Goal: Check status: Check status

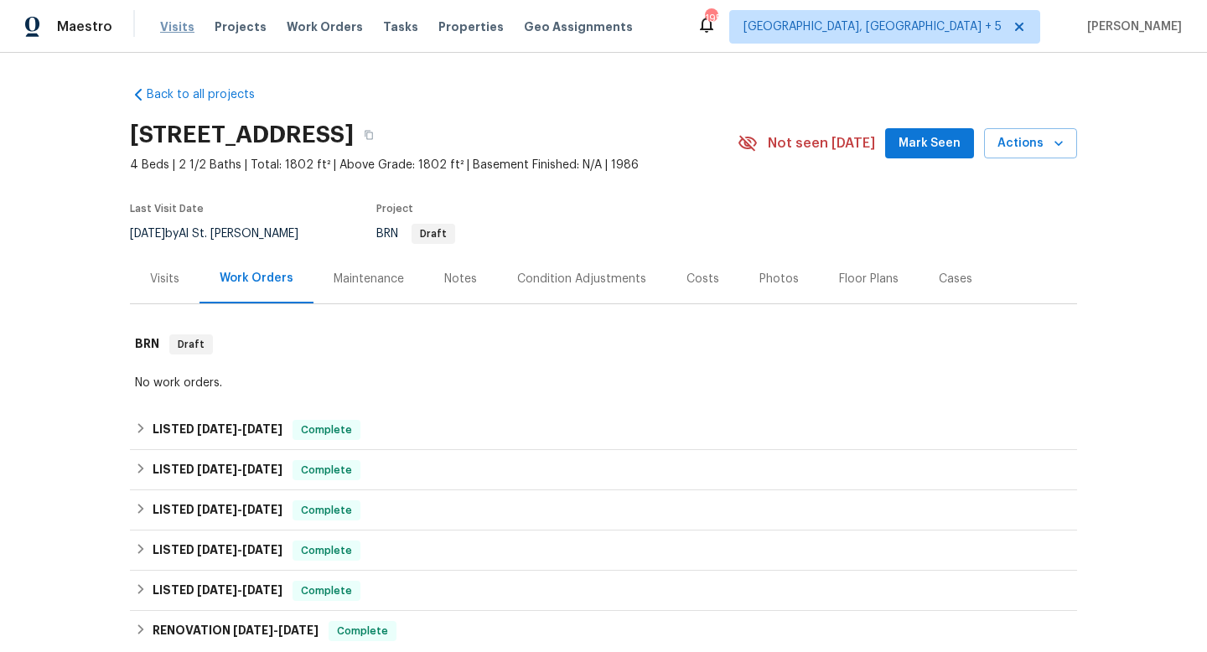
click at [177, 22] on span "Visits" at bounding box center [177, 26] width 34 height 17
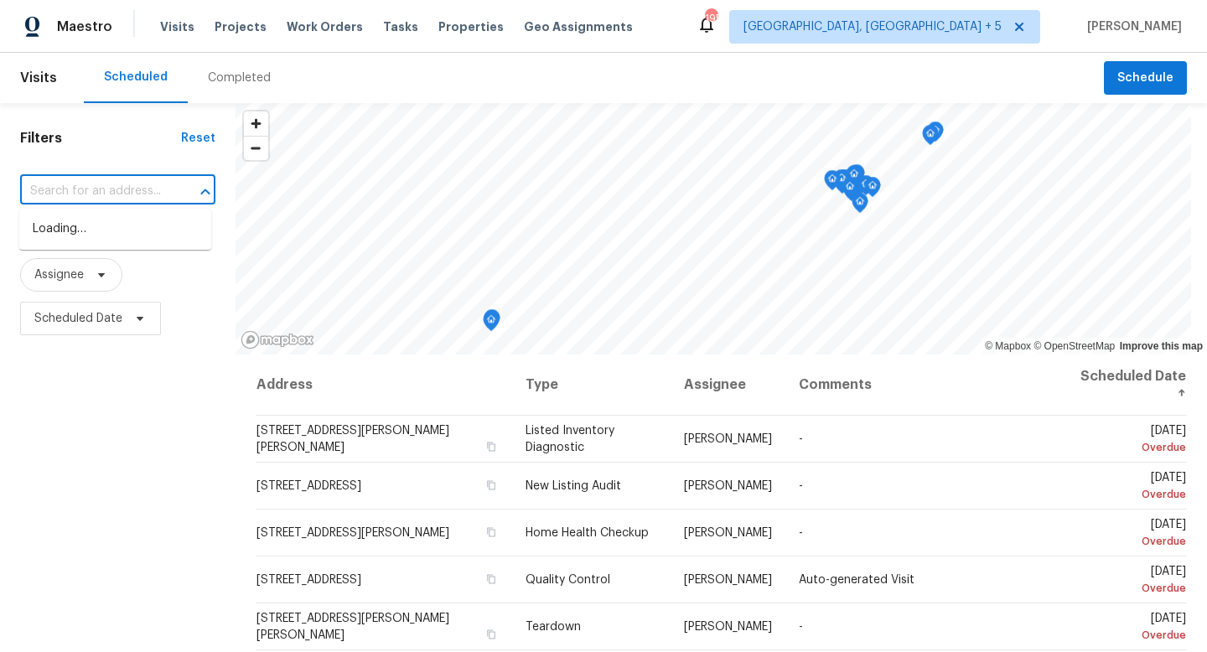
click at [114, 196] on input "text" at bounding box center [94, 191] width 148 height 26
paste input "[STREET_ADDRESS]"
type input "[STREET_ADDRESS]"
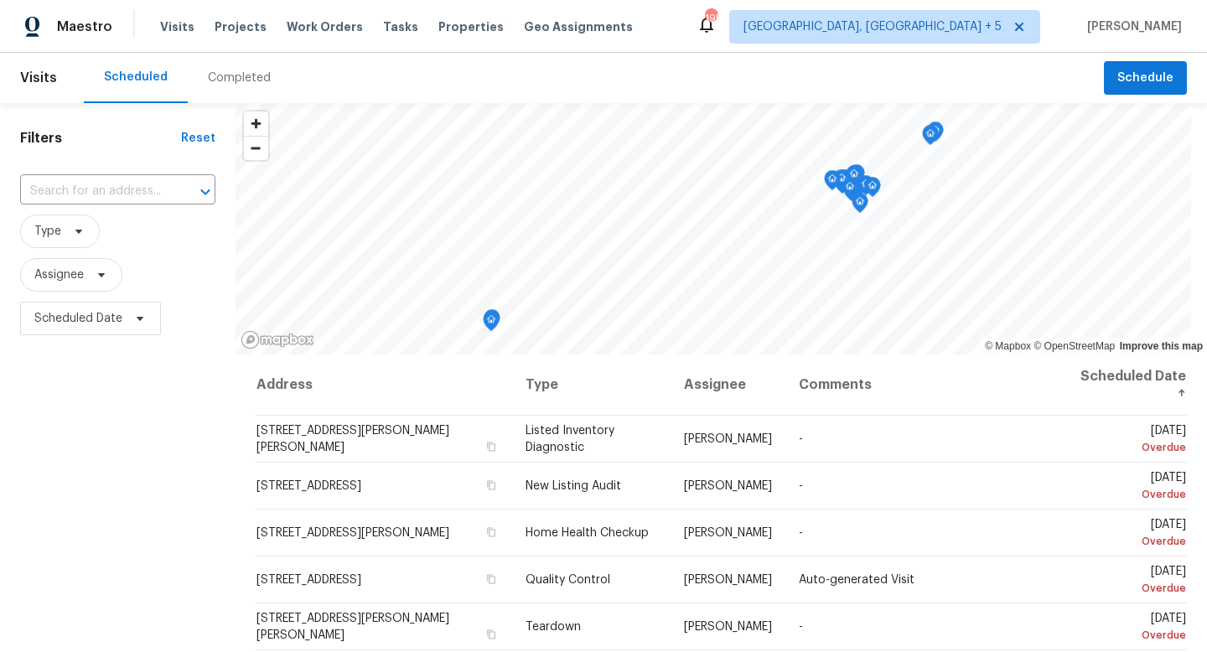
click at [217, 70] on div "Completed" at bounding box center [239, 78] width 63 height 17
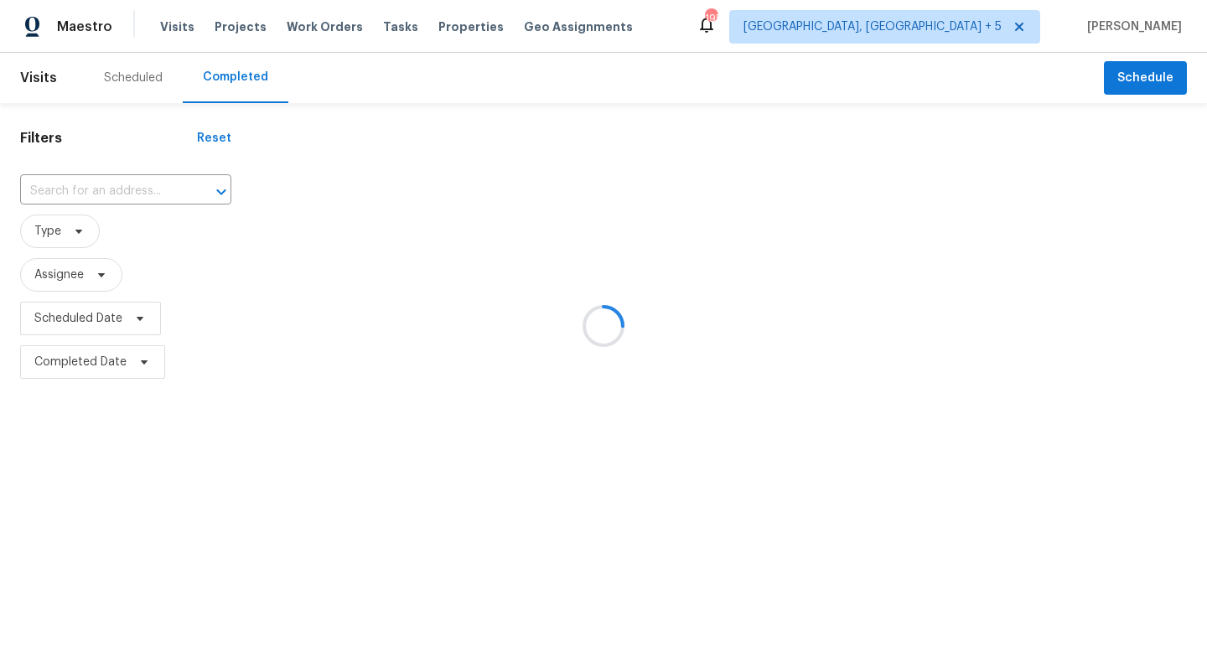
click at [79, 187] on div at bounding box center [603, 326] width 1207 height 652
click at [984, 20] on div at bounding box center [603, 326] width 1207 height 652
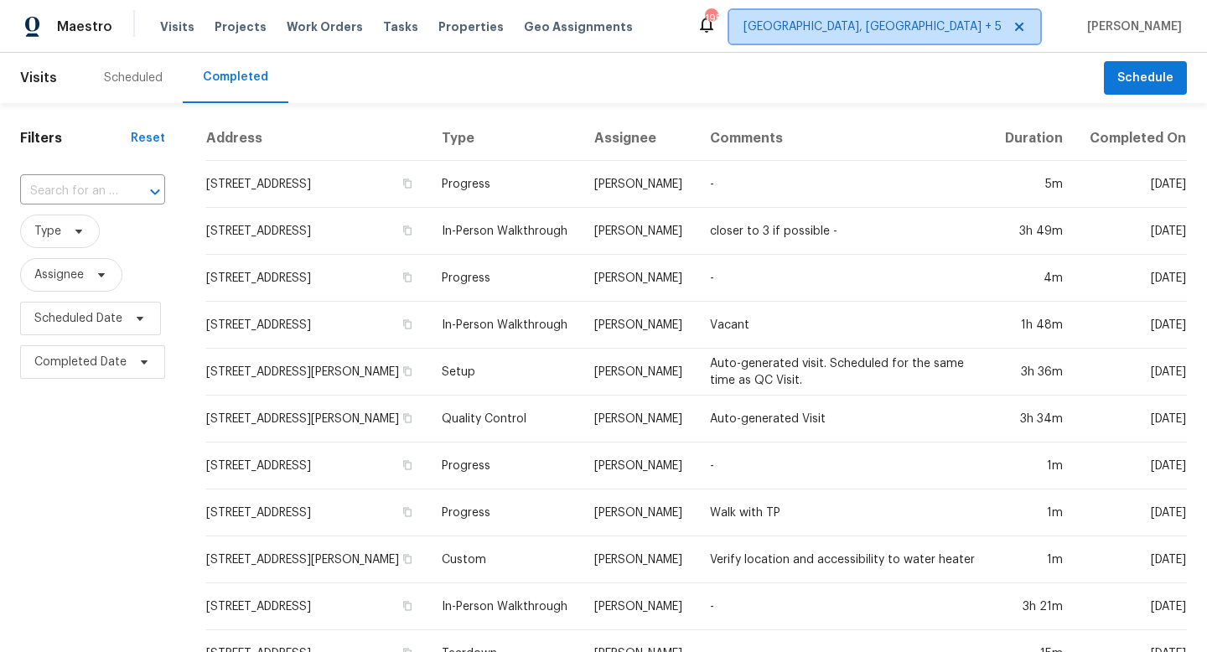
click at [934, 33] on span "Albuquerque, NM + 5" at bounding box center [872, 26] width 258 height 17
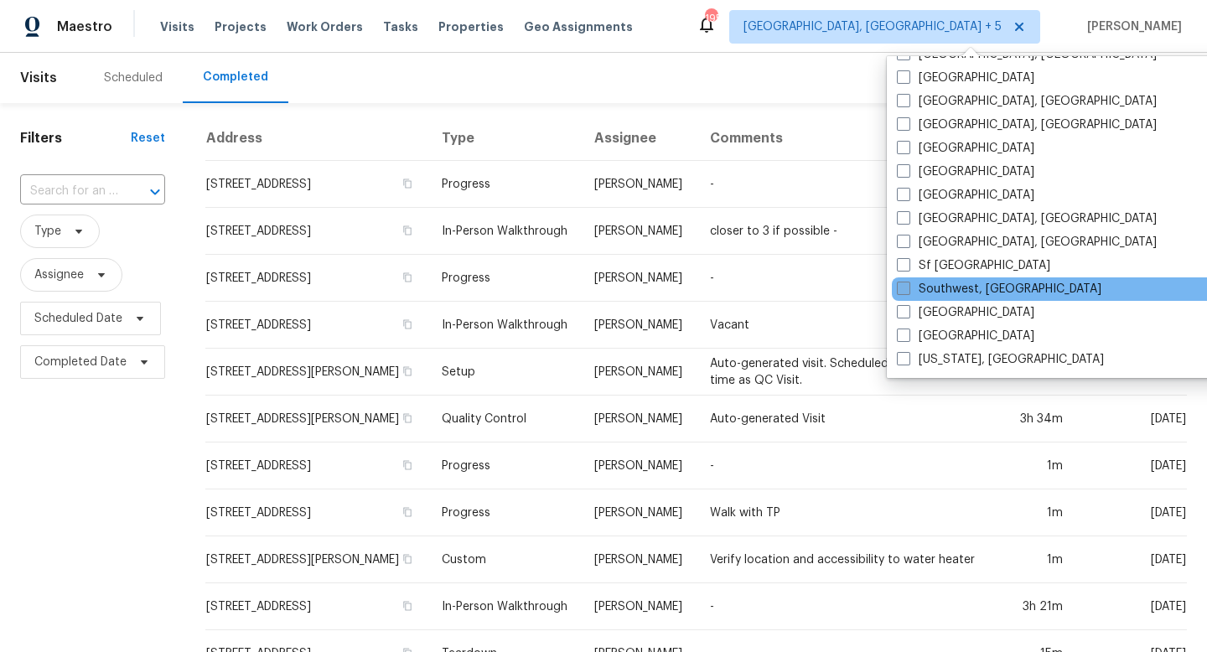
scroll to position [1089, 0]
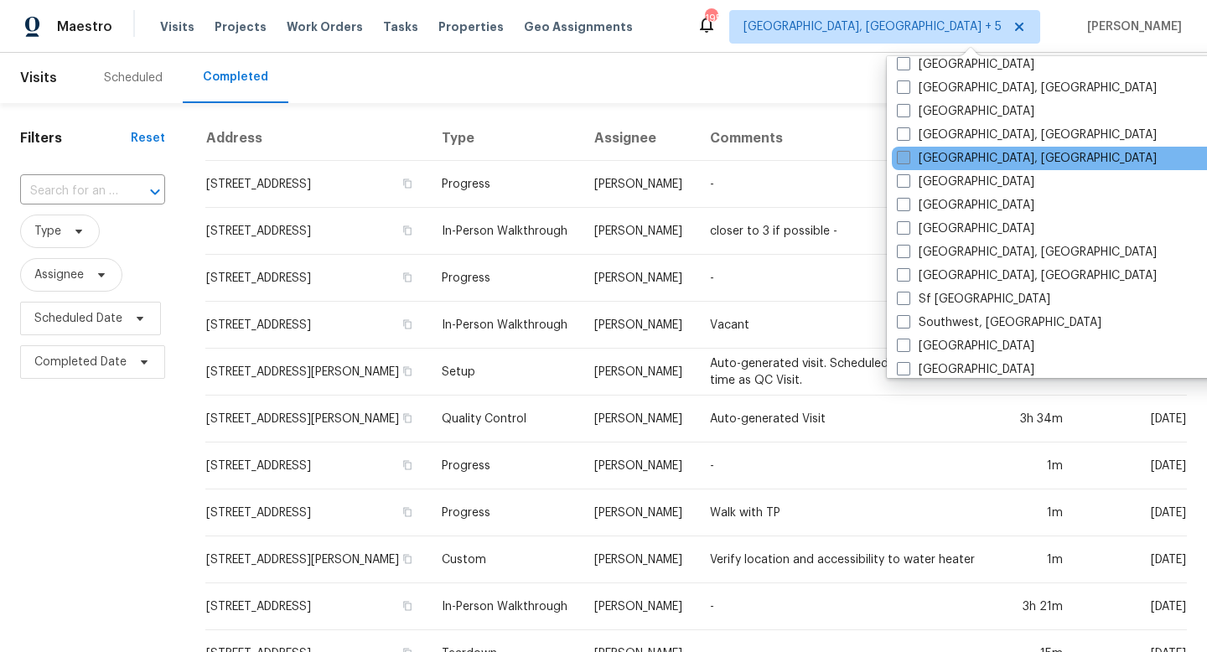
click at [905, 160] on span at bounding box center [903, 157] width 13 height 13
click at [905, 160] on input "Richmond, VA" at bounding box center [902, 155] width 11 height 11
checkbox input "true"
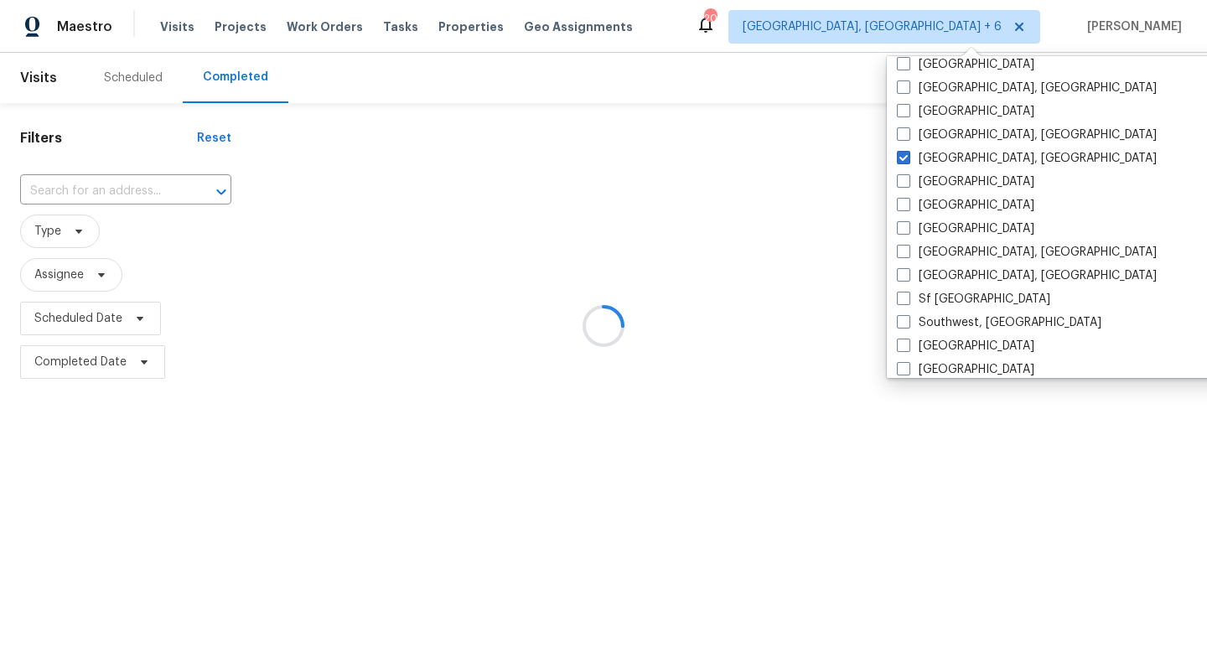
click at [111, 186] on div at bounding box center [603, 326] width 1207 height 652
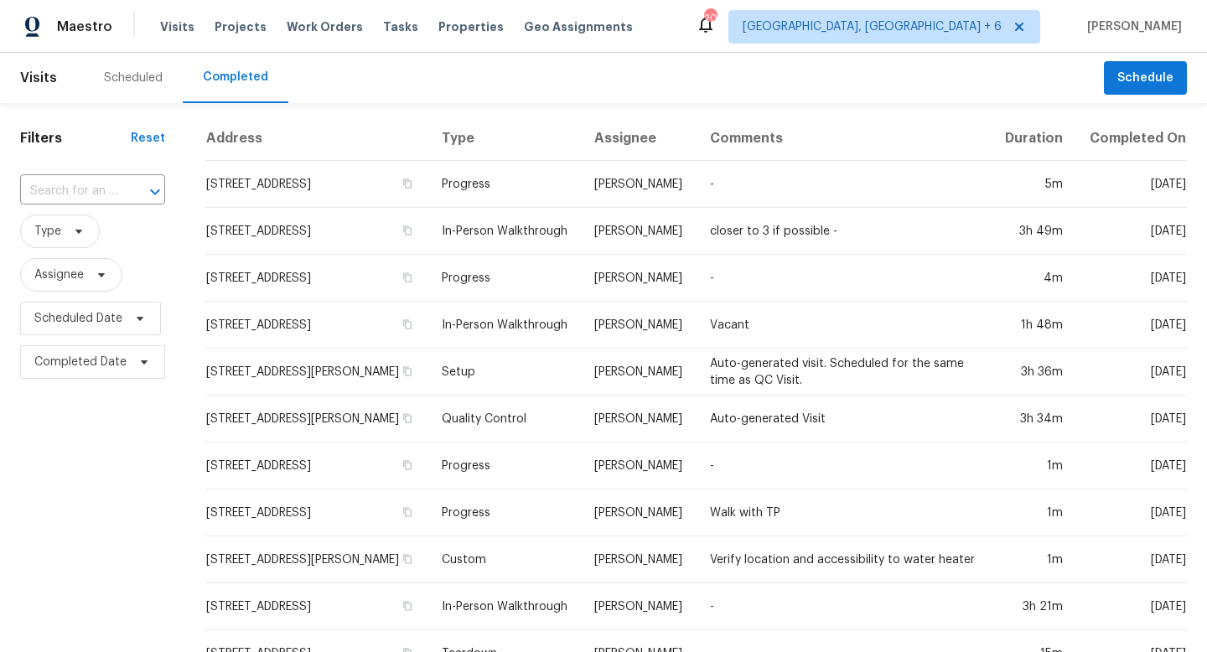
click at [124, 75] on div "Scheduled" at bounding box center [133, 78] width 59 height 17
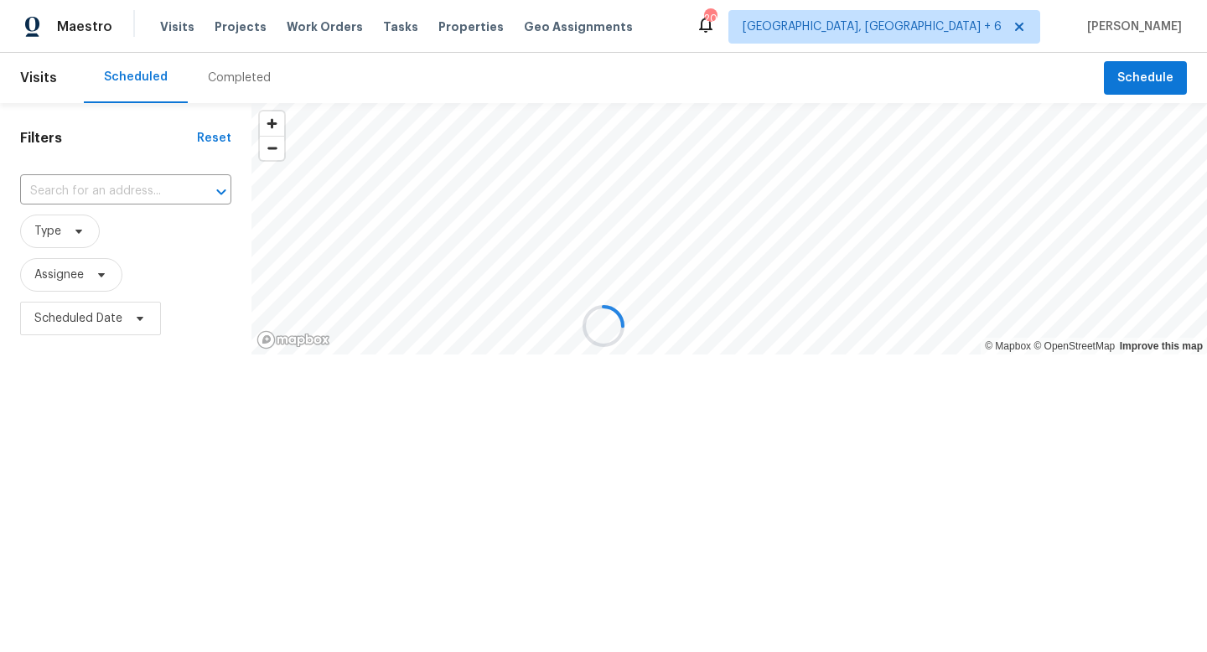
click at [92, 185] on div at bounding box center [603, 326] width 1207 height 652
click at [123, 194] on div at bounding box center [603, 326] width 1207 height 652
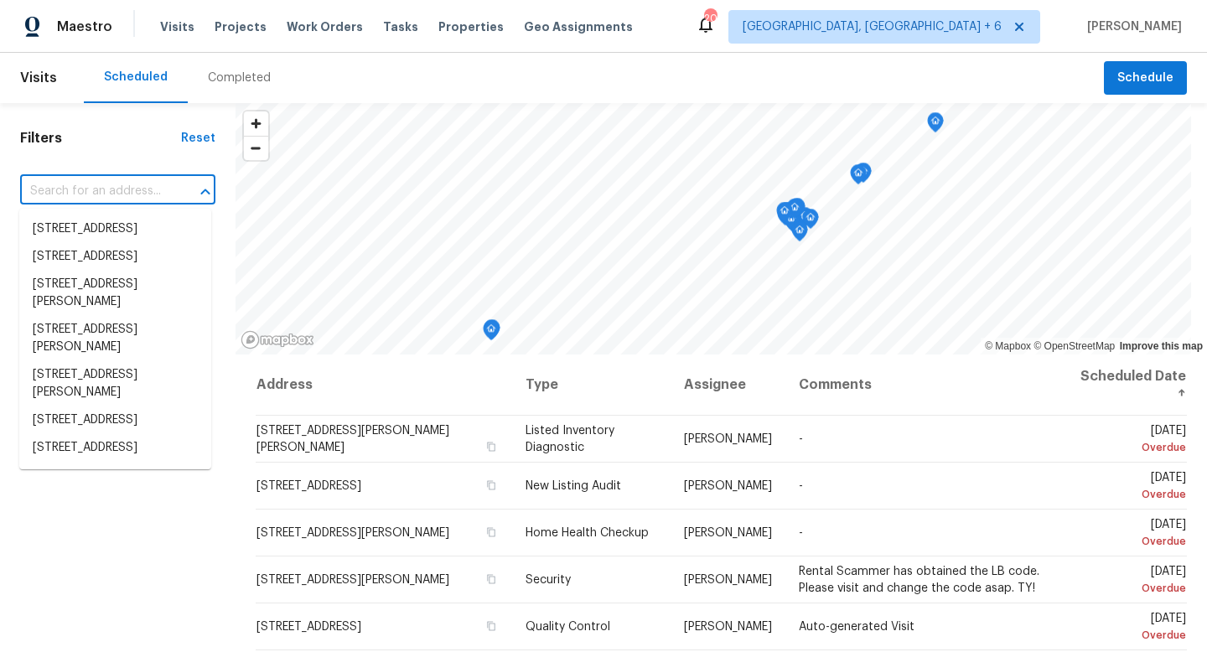
click at [123, 194] on input "text" at bounding box center [94, 191] width 148 height 26
paste input "[STREET_ADDRESS]"
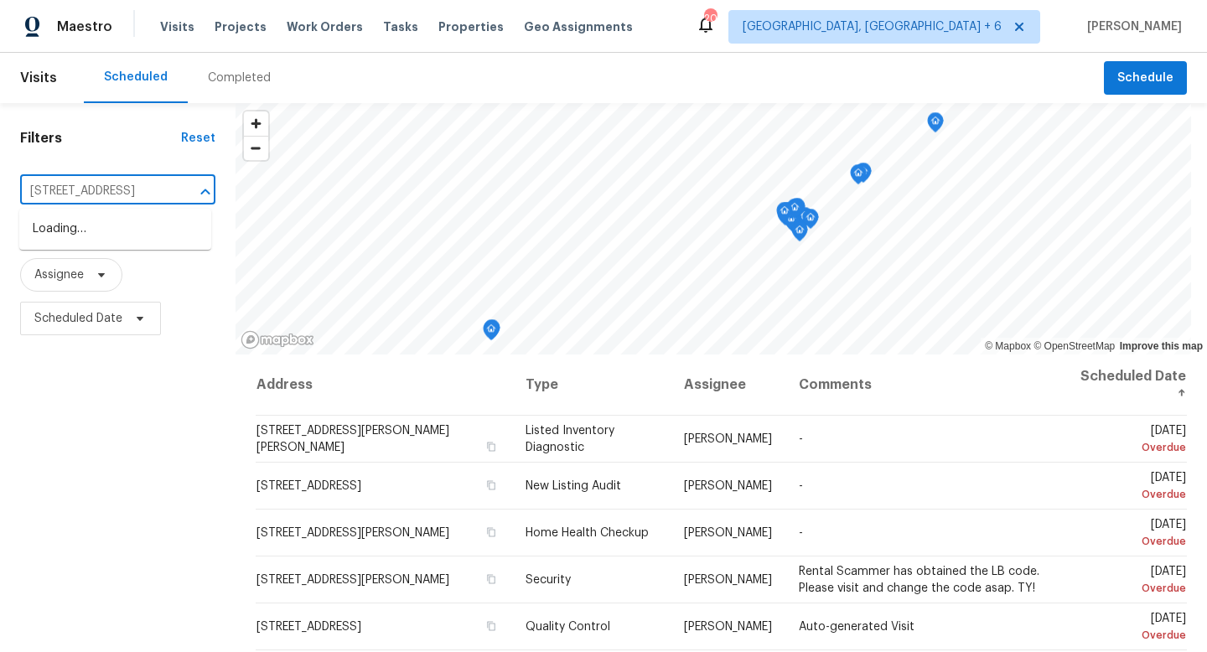
scroll to position [0, 86]
type input "[STREET_ADDRESS]"
click at [228, 85] on div "Completed" at bounding box center [239, 78] width 63 height 17
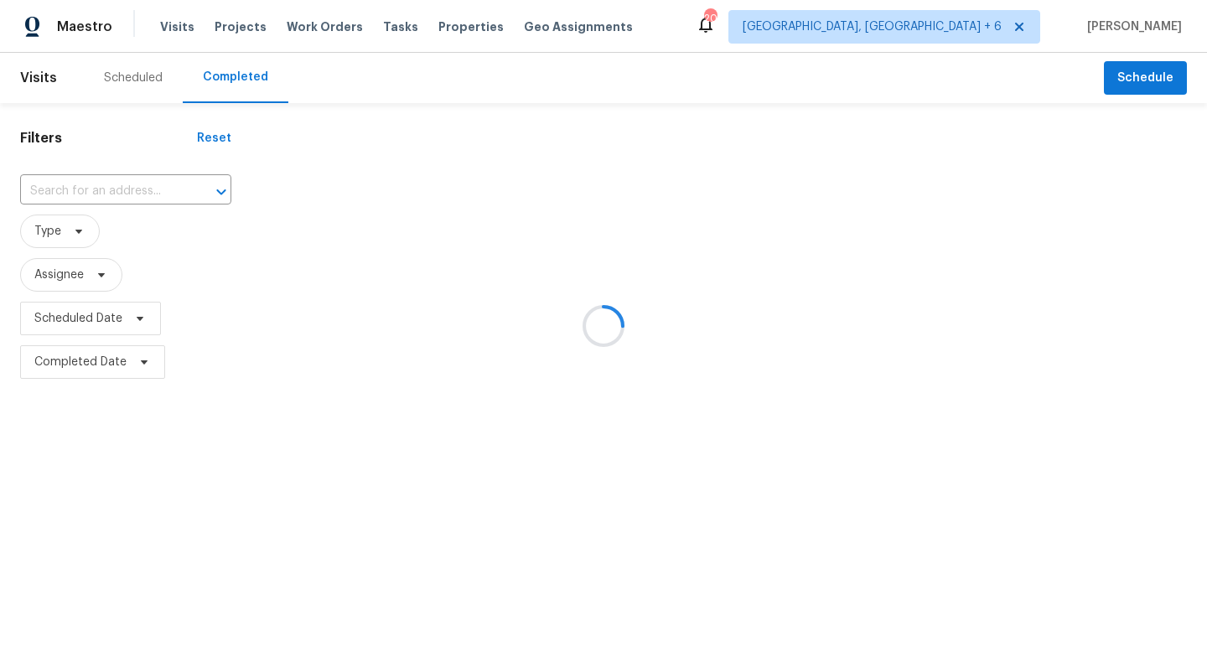
click at [91, 198] on div at bounding box center [603, 326] width 1207 height 652
click at [96, 196] on div at bounding box center [603, 326] width 1207 height 652
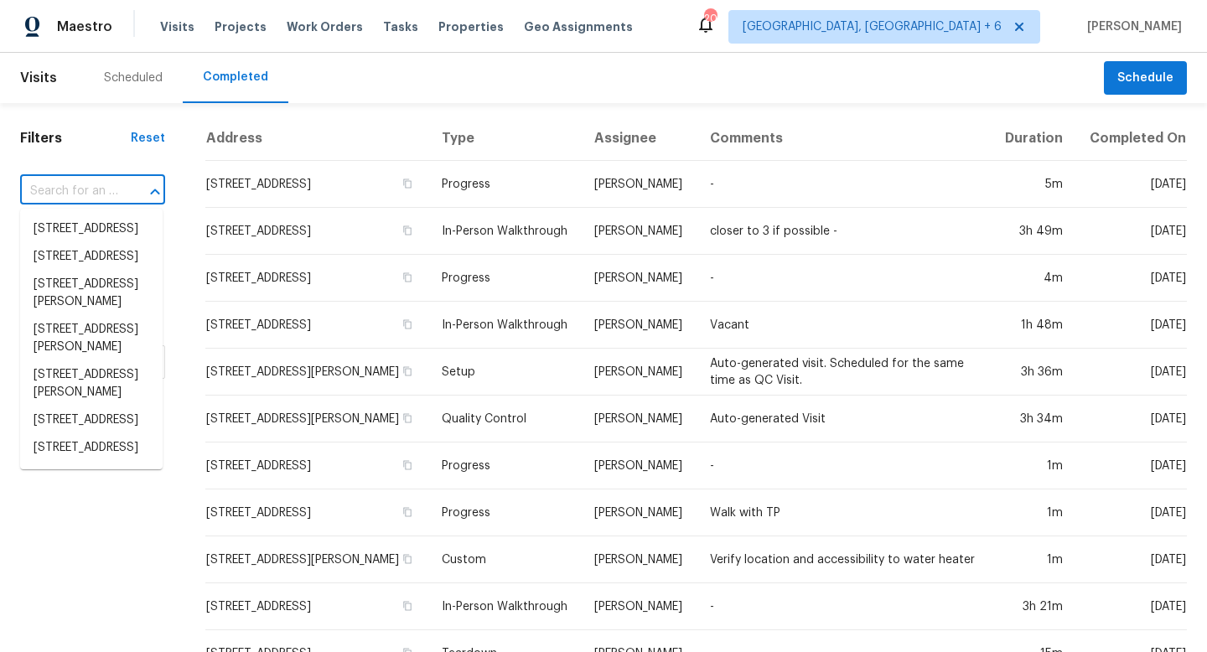
click at [98, 192] on input "text" at bounding box center [69, 191] width 98 height 26
paste input "[STREET_ADDRESS]"
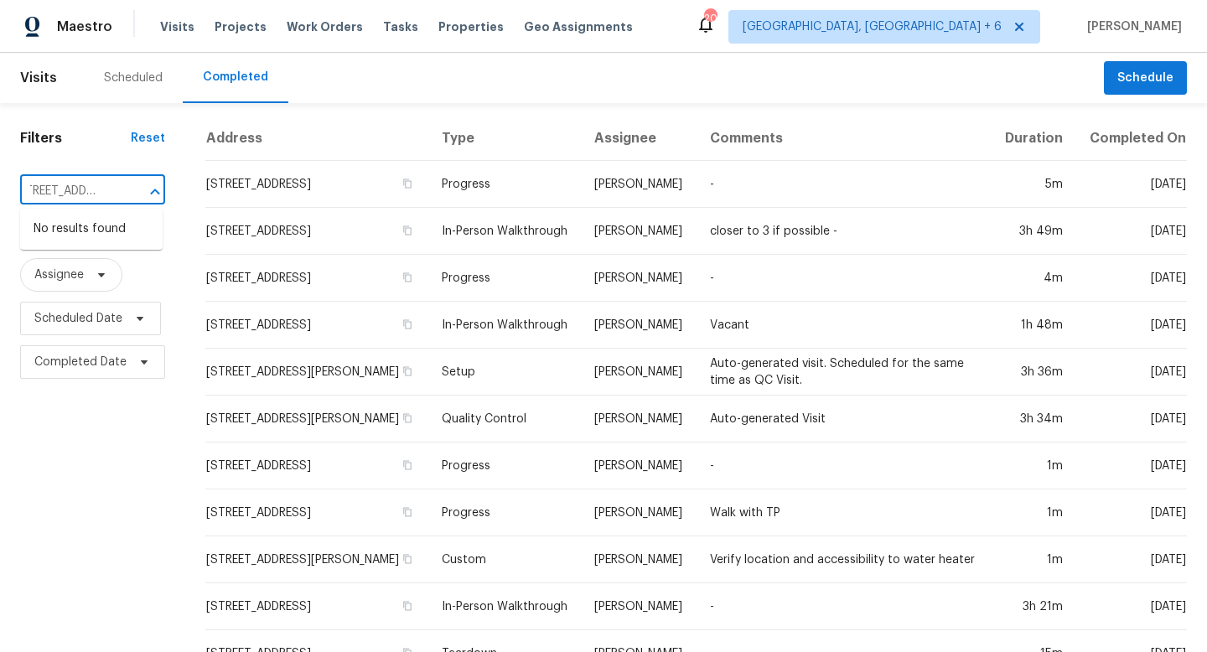
type input "[STREET_ADDRESS]"
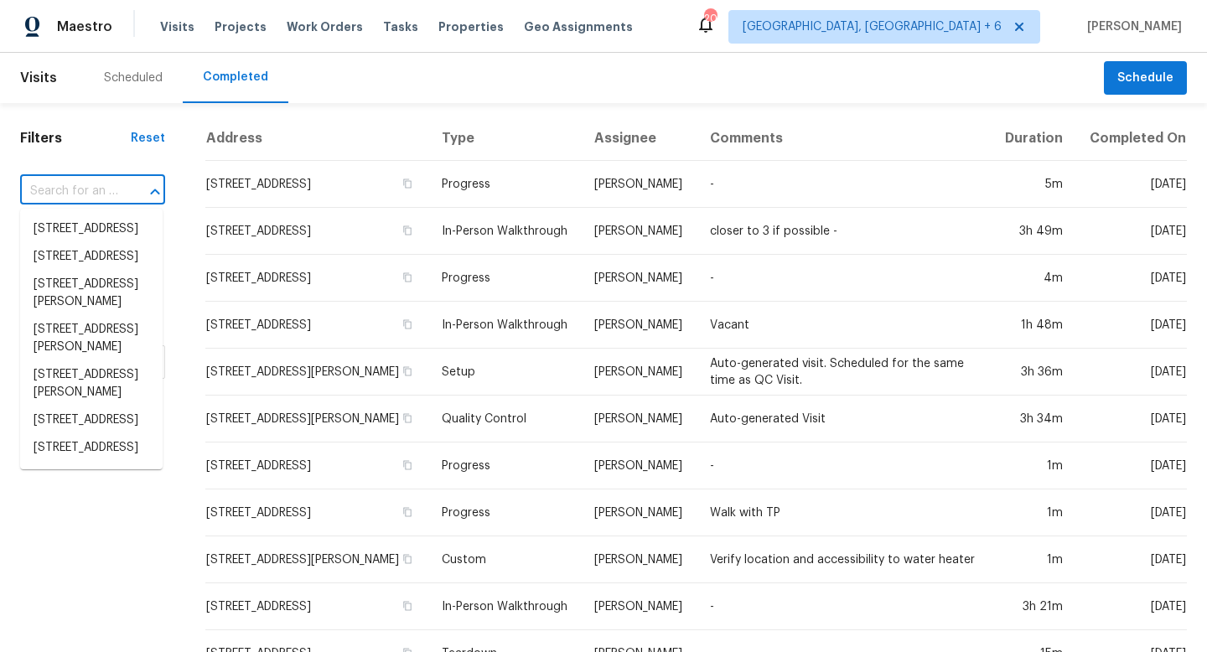
scroll to position [0, 0]
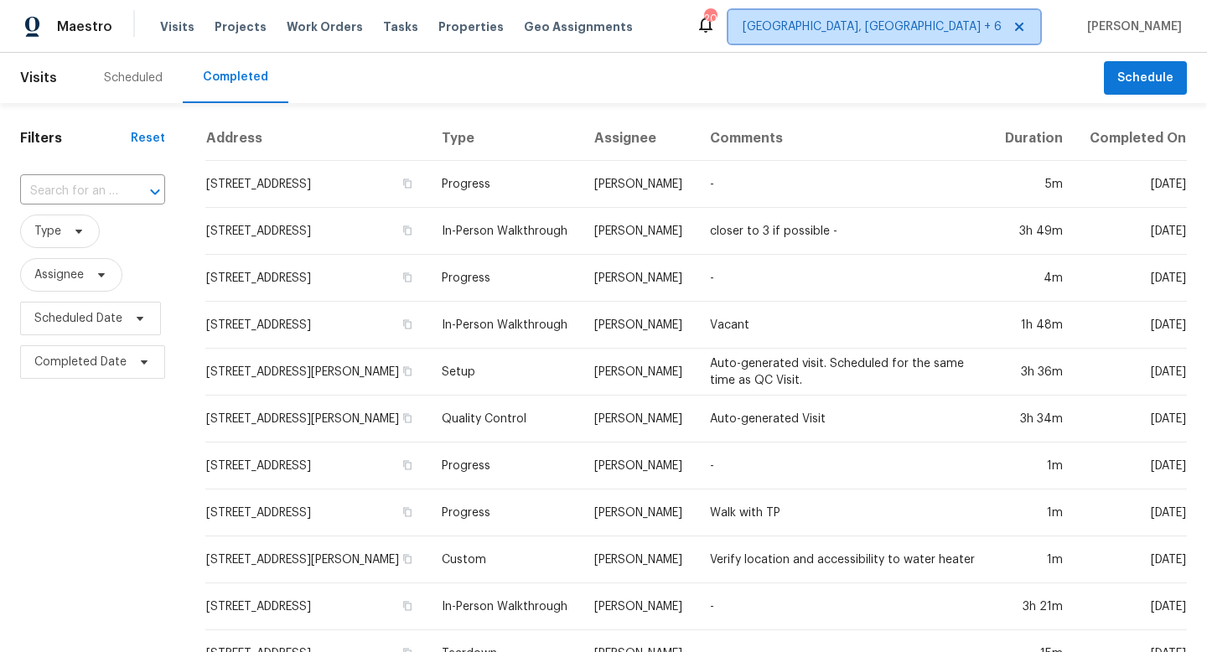
click at [976, 34] on span "Albuquerque, NM + 6" at bounding box center [871, 26] width 259 height 17
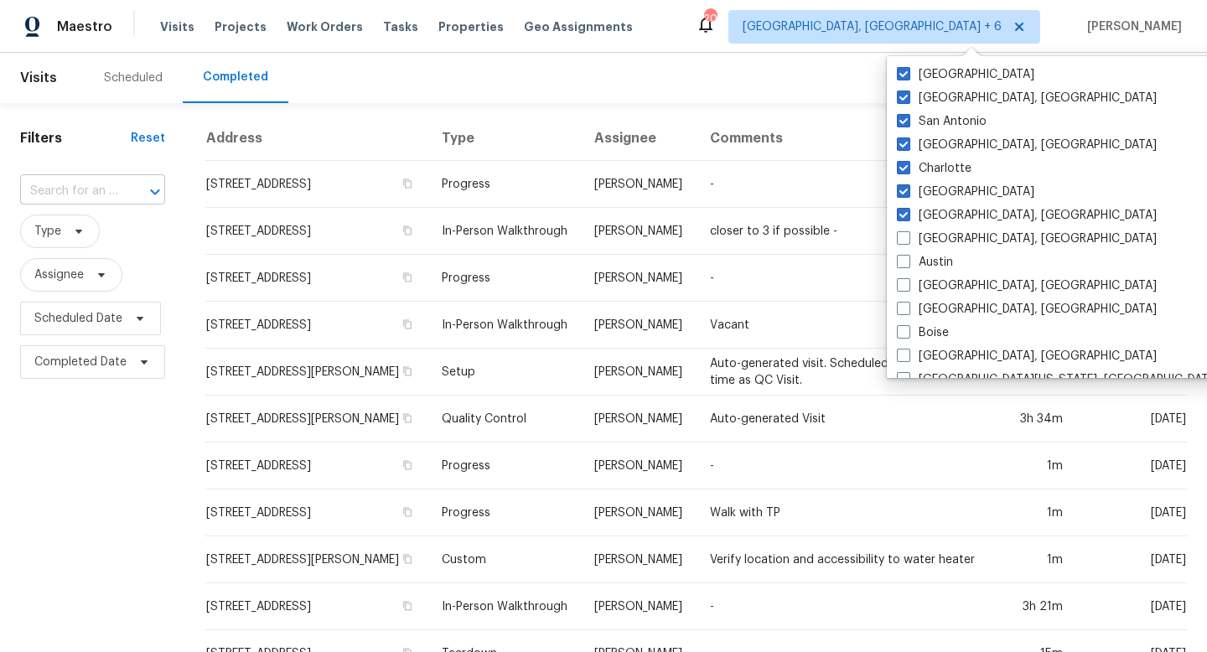
click at [90, 190] on input "text" at bounding box center [69, 191] width 98 height 26
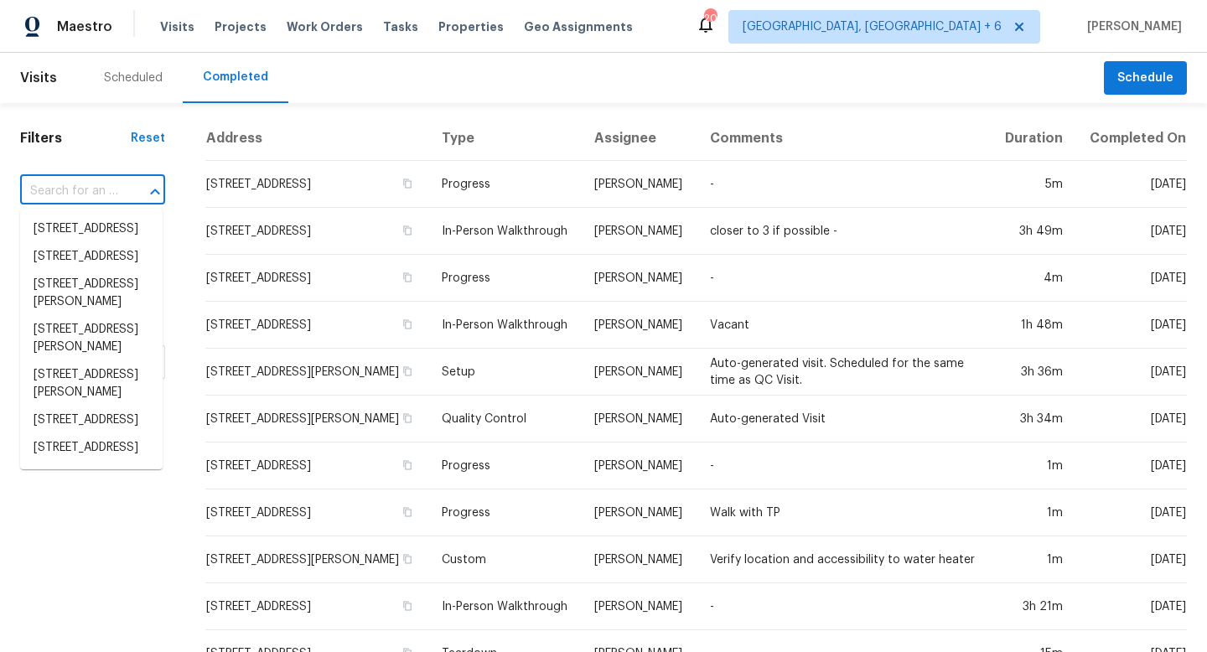
paste input "[STREET_ADDRESS]"
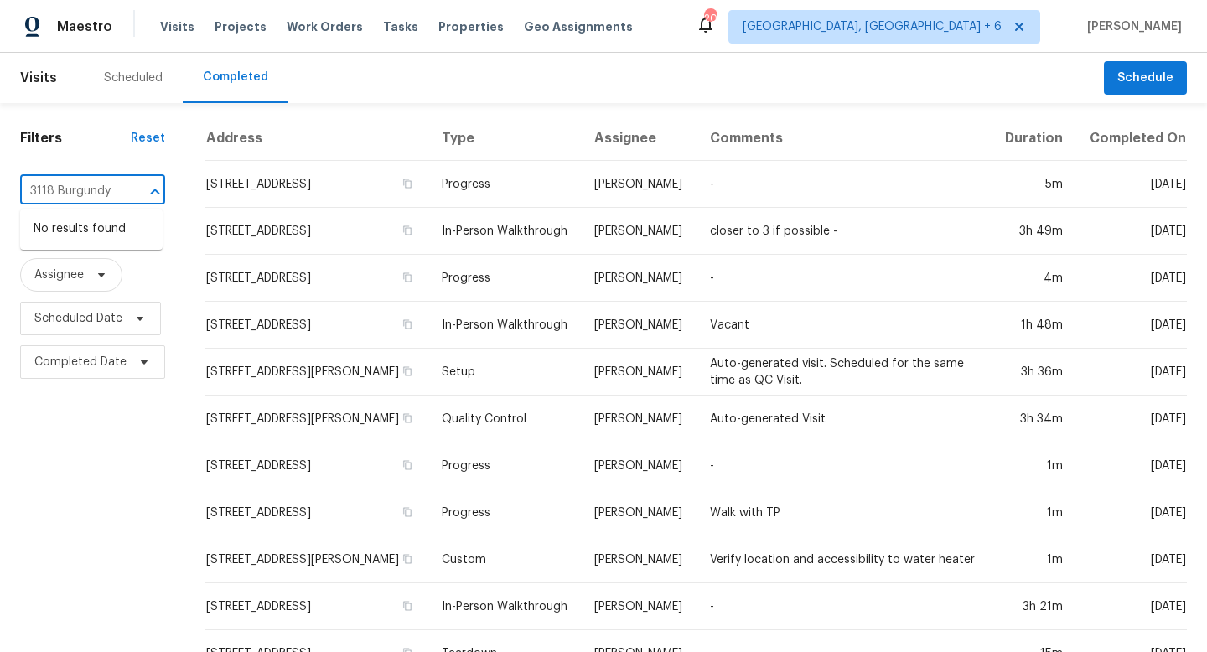
type input "3118 Burgundy"
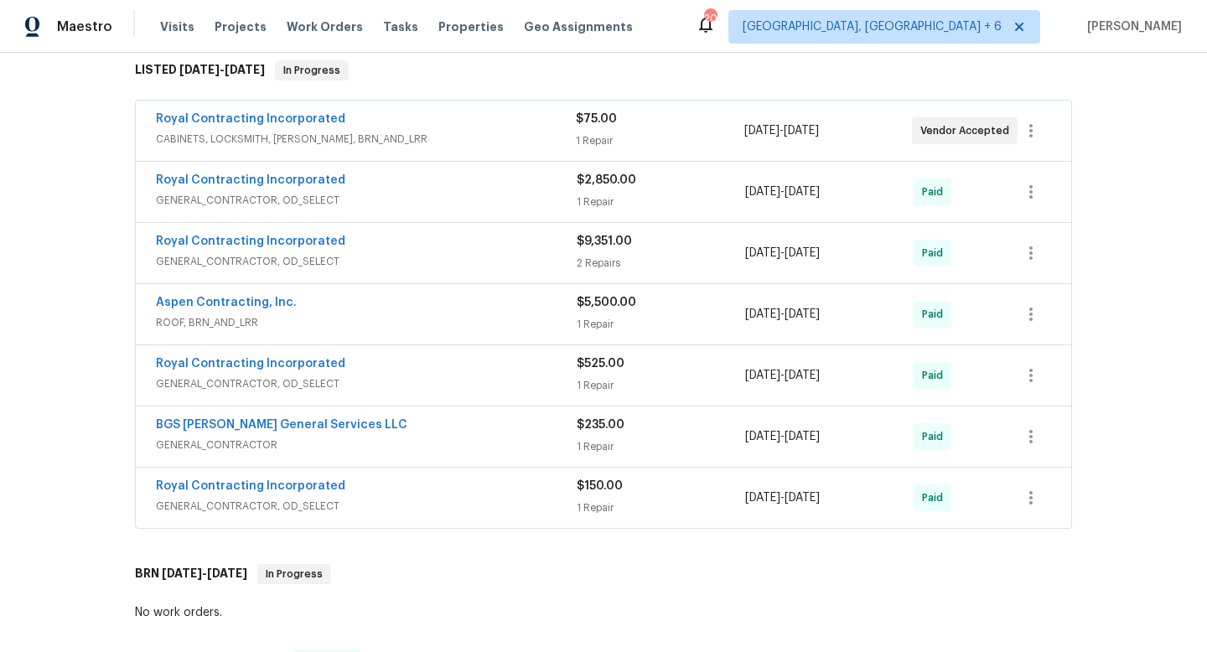
scroll to position [288, 0]
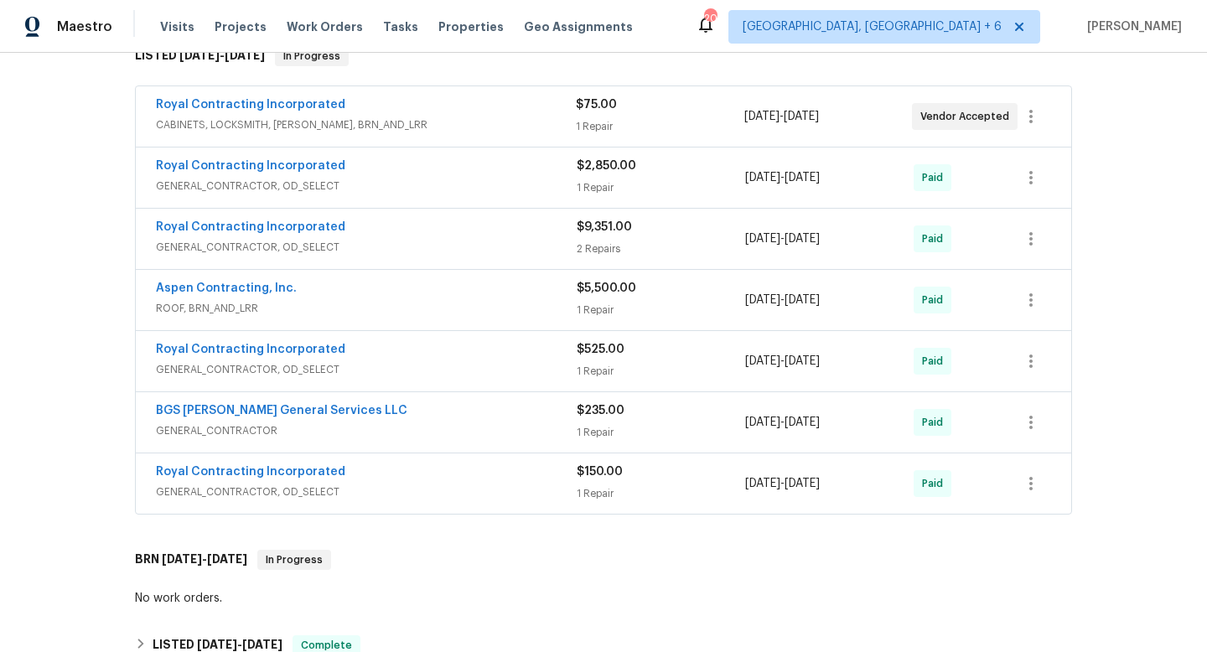
click at [508, 122] on span "CABINETS, LOCKSMITH, HANDYMAN, BRN_AND_LRR" at bounding box center [366, 124] width 420 height 17
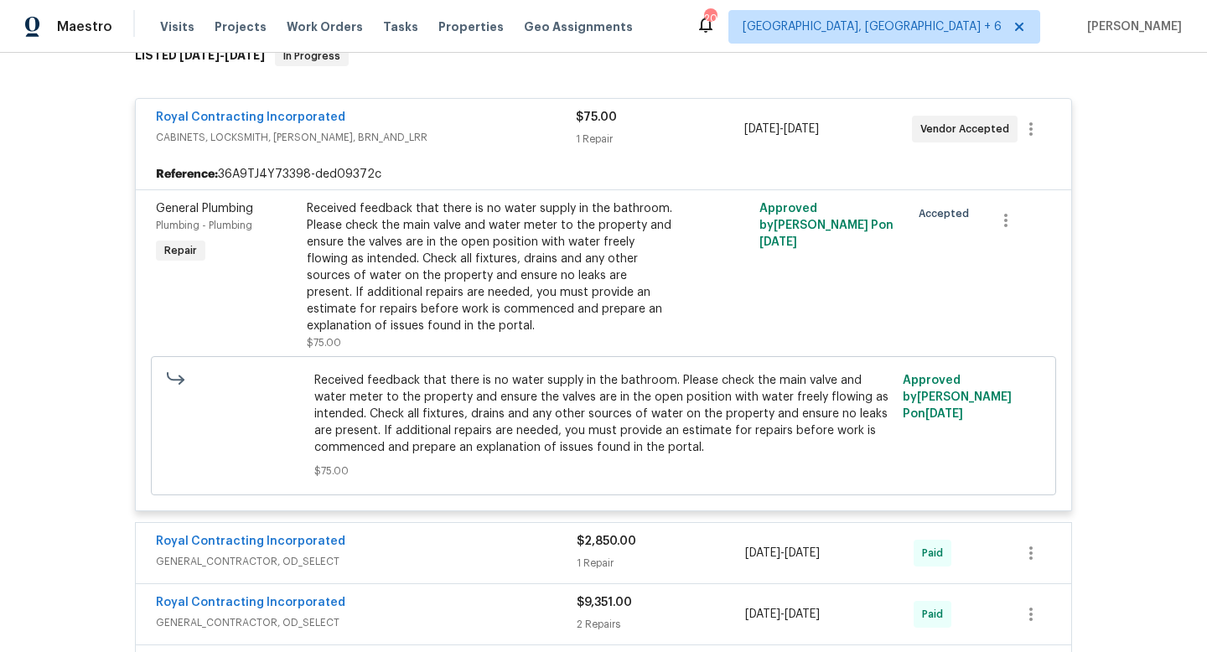
click at [522, 147] on div "Royal Contracting Incorporated CABINETS, LOCKSMITH, HANDYMAN, BRN_AND_LRR" at bounding box center [366, 129] width 420 height 40
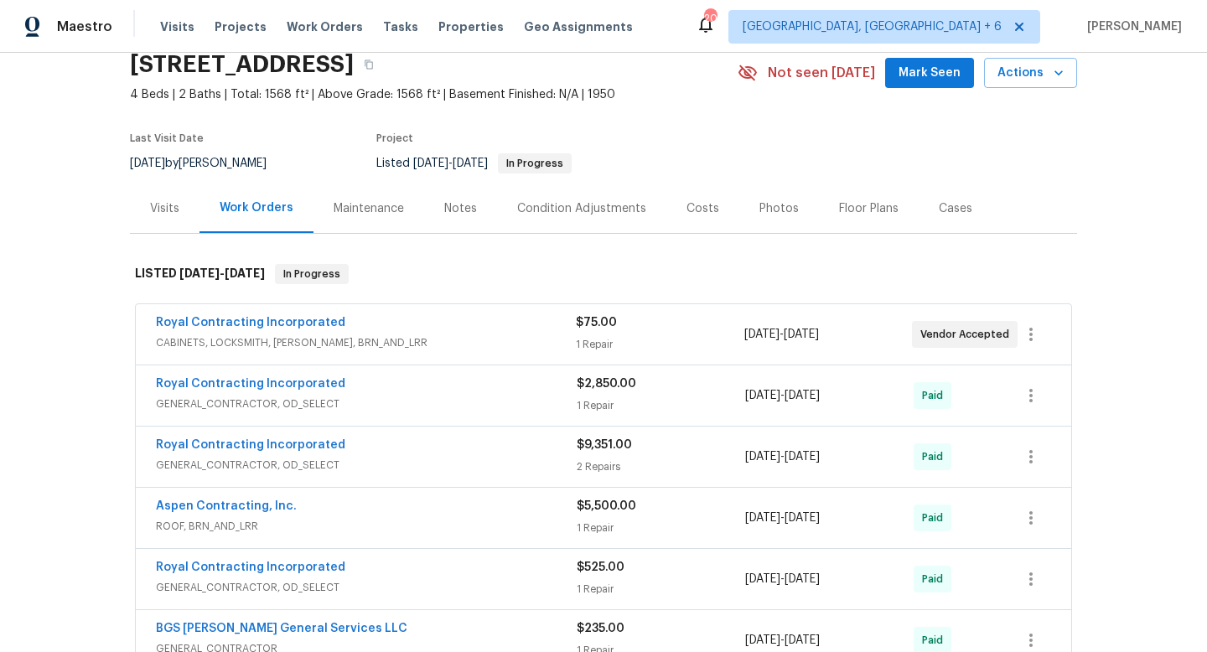
scroll to position [35, 0]
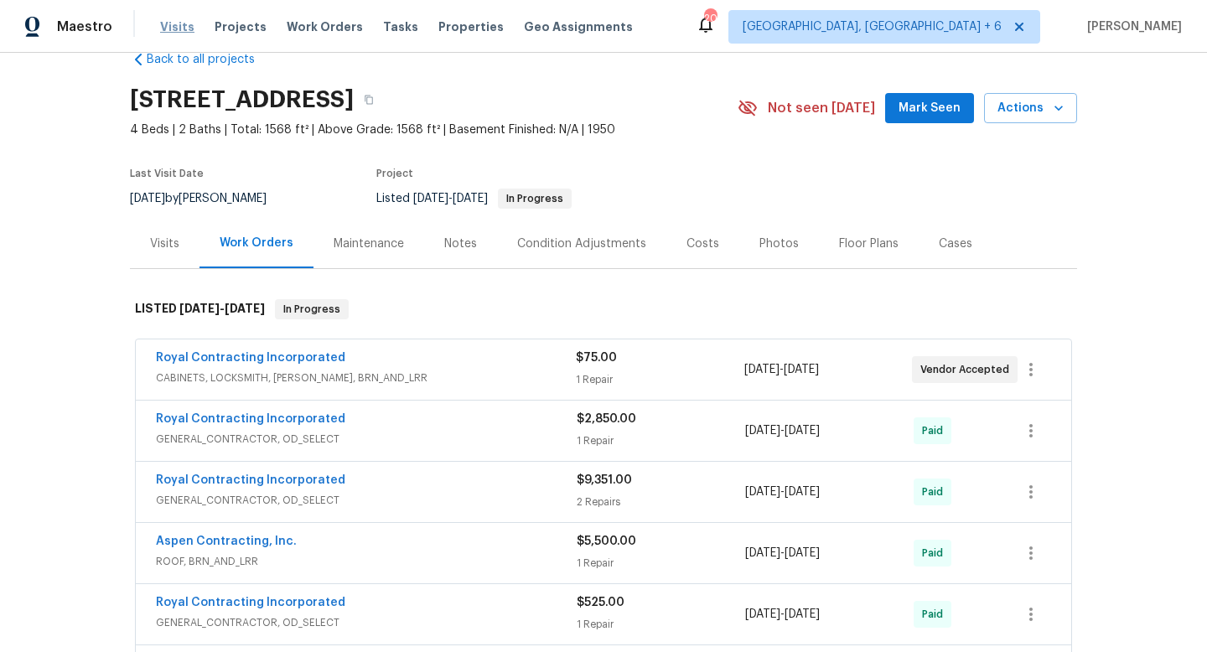
click at [180, 26] on span "Visits" at bounding box center [177, 26] width 34 height 17
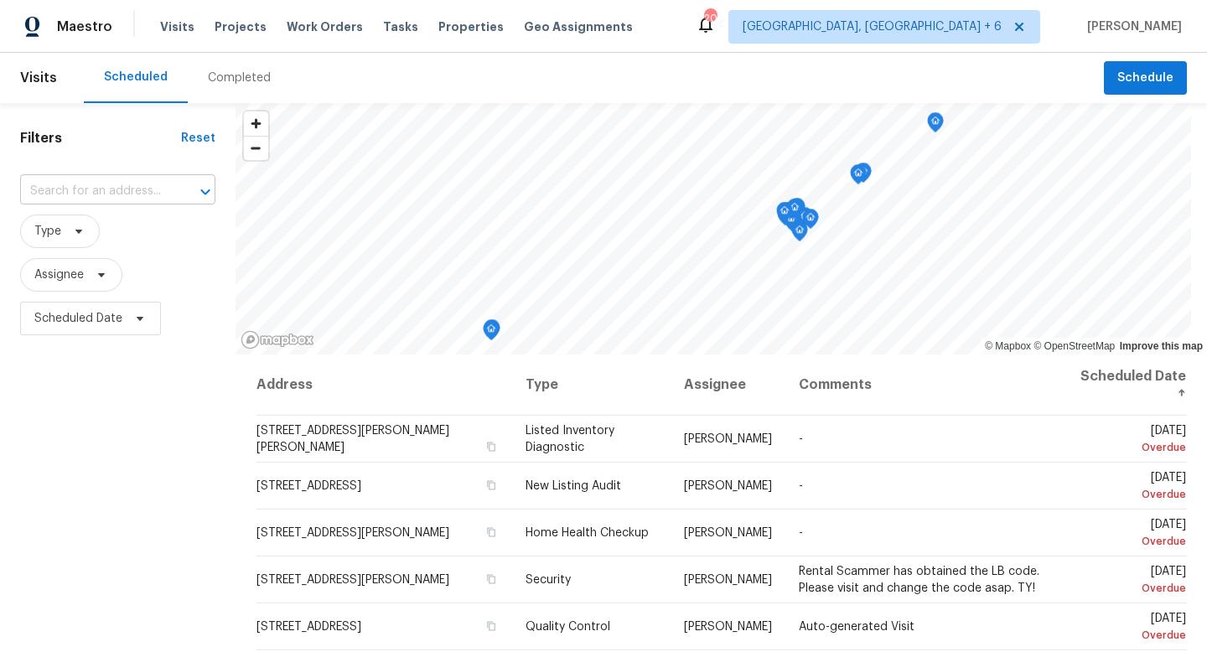
click at [123, 184] on input "text" at bounding box center [94, 191] width 148 height 26
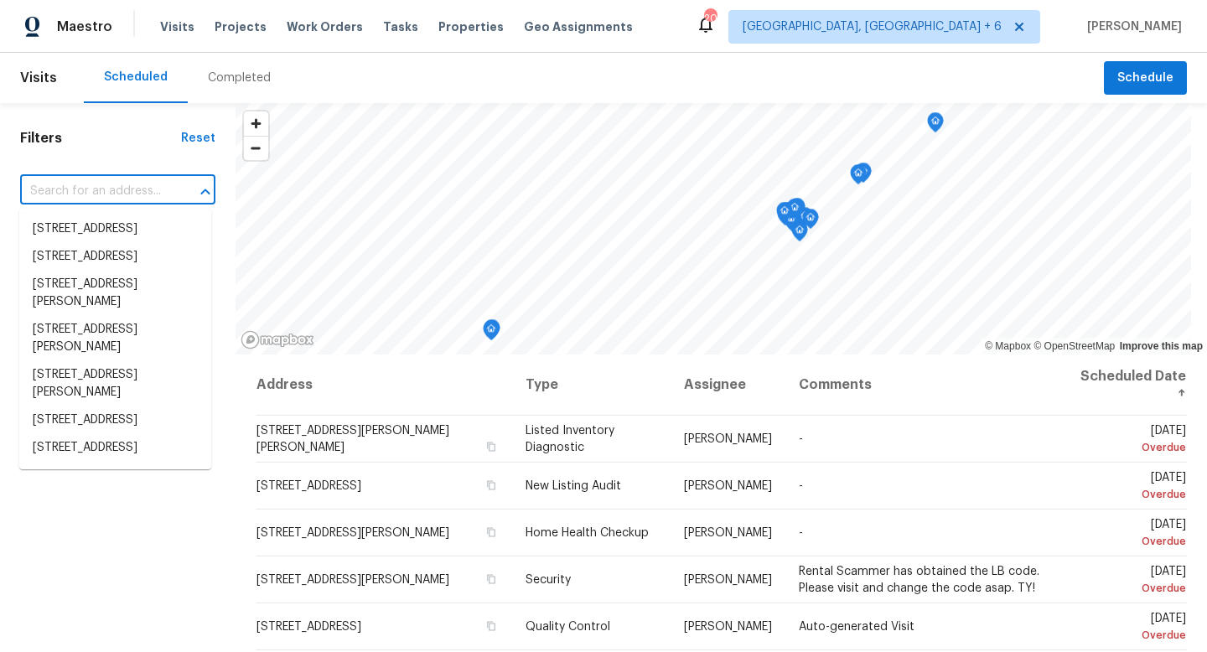
paste input "[STREET_ADDRESS]"
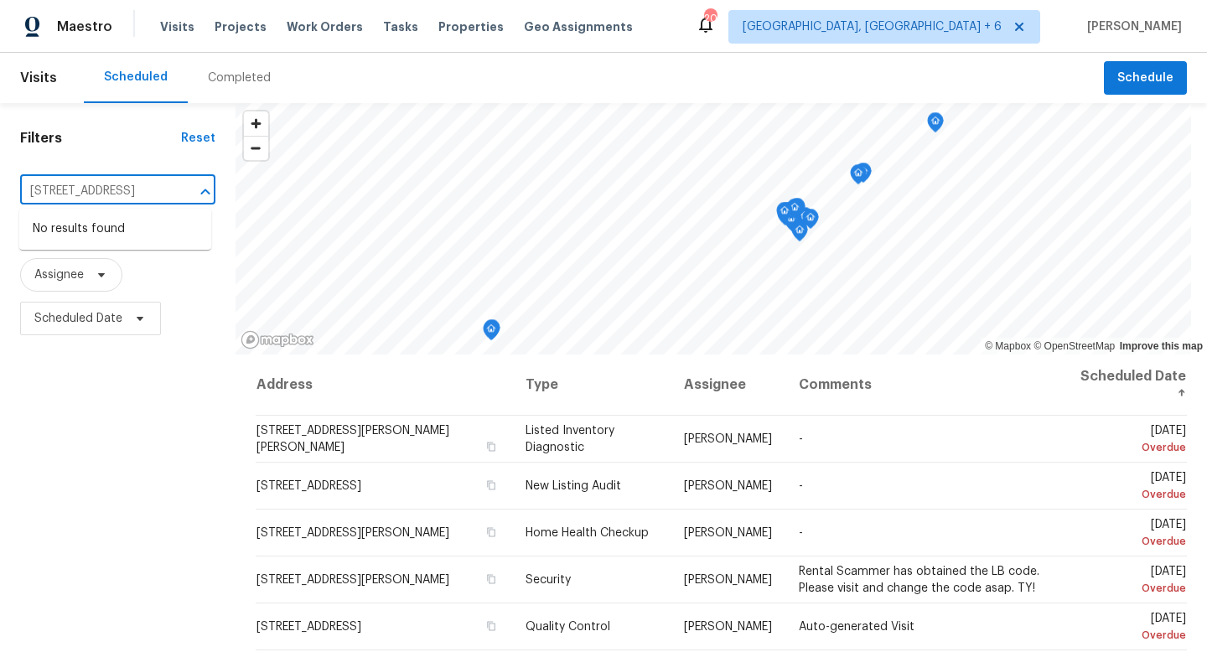
type input "[STREET_ADDRESS]"
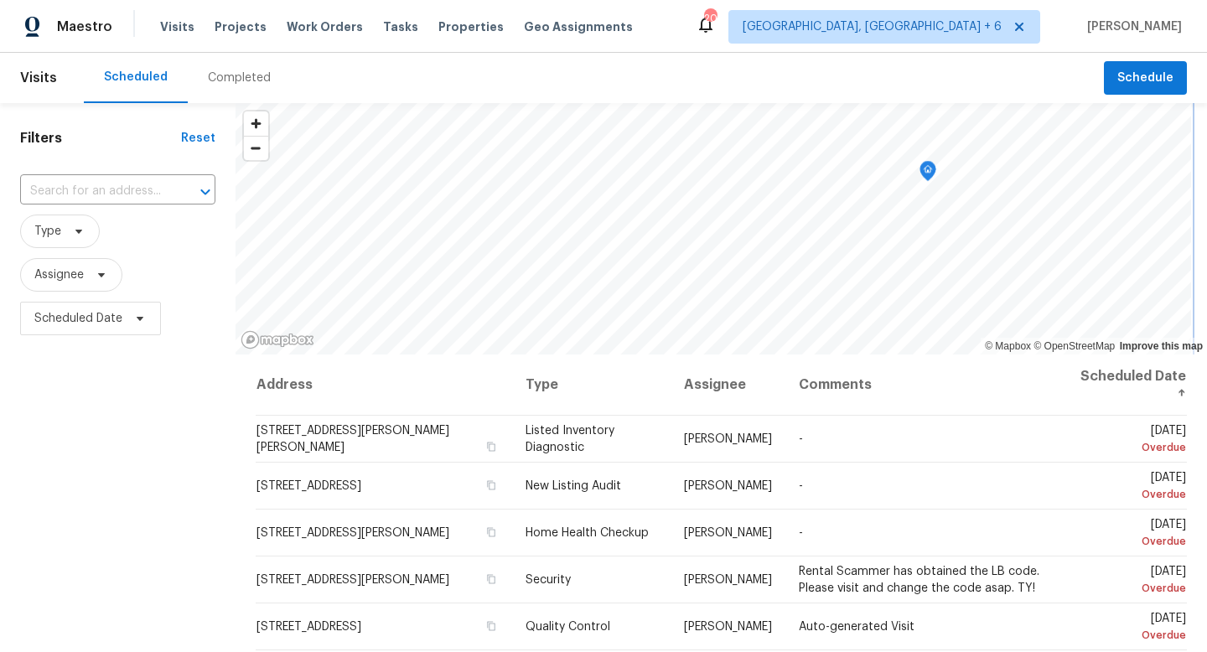
click at [923, 176] on icon "Map marker" at bounding box center [927, 171] width 15 height 19
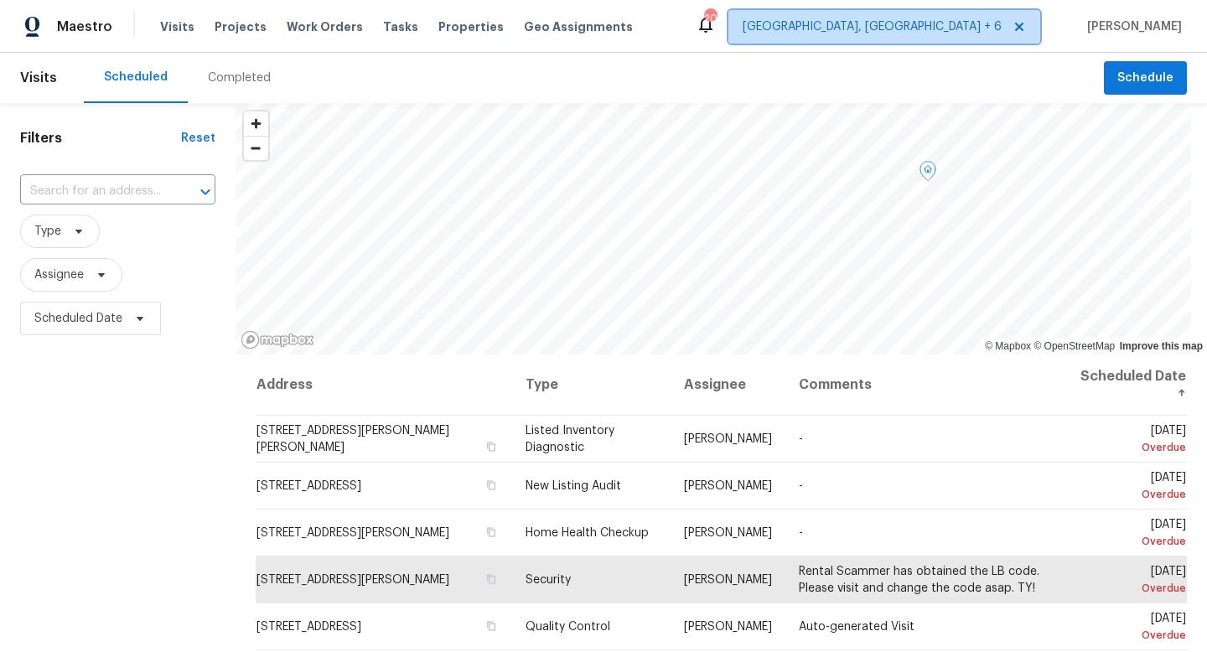
click at [956, 15] on span "[GEOGRAPHIC_DATA], [GEOGRAPHIC_DATA] + 6" at bounding box center [884, 27] width 312 height 34
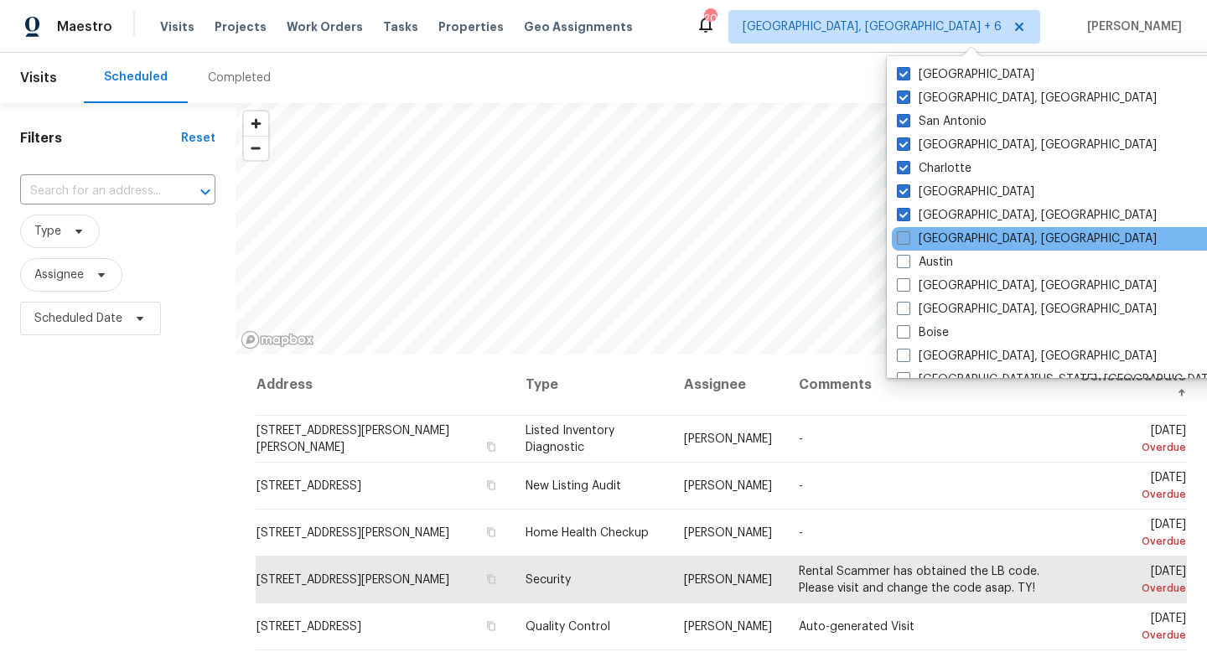
click at [921, 235] on label "[GEOGRAPHIC_DATA], [GEOGRAPHIC_DATA]" at bounding box center [1027, 238] width 260 height 17
click at [908, 235] on input "[GEOGRAPHIC_DATA], [GEOGRAPHIC_DATA]" at bounding box center [902, 235] width 11 height 11
checkbox input "true"
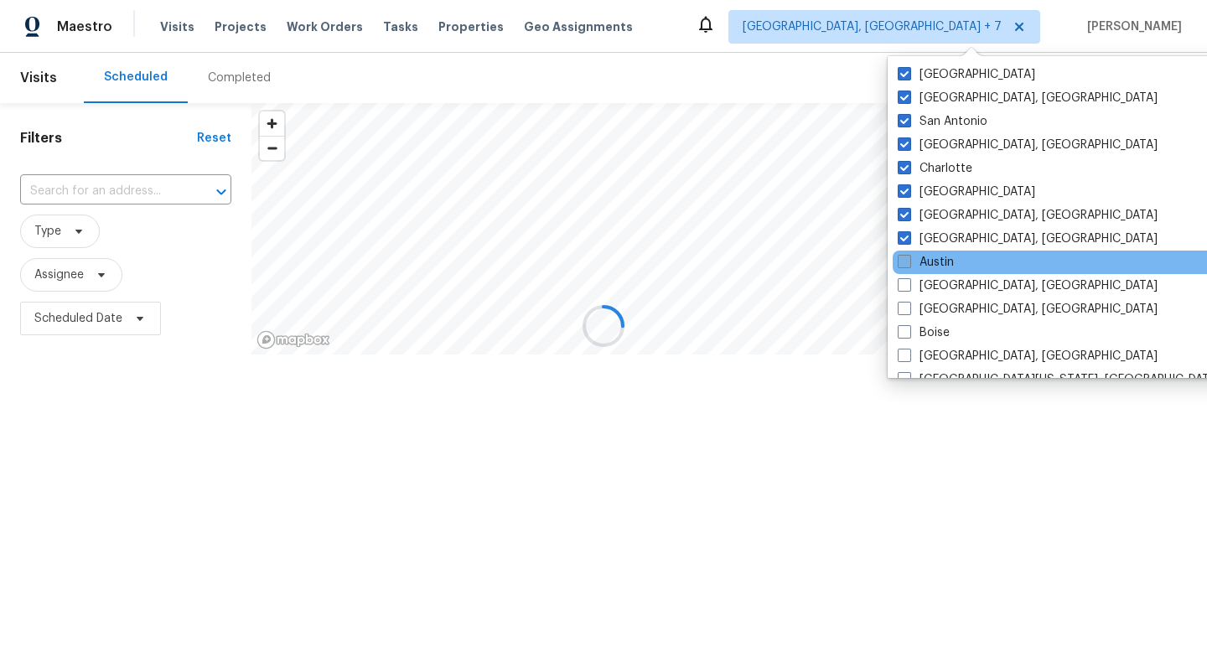
click at [920, 256] on label "Austin" at bounding box center [925, 262] width 56 height 17
click at [908, 256] on input "Austin" at bounding box center [902, 259] width 11 height 11
checkbox input "true"
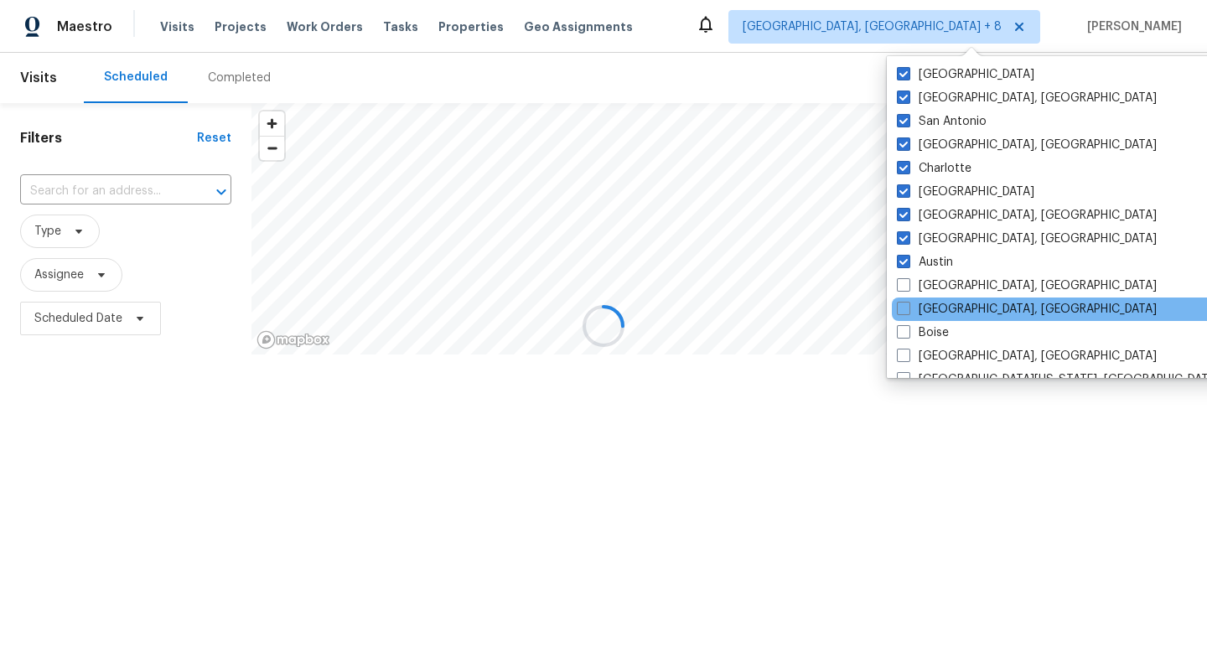
click at [920, 298] on div "Birmingham, AL" at bounding box center [1061, 308] width 338 height 23
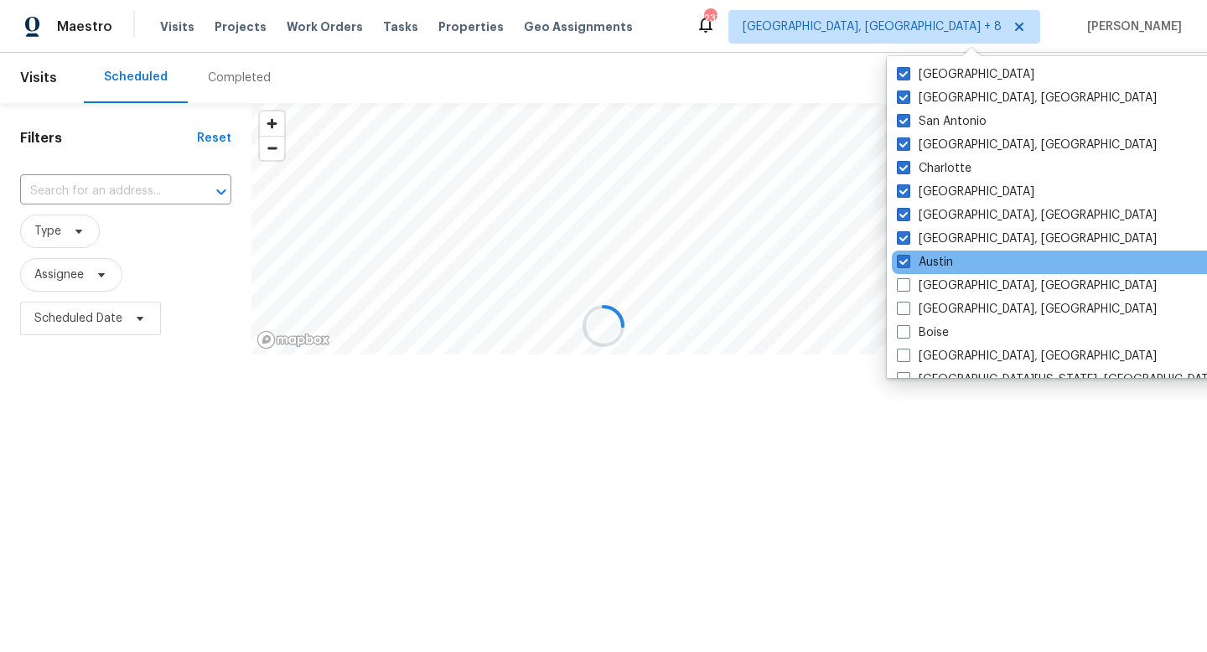
click at [931, 271] on div "Austin" at bounding box center [1061, 262] width 338 height 23
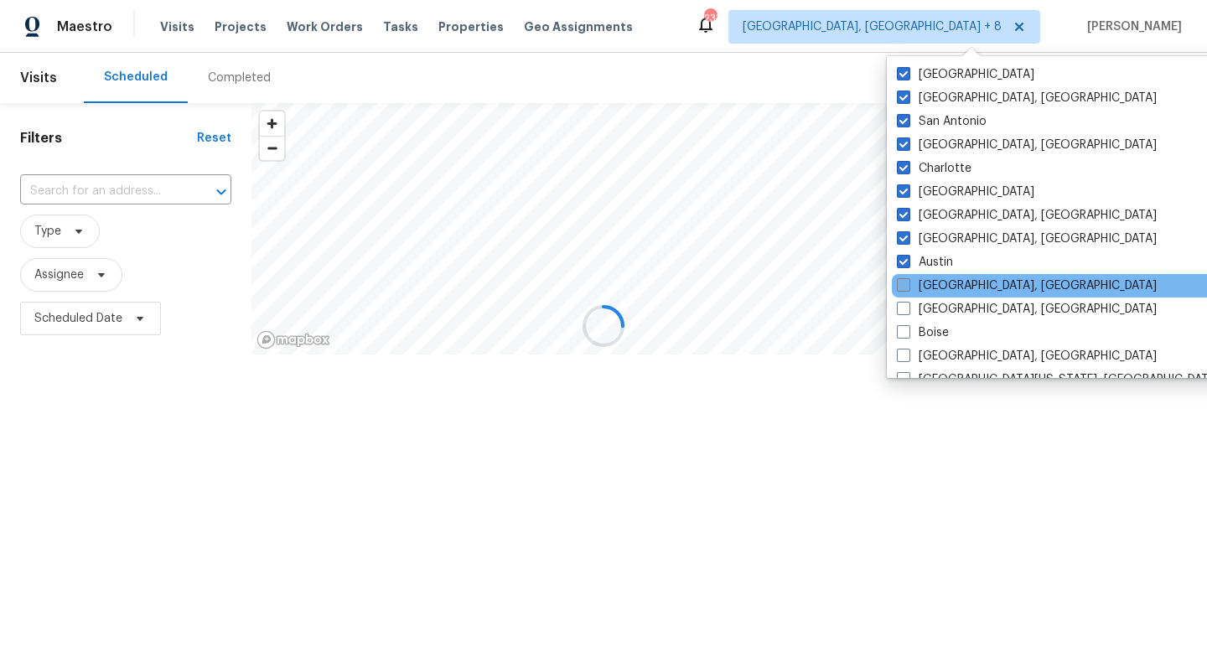
click at [931, 286] on label "Baltimore, MD" at bounding box center [1027, 285] width 260 height 17
click at [908, 286] on input "Baltimore, MD" at bounding box center [902, 282] width 11 height 11
checkbox input "true"
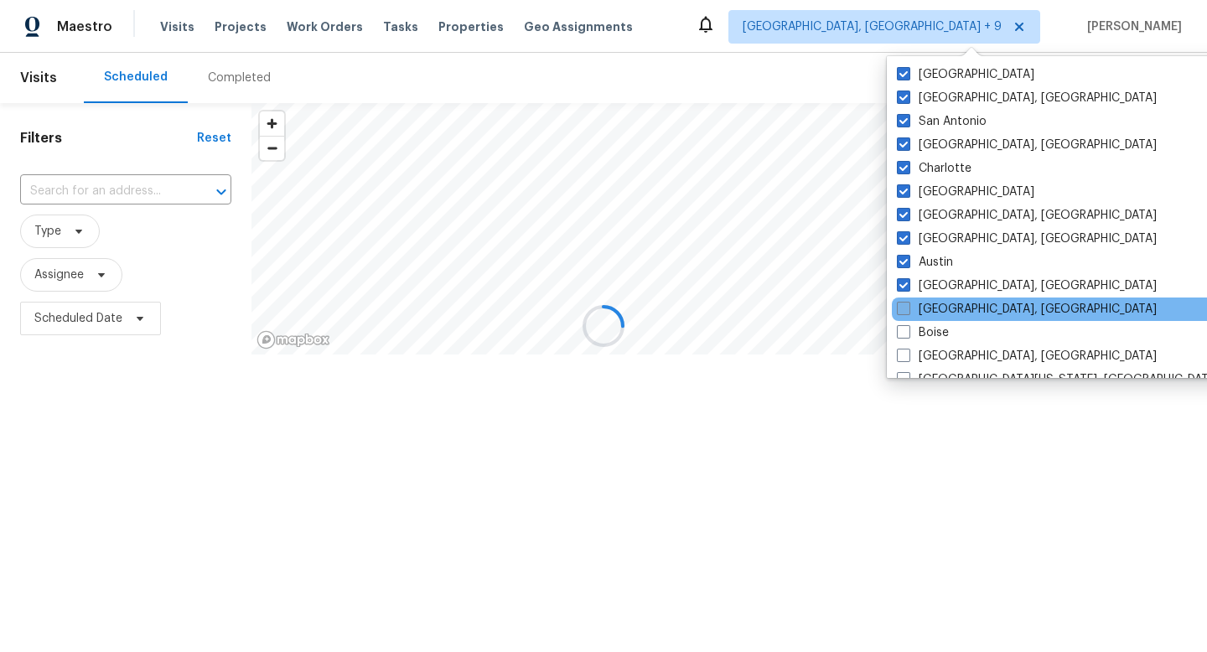
click at [931, 309] on label "Birmingham, AL" at bounding box center [1027, 309] width 260 height 17
click at [908, 309] on input "Birmingham, AL" at bounding box center [902, 306] width 11 height 11
checkbox input "true"
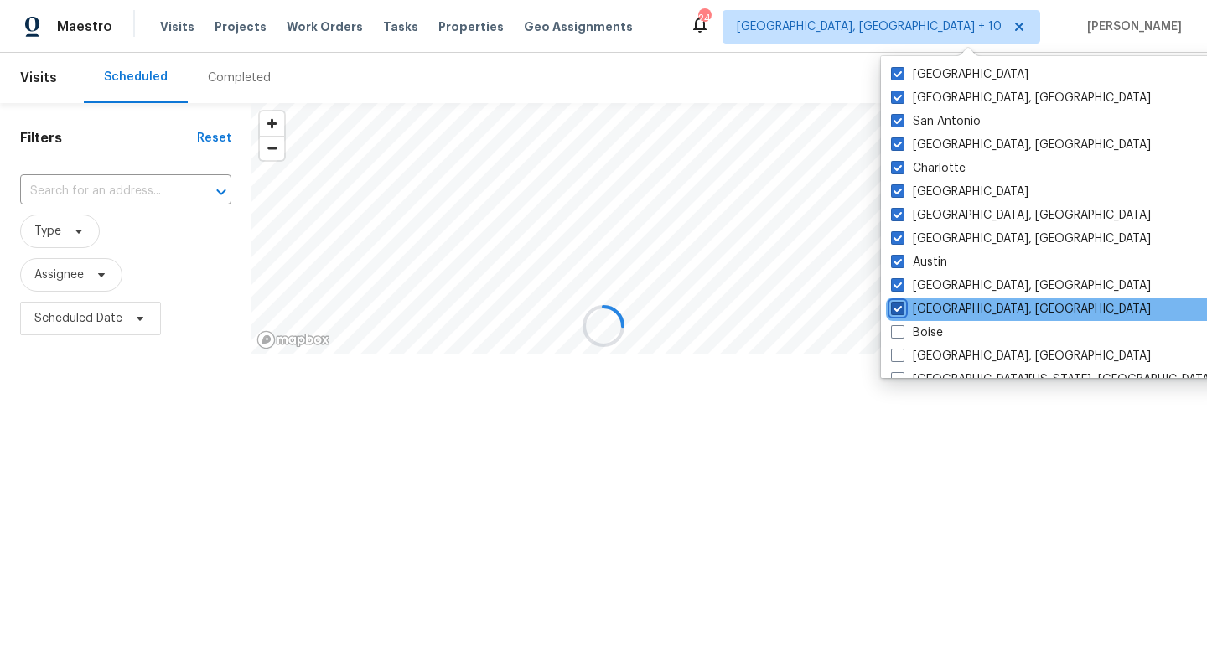
scroll to position [40, 0]
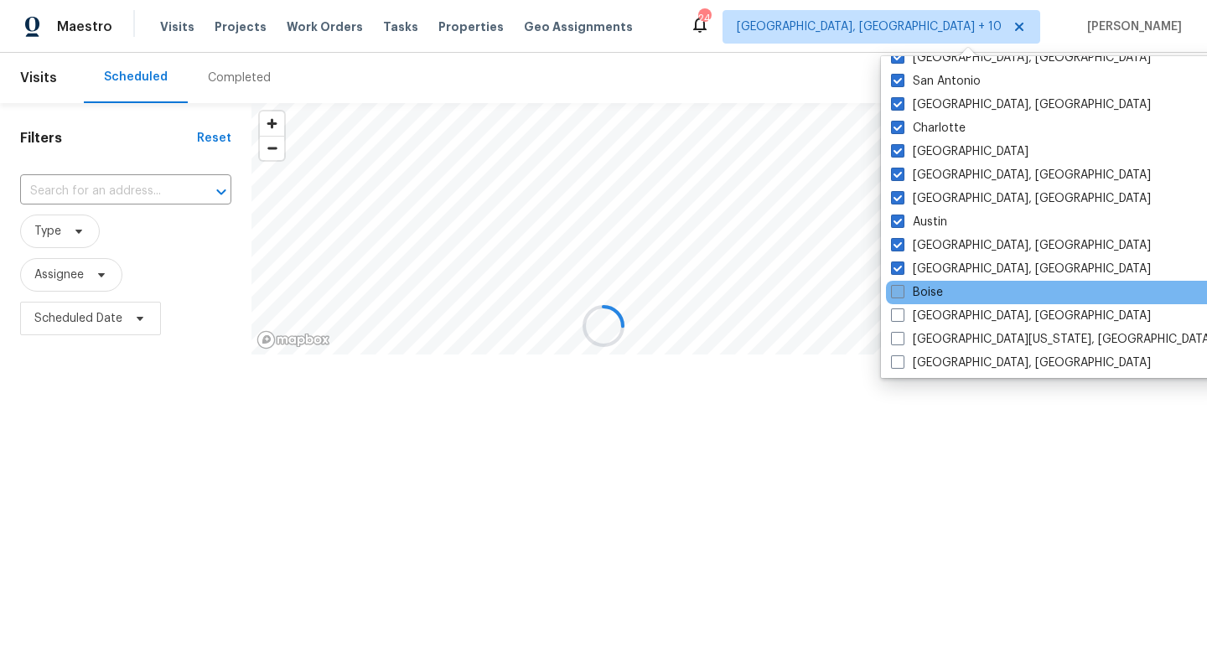
drag, startPoint x: 936, startPoint y: 289, endPoint x: 936, endPoint y: 298, distance: 9.2
click at [936, 289] on label "Boise" at bounding box center [917, 292] width 52 height 17
click at [902, 289] on input "Boise" at bounding box center [896, 289] width 11 height 11
checkbox input "true"
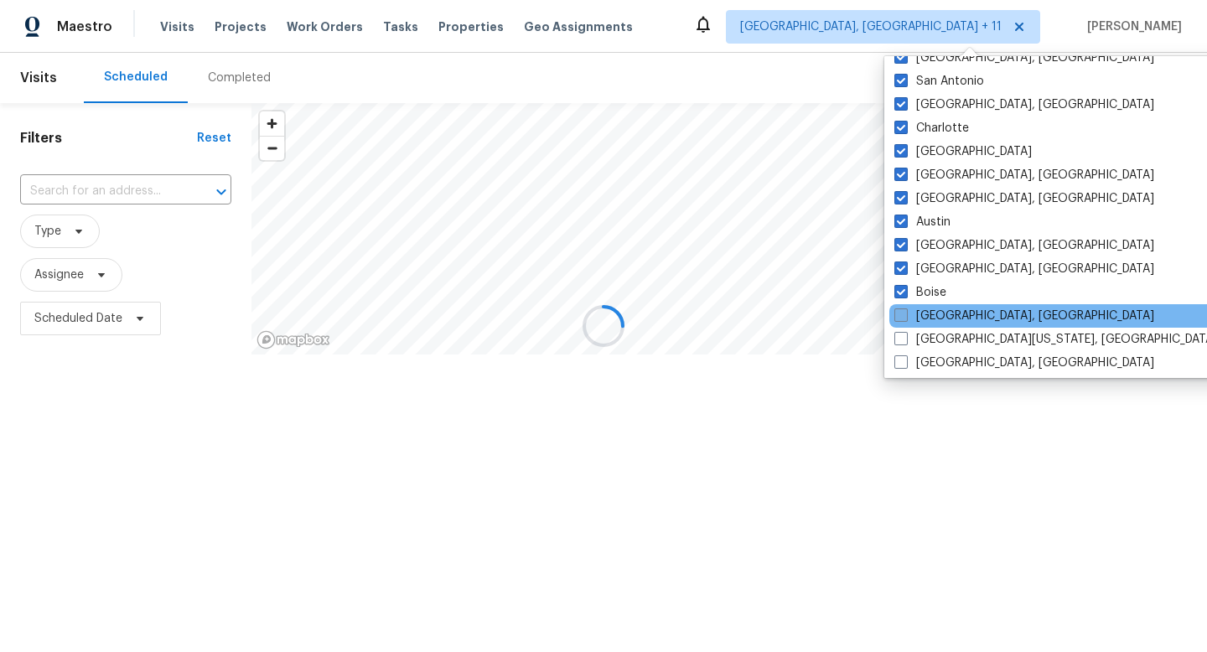
click at [935, 313] on label "Boston, MA" at bounding box center [1024, 316] width 260 height 17
click at [905, 313] on input "Boston, MA" at bounding box center [899, 313] width 11 height 11
checkbox input "true"
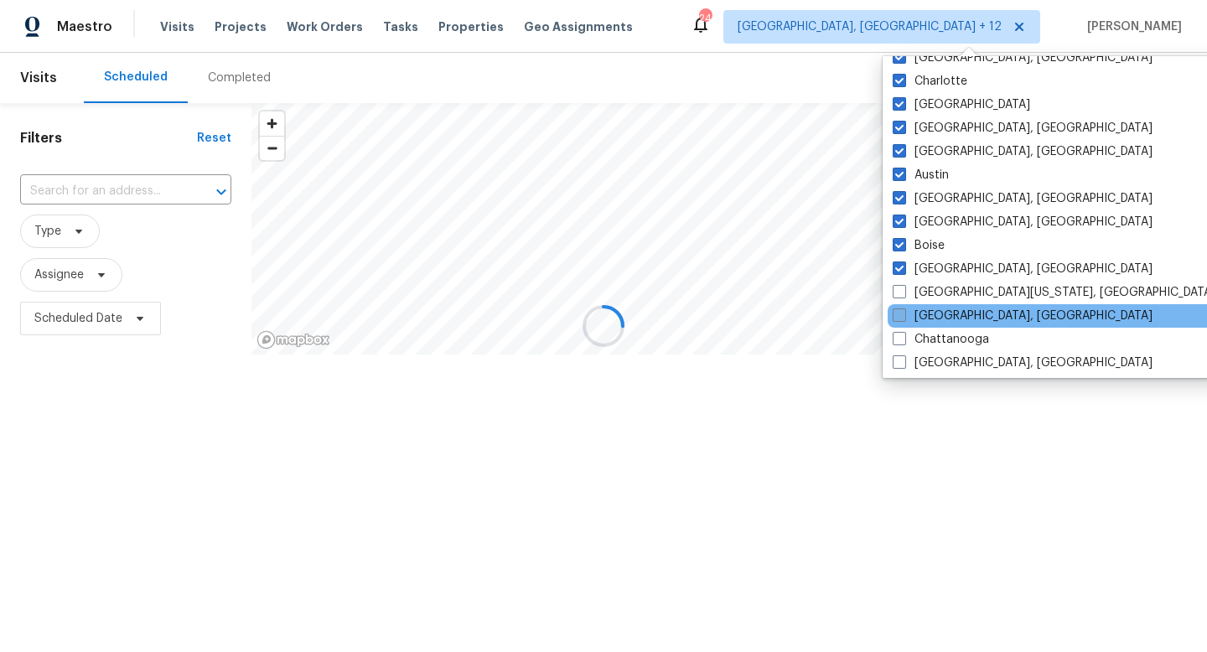
click at [942, 295] on label "Central California, CA" at bounding box center [1053, 292] width 323 height 17
click at [903, 295] on input "Central California, CA" at bounding box center [897, 289] width 11 height 11
checkbox input "true"
click at [948, 313] on label "[GEOGRAPHIC_DATA], [GEOGRAPHIC_DATA]" at bounding box center [1022, 316] width 260 height 17
click at [902, 313] on input "[GEOGRAPHIC_DATA], [GEOGRAPHIC_DATA]" at bounding box center [897, 313] width 11 height 11
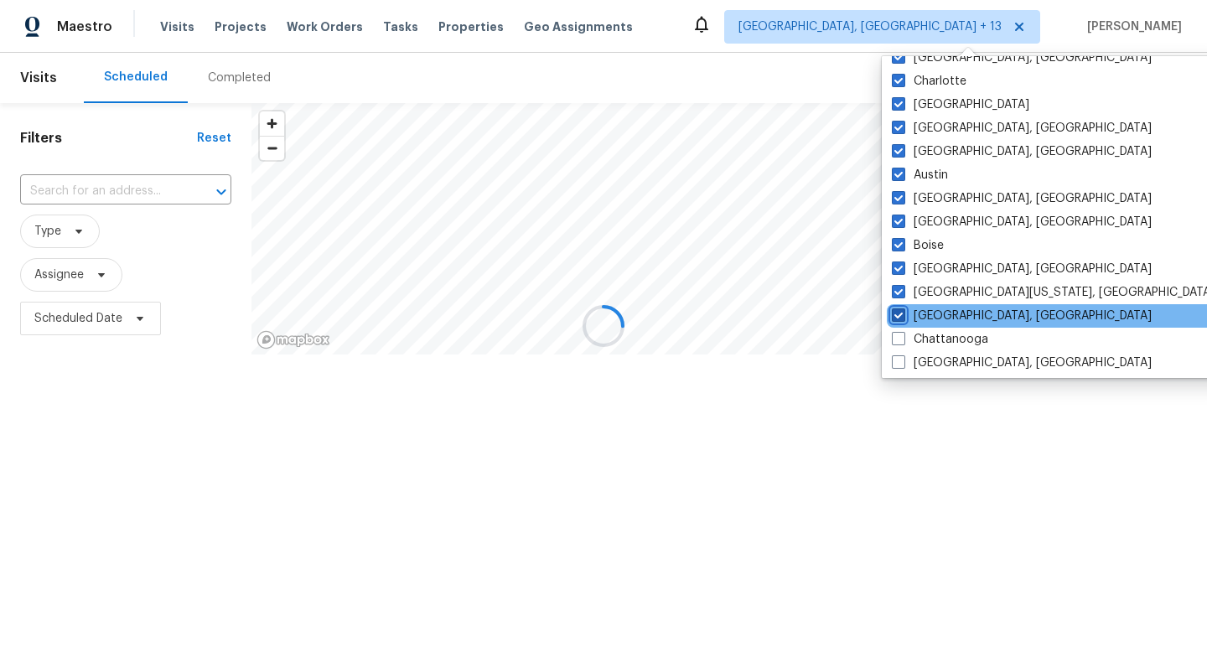
checkbox input "true"
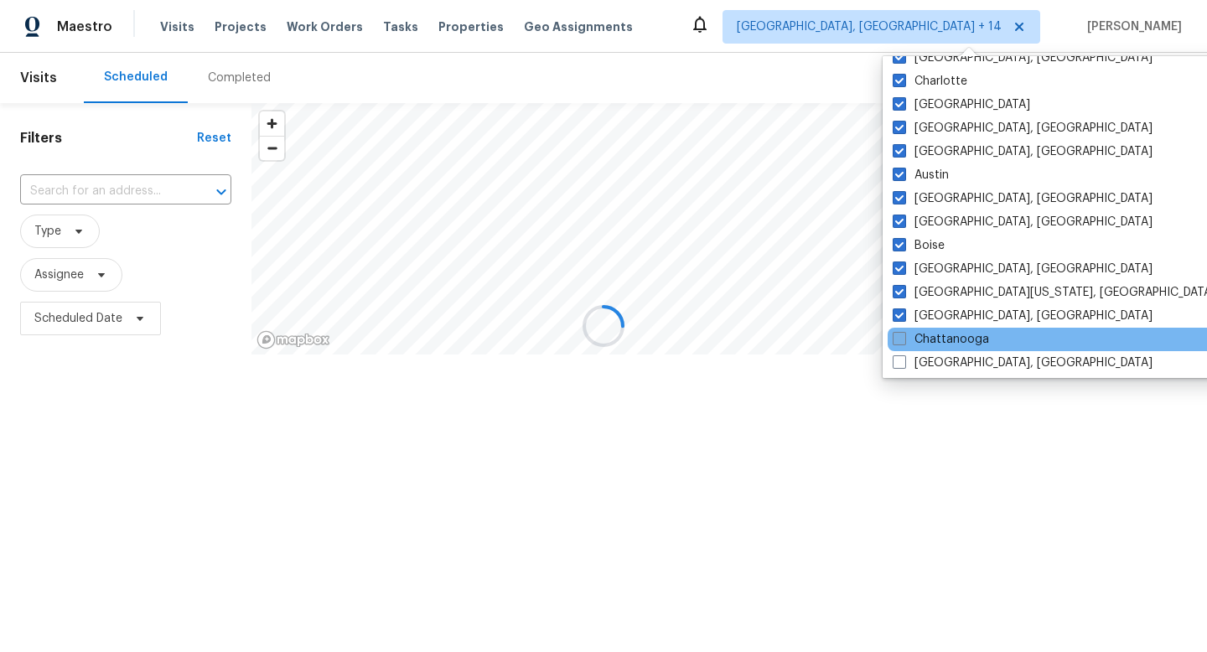
click at [942, 332] on label "Chattanooga" at bounding box center [940, 339] width 96 height 17
click at [903, 332] on input "Chattanooga" at bounding box center [897, 336] width 11 height 11
checkbox input "true"
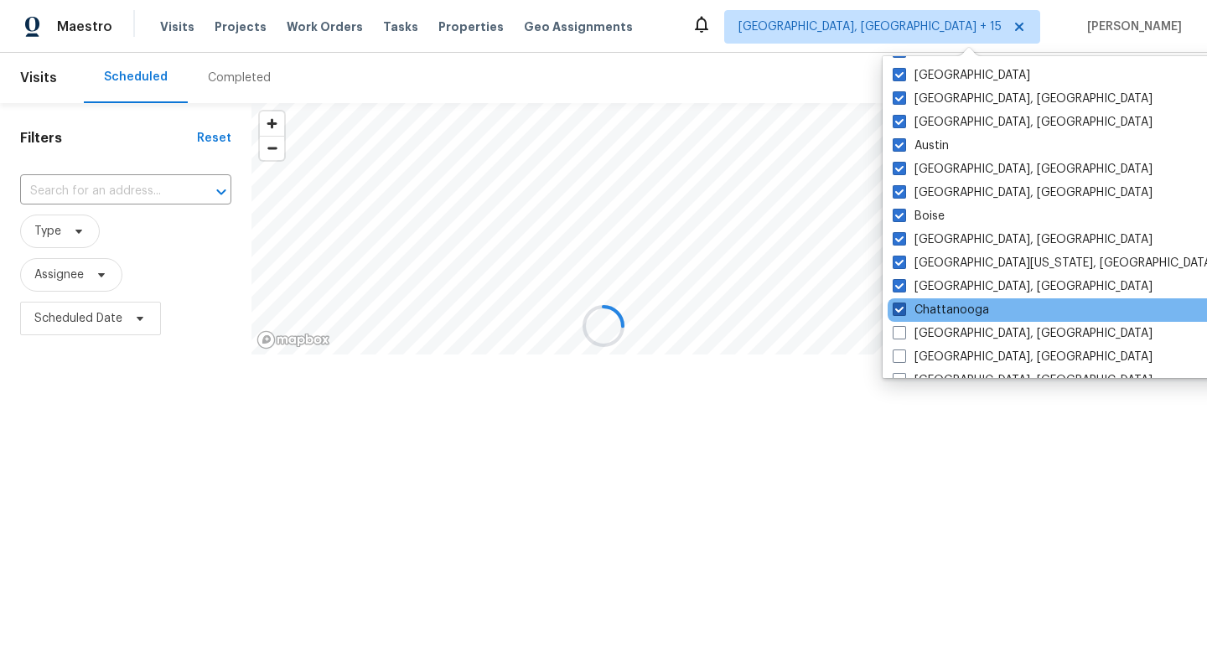
click at [942, 332] on label "[GEOGRAPHIC_DATA], [GEOGRAPHIC_DATA]" at bounding box center [1022, 333] width 260 height 17
click at [903, 332] on input "[GEOGRAPHIC_DATA], [GEOGRAPHIC_DATA]" at bounding box center [897, 330] width 11 height 11
checkbox input "true"
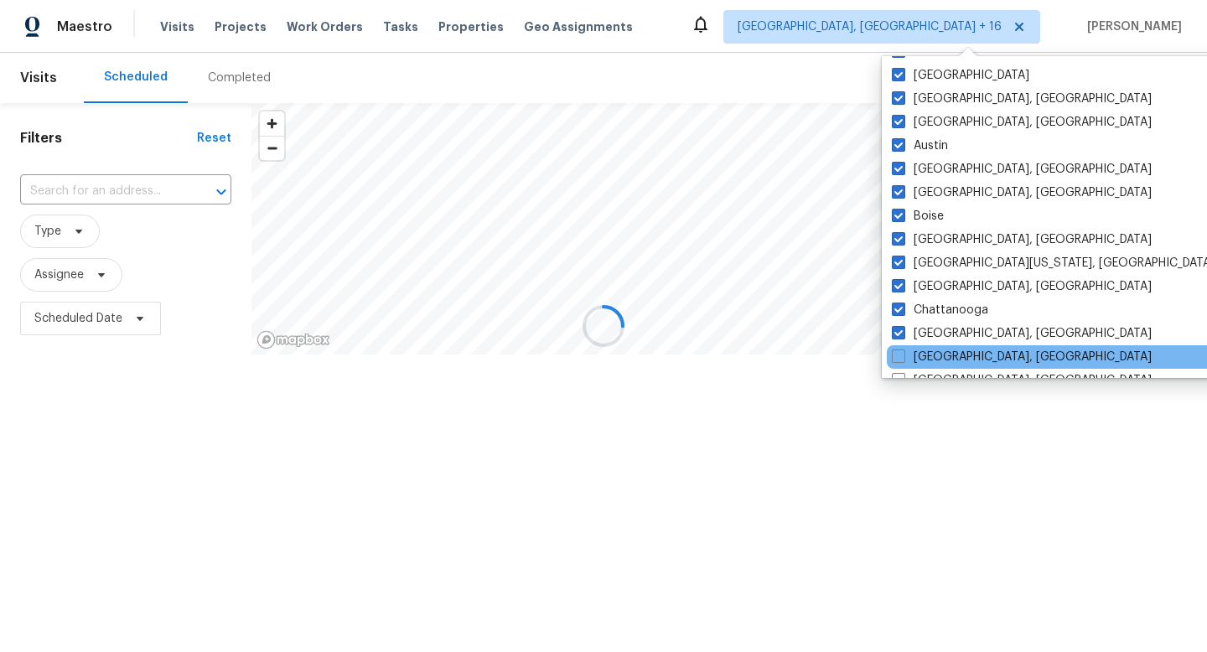
click at [942, 346] on div "[GEOGRAPHIC_DATA], [GEOGRAPHIC_DATA]" at bounding box center [1056, 356] width 338 height 23
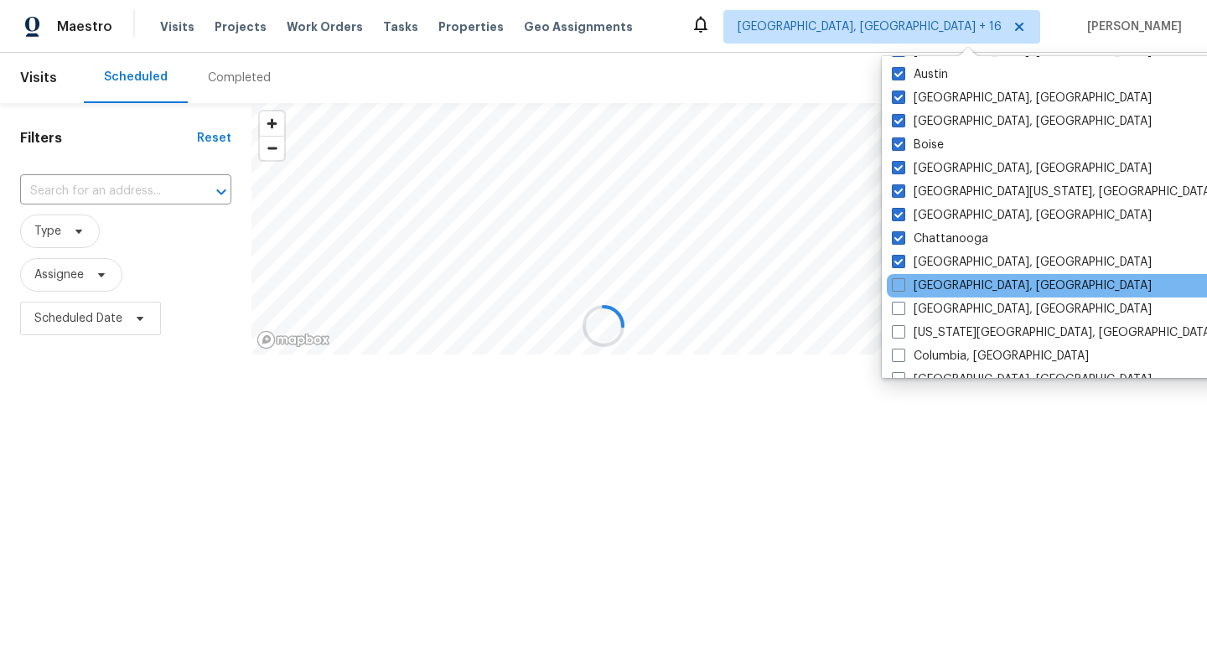
scroll to position [189, 0]
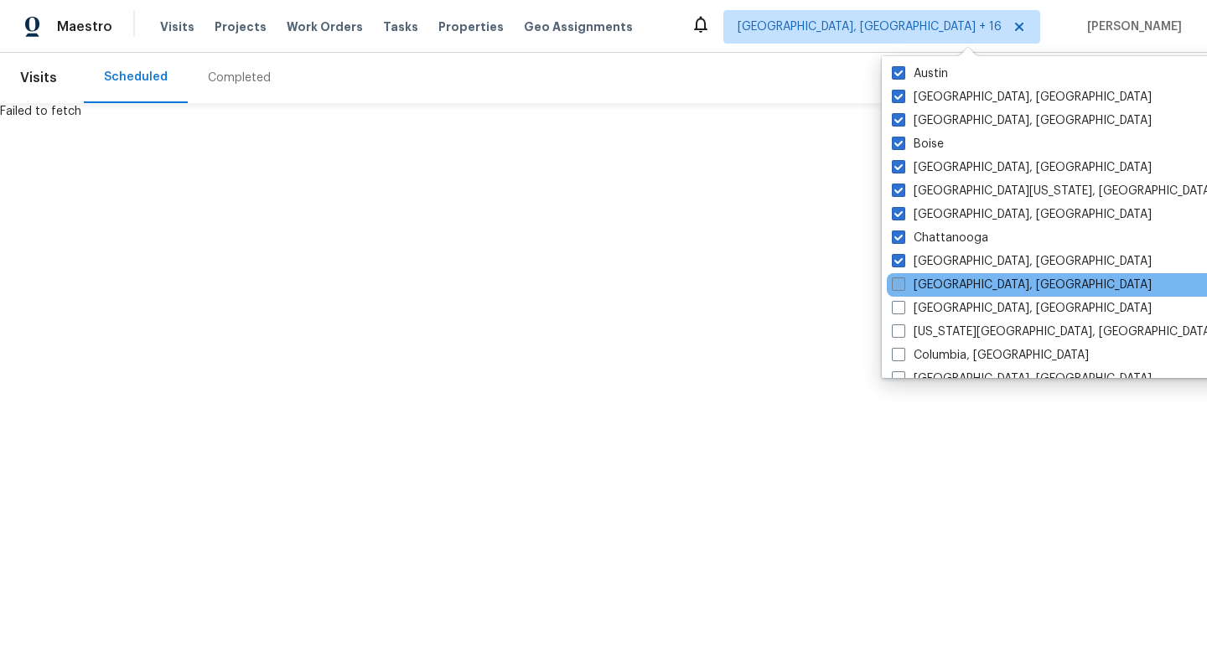
click at [945, 289] on label "[GEOGRAPHIC_DATA], [GEOGRAPHIC_DATA]" at bounding box center [1022, 285] width 260 height 17
click at [902, 287] on input "[GEOGRAPHIC_DATA], [GEOGRAPHIC_DATA]" at bounding box center [897, 282] width 11 height 11
checkbox input "true"
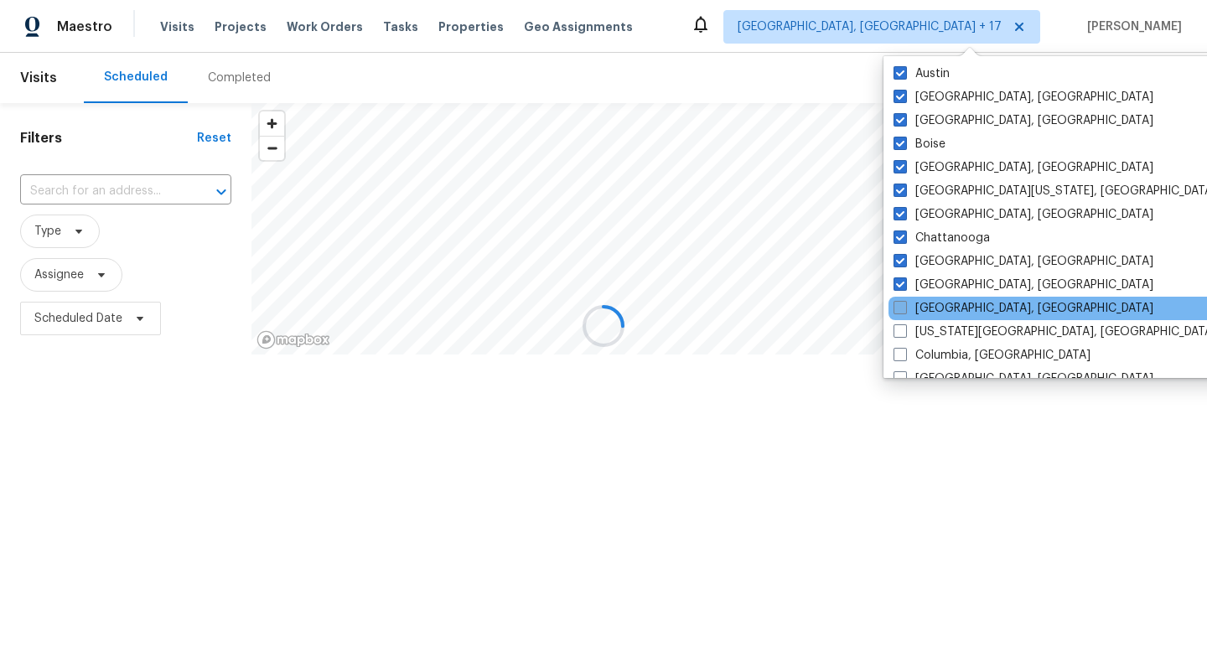
click at [939, 303] on label "[GEOGRAPHIC_DATA], [GEOGRAPHIC_DATA]" at bounding box center [1023, 308] width 260 height 17
click at [904, 303] on input "[GEOGRAPHIC_DATA], [GEOGRAPHIC_DATA]" at bounding box center [898, 305] width 11 height 11
checkbox input "true"
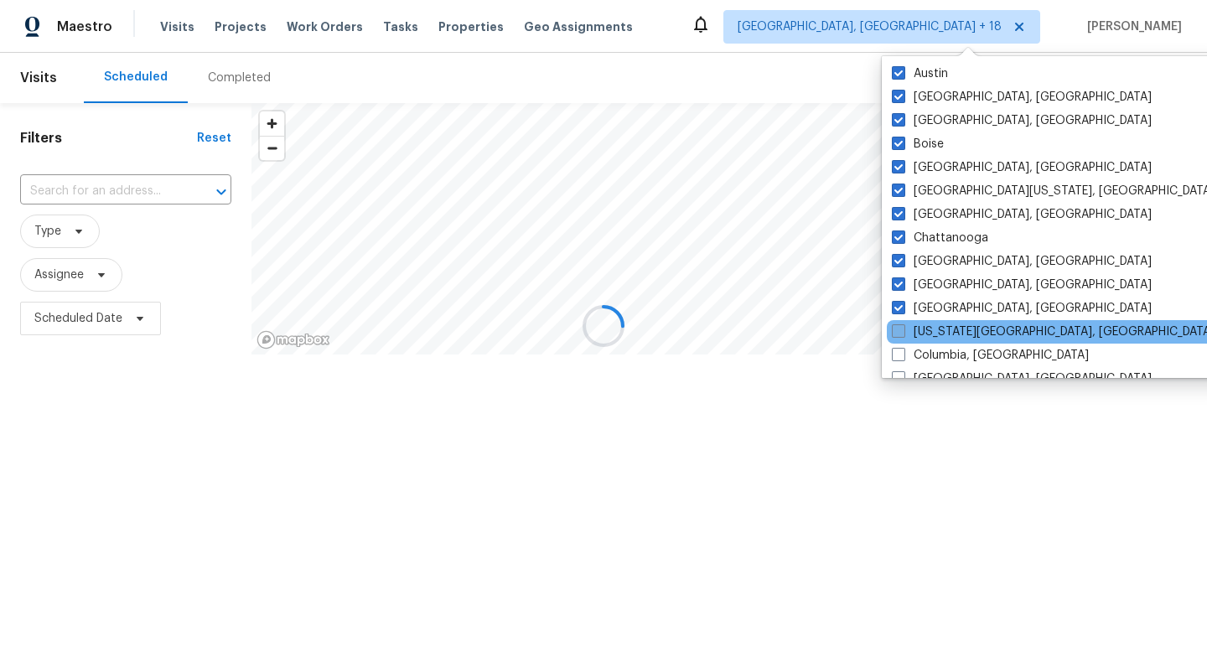
click at [899, 334] on span at bounding box center [898, 330] width 13 height 13
click at [899, 334] on input "[US_STATE][GEOGRAPHIC_DATA], [GEOGRAPHIC_DATA]" at bounding box center [897, 328] width 11 height 11
checkbox input "true"
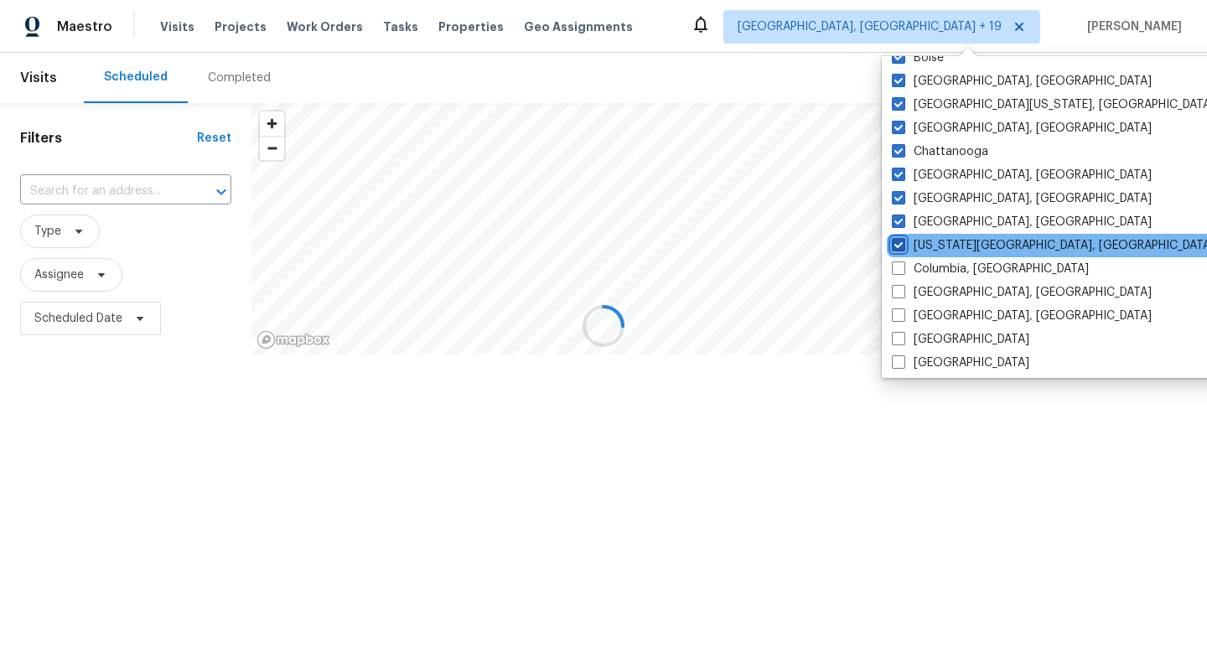
scroll to position [279, 0]
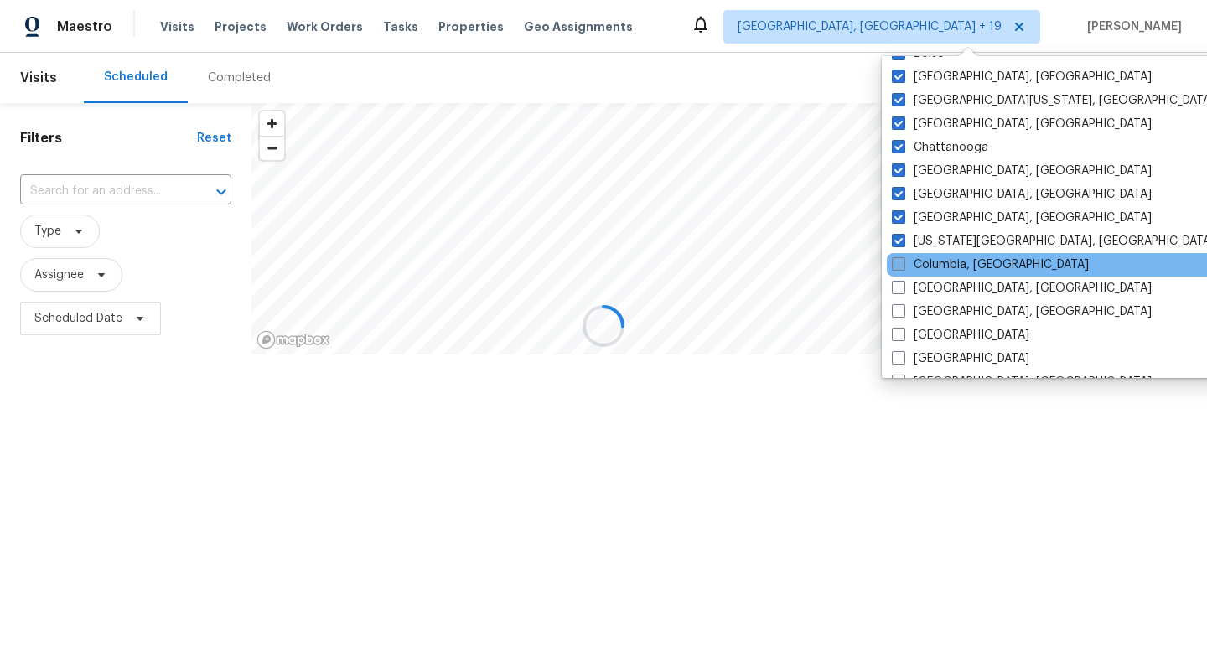
click at [912, 265] on label "Columbia, [GEOGRAPHIC_DATA]" at bounding box center [990, 264] width 197 height 17
click at [902, 265] on input "Columbia, [GEOGRAPHIC_DATA]" at bounding box center [897, 261] width 11 height 11
checkbox input "true"
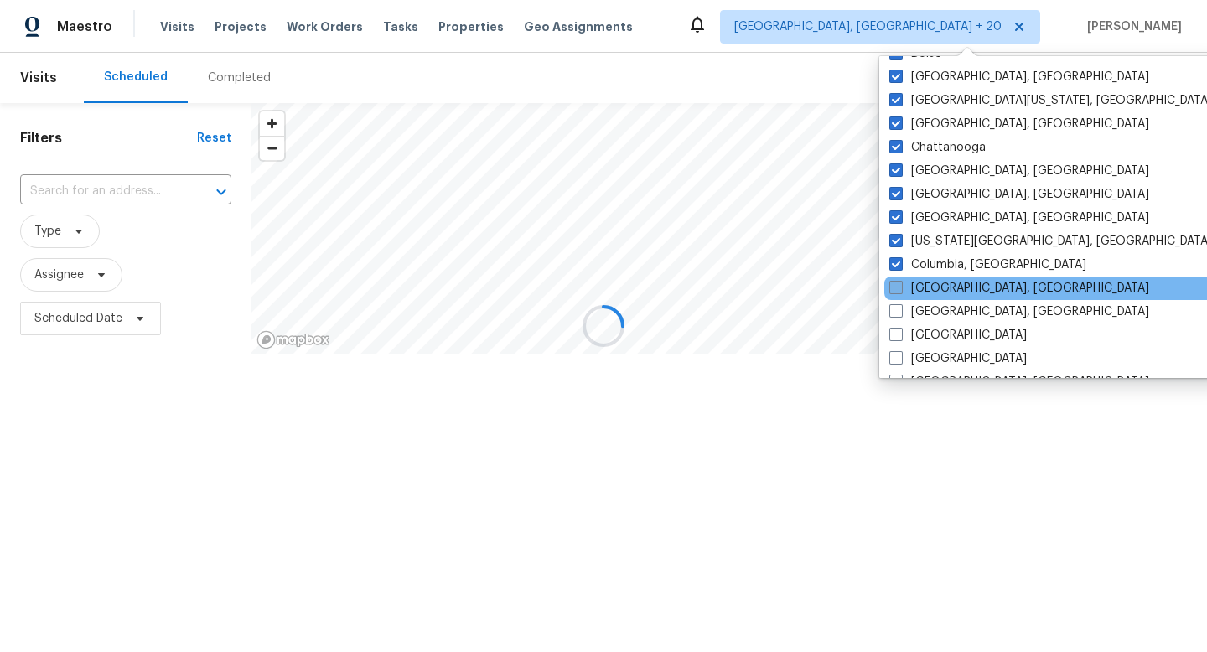
click at [902, 284] on label "[GEOGRAPHIC_DATA], [GEOGRAPHIC_DATA]" at bounding box center [1019, 288] width 260 height 17
click at [900, 284] on input "[GEOGRAPHIC_DATA], [GEOGRAPHIC_DATA]" at bounding box center [894, 285] width 11 height 11
checkbox input "true"
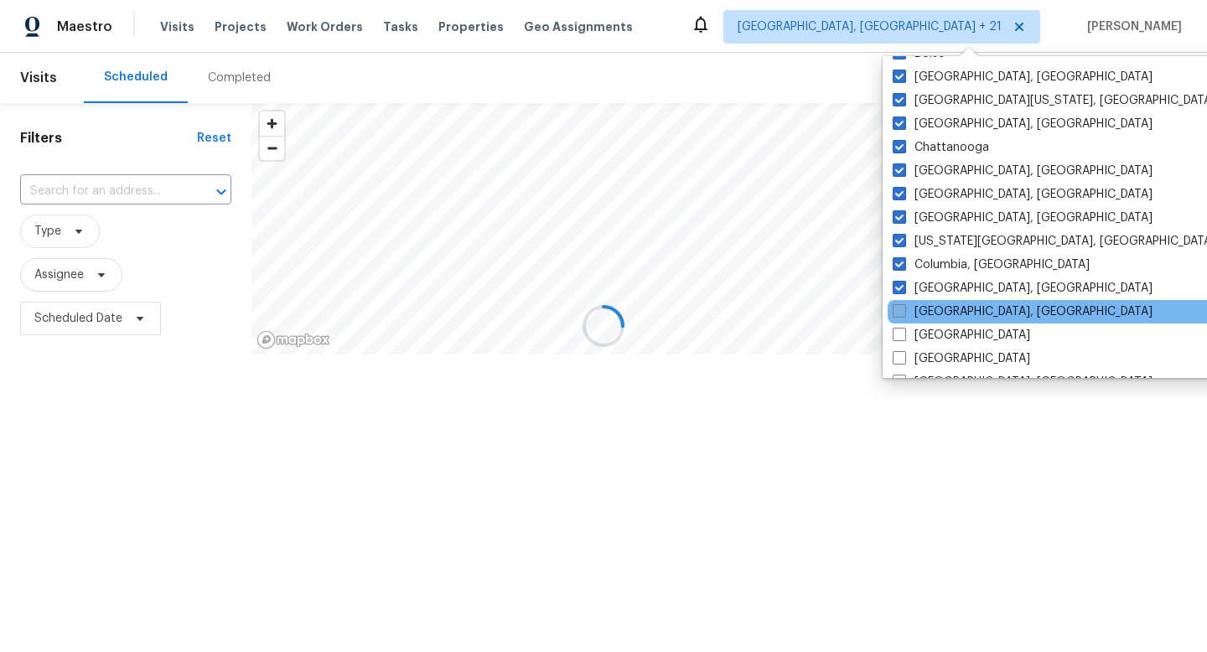
click at [902, 319] on label "[GEOGRAPHIC_DATA], [GEOGRAPHIC_DATA]" at bounding box center [1022, 311] width 260 height 17
click at [902, 314] on input "[GEOGRAPHIC_DATA], [GEOGRAPHIC_DATA]" at bounding box center [897, 308] width 11 height 11
checkbox input "true"
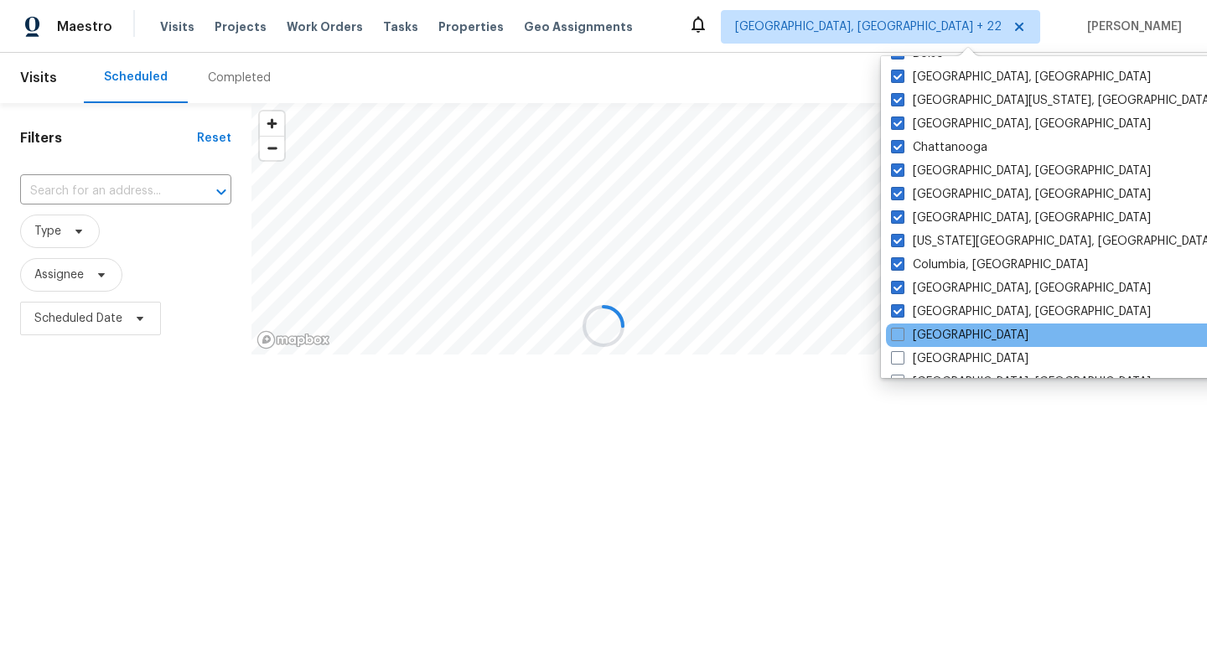
click at [902, 325] on div "[GEOGRAPHIC_DATA]" at bounding box center [1055, 334] width 338 height 23
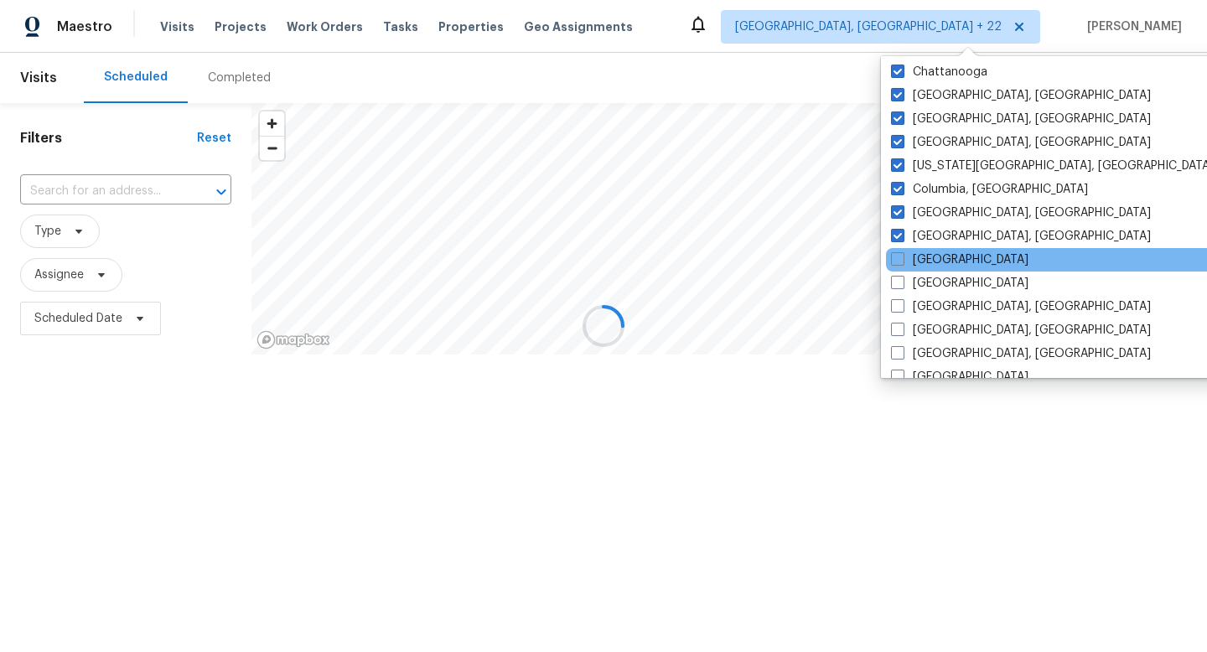
scroll to position [357, 0]
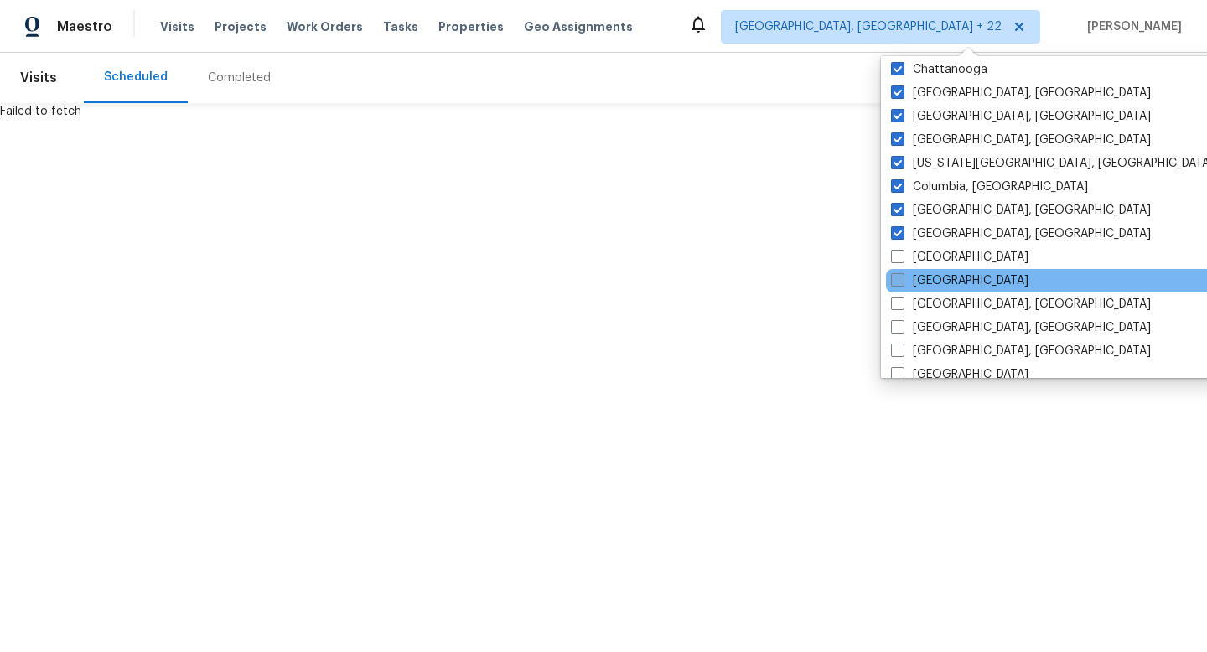
click at [908, 284] on label "[GEOGRAPHIC_DATA]" at bounding box center [959, 280] width 137 height 17
click at [902, 283] on input "[GEOGRAPHIC_DATA]" at bounding box center [896, 277] width 11 height 11
checkbox input "true"
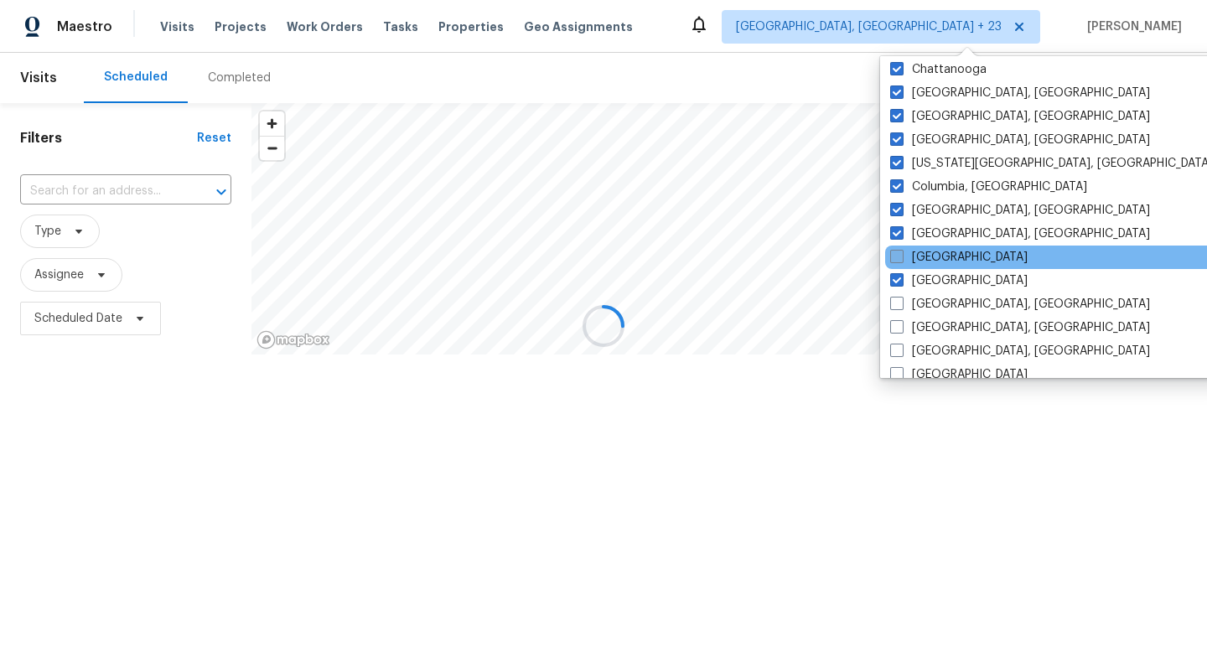
click at [908, 261] on label "[GEOGRAPHIC_DATA]" at bounding box center [958, 257] width 137 height 17
click at [901, 260] on input "[GEOGRAPHIC_DATA]" at bounding box center [895, 254] width 11 height 11
checkbox input "true"
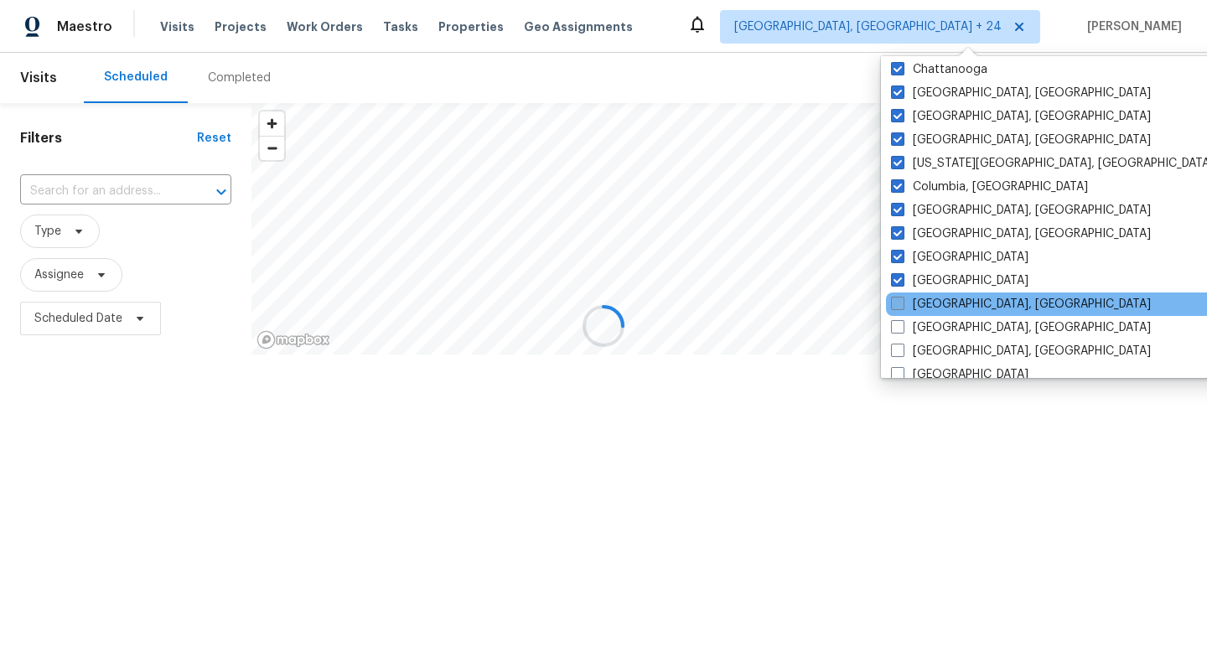
click at [908, 310] on label "[GEOGRAPHIC_DATA], [GEOGRAPHIC_DATA]" at bounding box center [1021, 304] width 260 height 17
click at [902, 307] on input "[GEOGRAPHIC_DATA], [GEOGRAPHIC_DATA]" at bounding box center [896, 301] width 11 height 11
checkbox input "true"
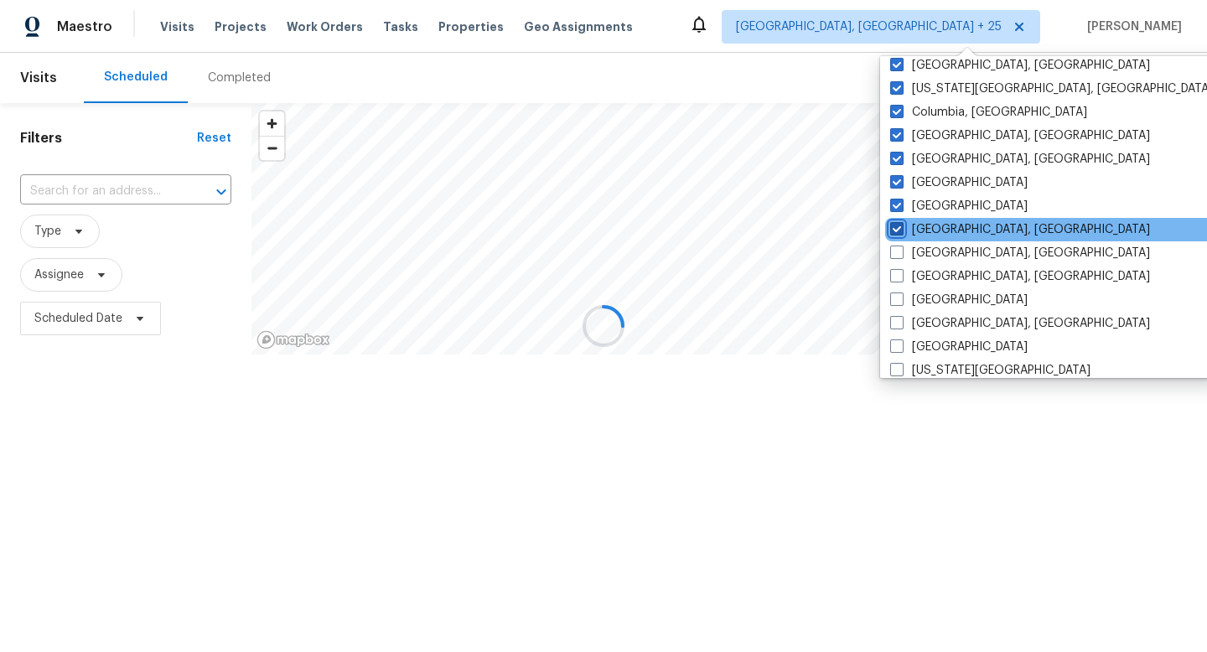
scroll to position [439, 0]
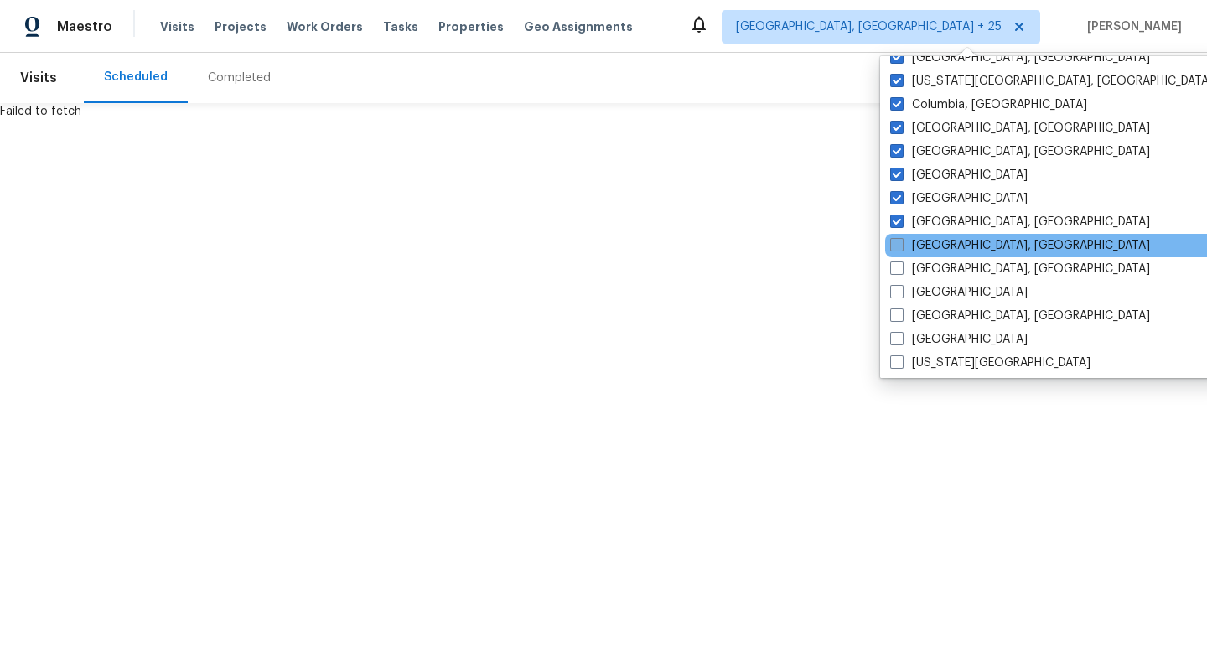
click at [908, 250] on label "[GEOGRAPHIC_DATA], [GEOGRAPHIC_DATA]" at bounding box center [1020, 245] width 260 height 17
click at [901, 248] on input "[GEOGRAPHIC_DATA], [GEOGRAPHIC_DATA]" at bounding box center [895, 242] width 11 height 11
checkbox input "true"
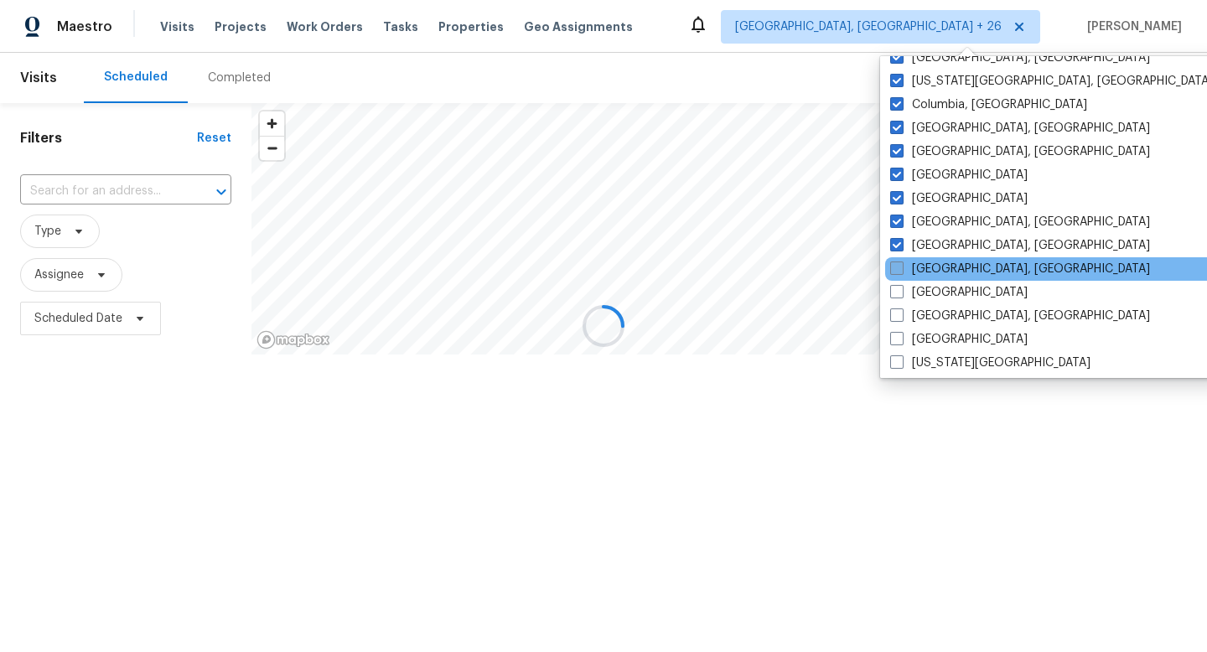
click at [901, 266] on span at bounding box center [896, 267] width 13 height 13
click at [901, 266] on input "[GEOGRAPHIC_DATA], [GEOGRAPHIC_DATA]" at bounding box center [895, 266] width 11 height 11
checkbox input "true"
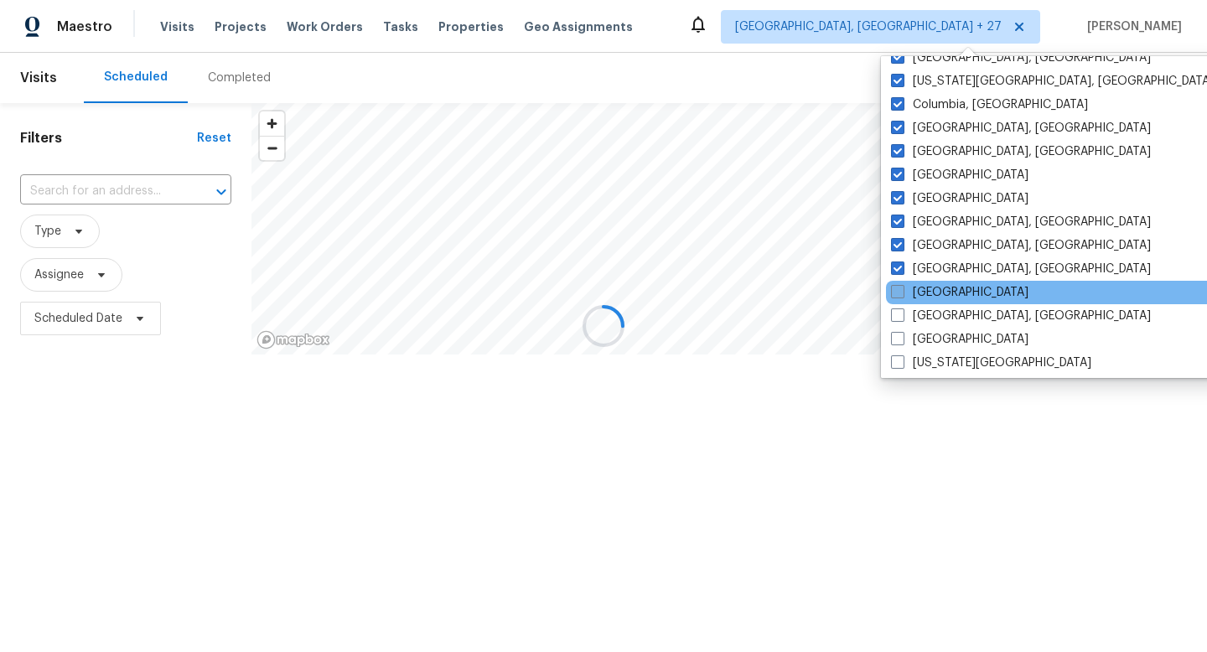
click at [901, 292] on span at bounding box center [897, 291] width 13 height 13
click at [901, 292] on input "[GEOGRAPHIC_DATA]" at bounding box center [896, 289] width 11 height 11
checkbox input "true"
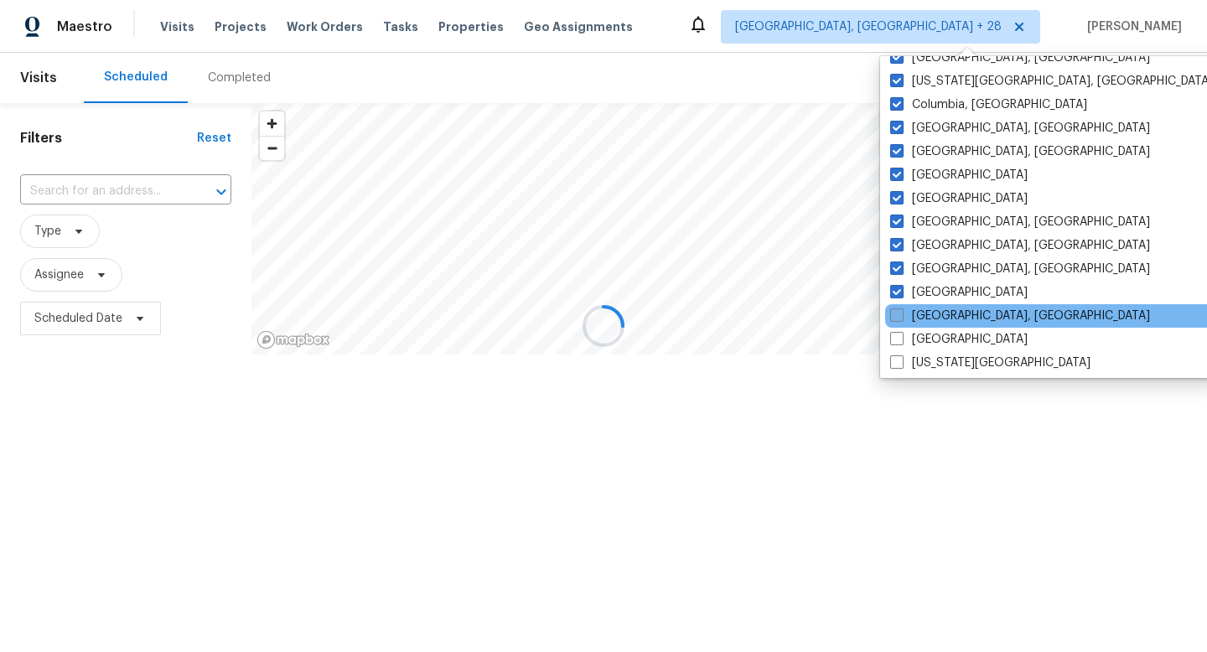
click at [901, 323] on label "[GEOGRAPHIC_DATA], [GEOGRAPHIC_DATA]" at bounding box center [1020, 316] width 260 height 17
click at [901, 318] on input "[GEOGRAPHIC_DATA], [GEOGRAPHIC_DATA]" at bounding box center [895, 313] width 11 height 11
checkbox input "true"
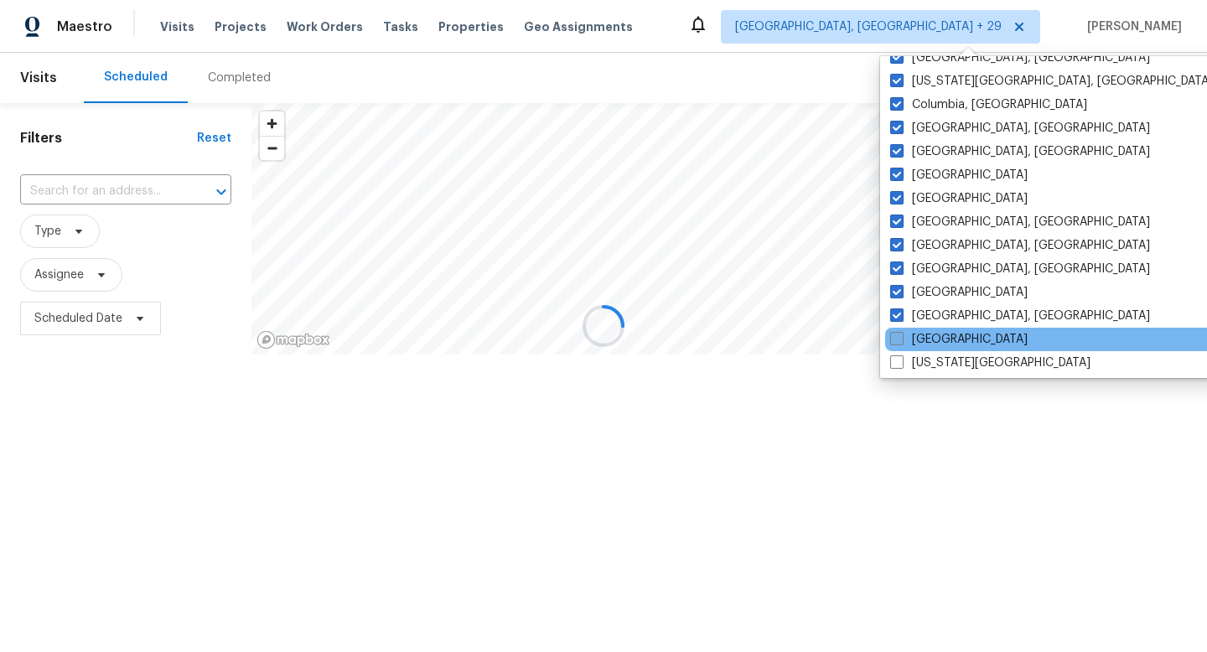
click at [901, 337] on span at bounding box center [896, 338] width 13 height 13
click at [901, 337] on input "[GEOGRAPHIC_DATA]" at bounding box center [895, 336] width 11 height 11
checkbox input "true"
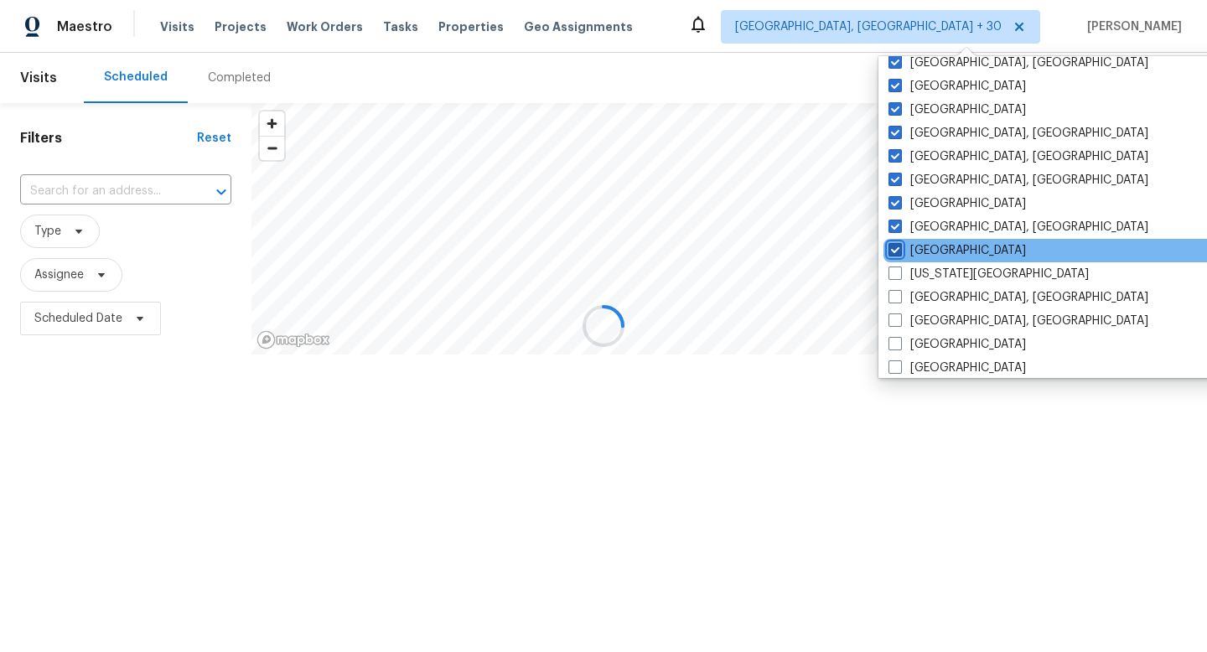
scroll to position [542, 0]
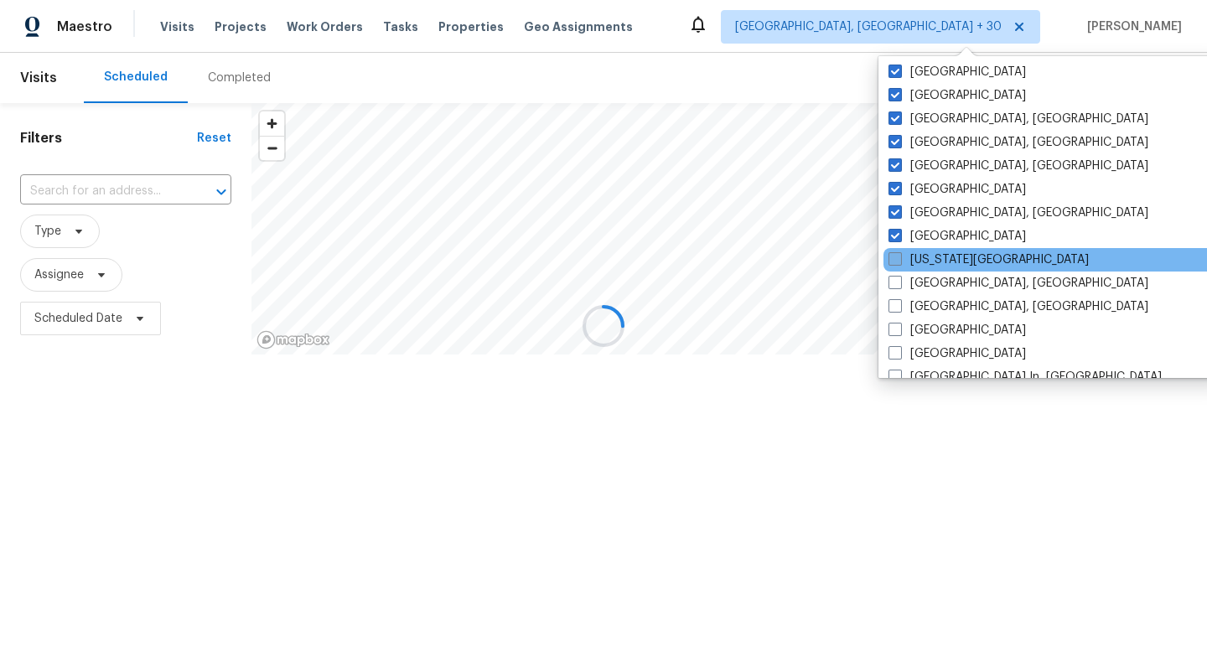
click at [901, 259] on span at bounding box center [894, 258] width 13 height 13
click at [899, 259] on input "[US_STATE][GEOGRAPHIC_DATA]" at bounding box center [893, 256] width 11 height 11
checkbox input "true"
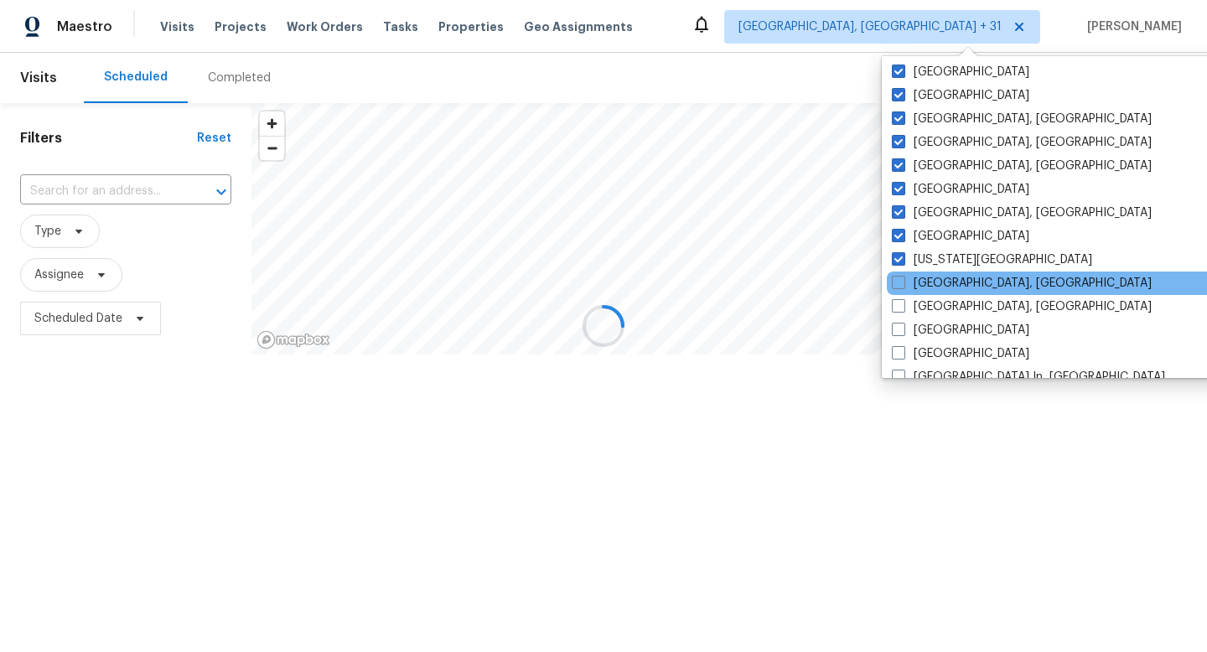
click at [901, 292] on div "[GEOGRAPHIC_DATA], [GEOGRAPHIC_DATA]" at bounding box center [1056, 282] width 338 height 23
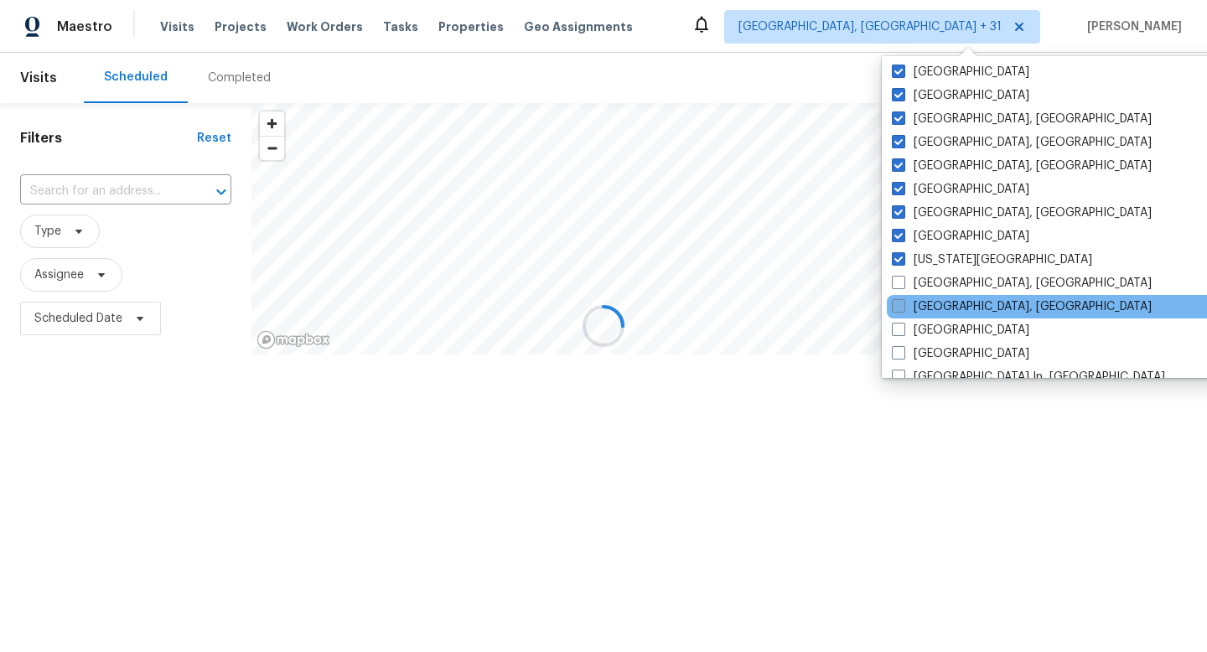
click at [901, 309] on span at bounding box center [898, 305] width 13 height 13
click at [901, 309] on input "[GEOGRAPHIC_DATA], [GEOGRAPHIC_DATA]" at bounding box center [897, 303] width 11 height 11
checkbox input "true"
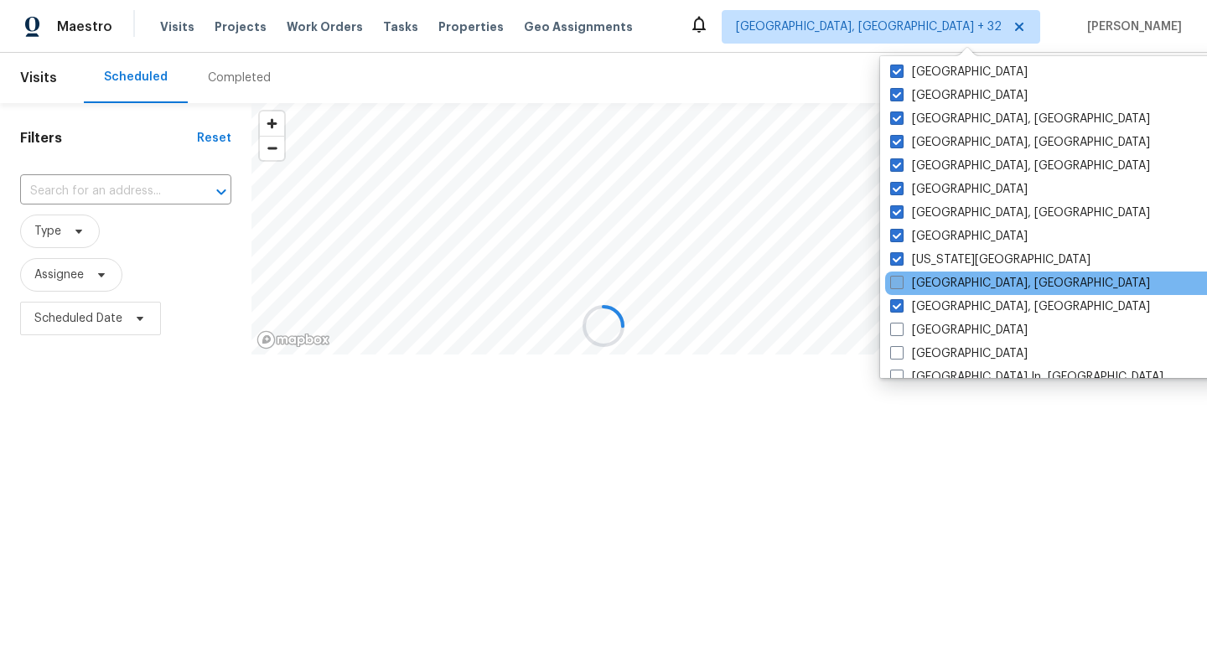
click at [901, 279] on span at bounding box center [896, 282] width 13 height 13
click at [901, 279] on input "[GEOGRAPHIC_DATA], [GEOGRAPHIC_DATA]" at bounding box center [895, 280] width 11 height 11
checkbox input "true"
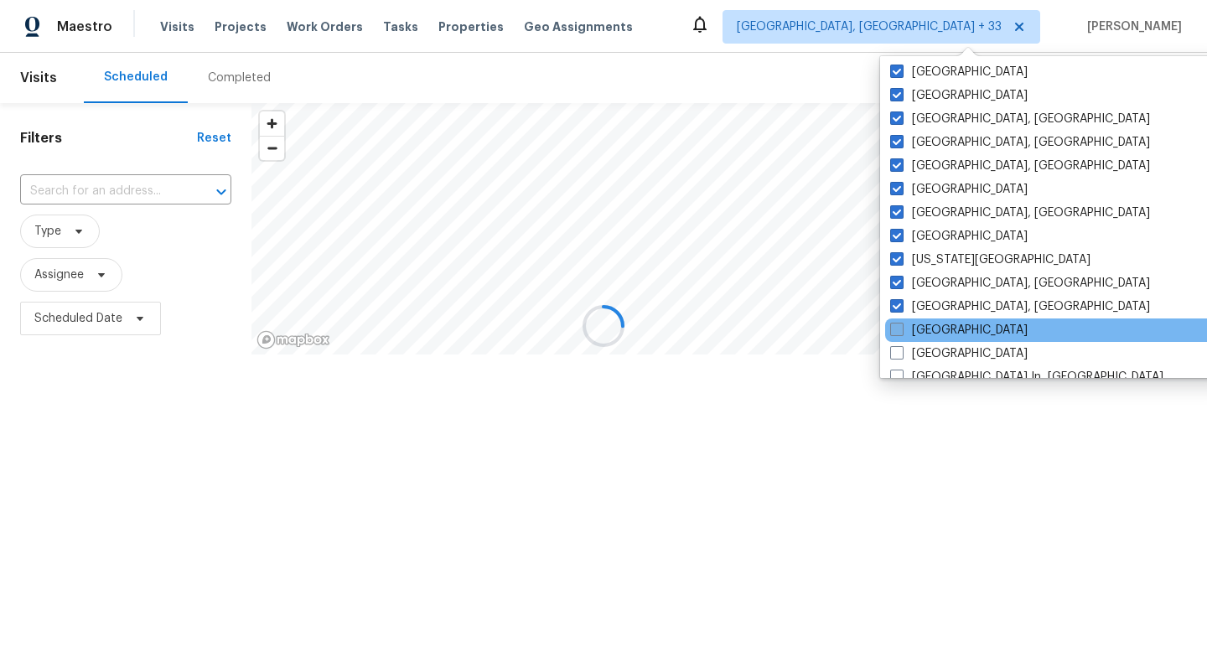
click at [901, 325] on span at bounding box center [896, 329] width 13 height 13
click at [901, 325] on input "[GEOGRAPHIC_DATA]" at bounding box center [895, 327] width 11 height 11
checkbox input "true"
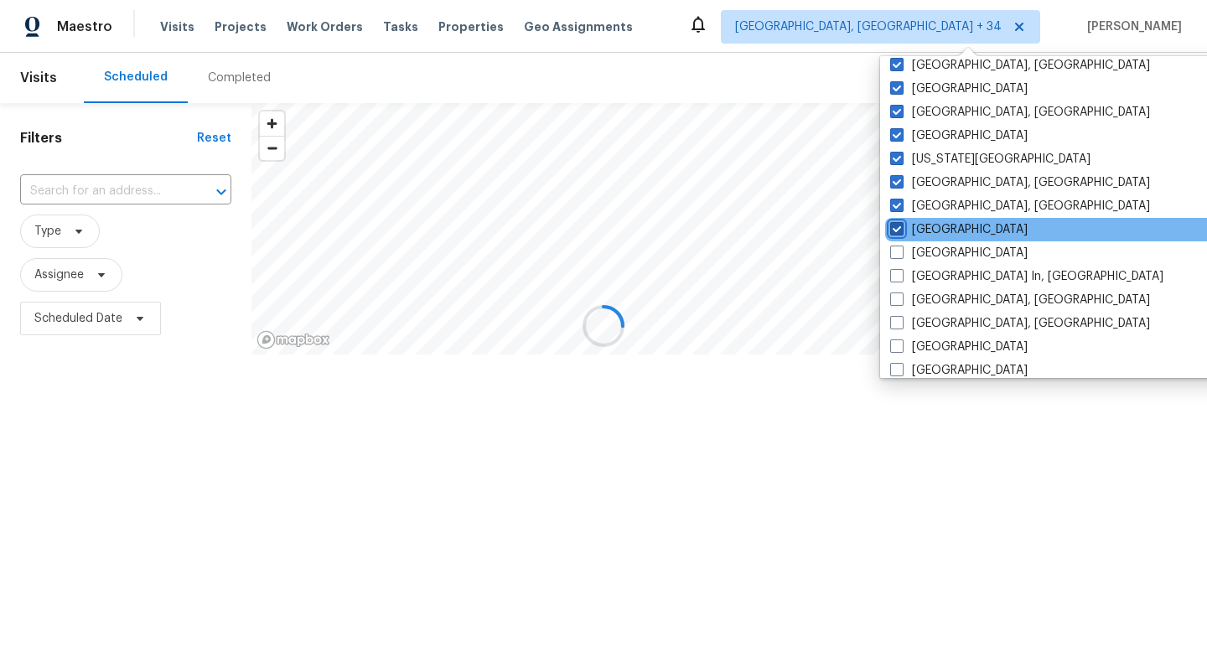
scroll to position [662, 0]
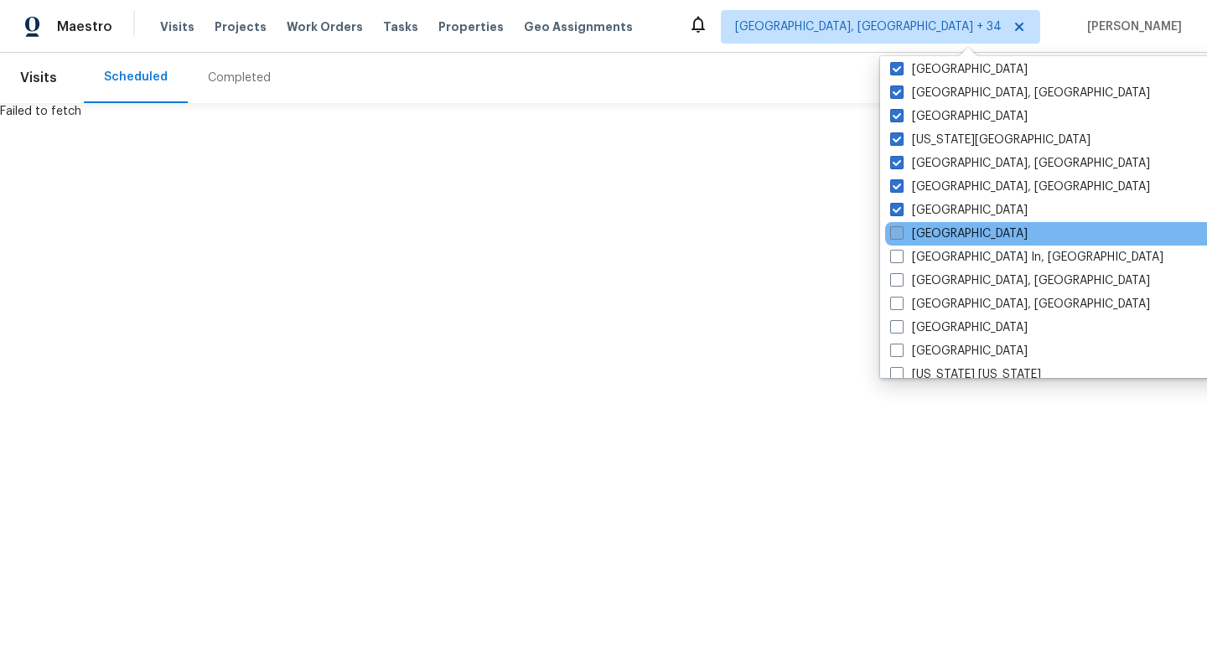
click at [922, 229] on label "[GEOGRAPHIC_DATA]" at bounding box center [958, 233] width 137 height 17
click at [901, 229] on input "[GEOGRAPHIC_DATA]" at bounding box center [895, 230] width 11 height 11
checkbox input "true"
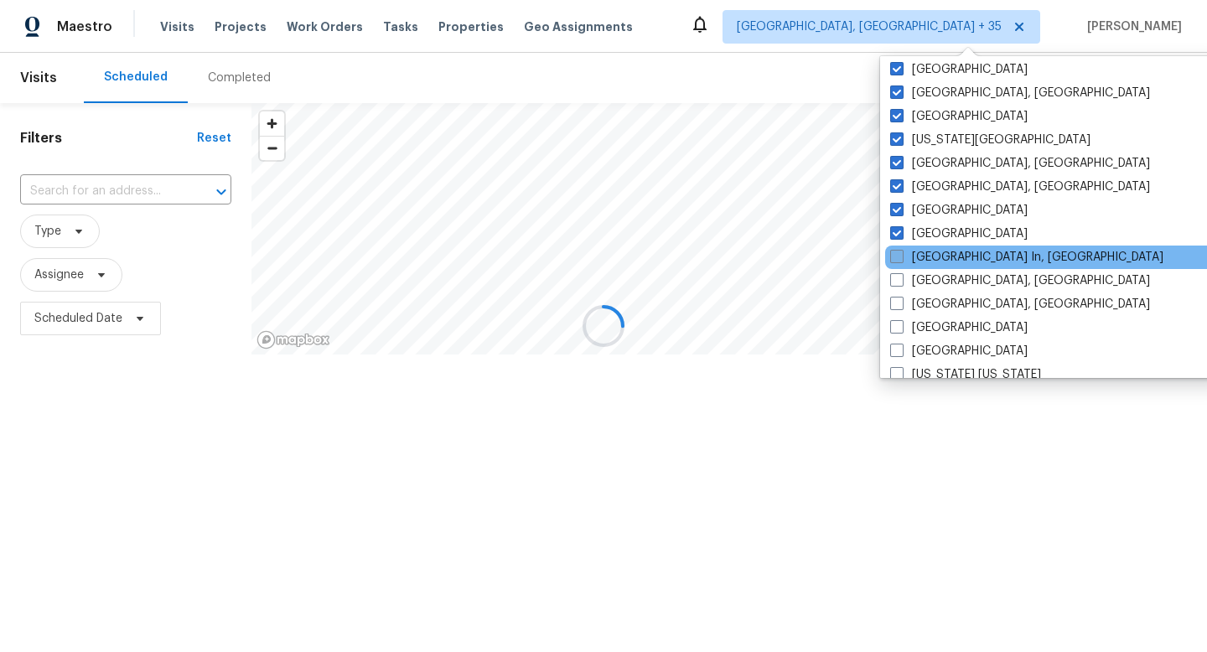
click at [909, 251] on label "[GEOGRAPHIC_DATA] In, [GEOGRAPHIC_DATA]" at bounding box center [1026, 257] width 273 height 17
click at [901, 251] on input "[GEOGRAPHIC_DATA] In, [GEOGRAPHIC_DATA]" at bounding box center [895, 254] width 11 height 11
checkbox input "true"
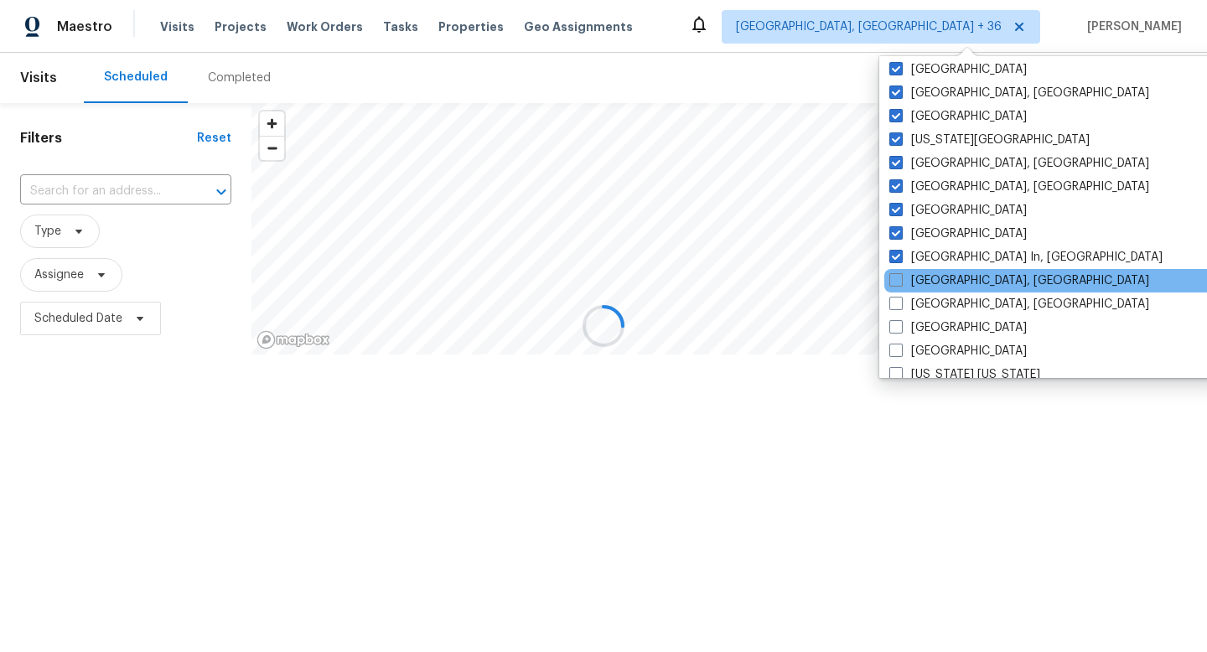
click at [909, 289] on div "[GEOGRAPHIC_DATA], [GEOGRAPHIC_DATA]" at bounding box center [1053, 280] width 338 height 23
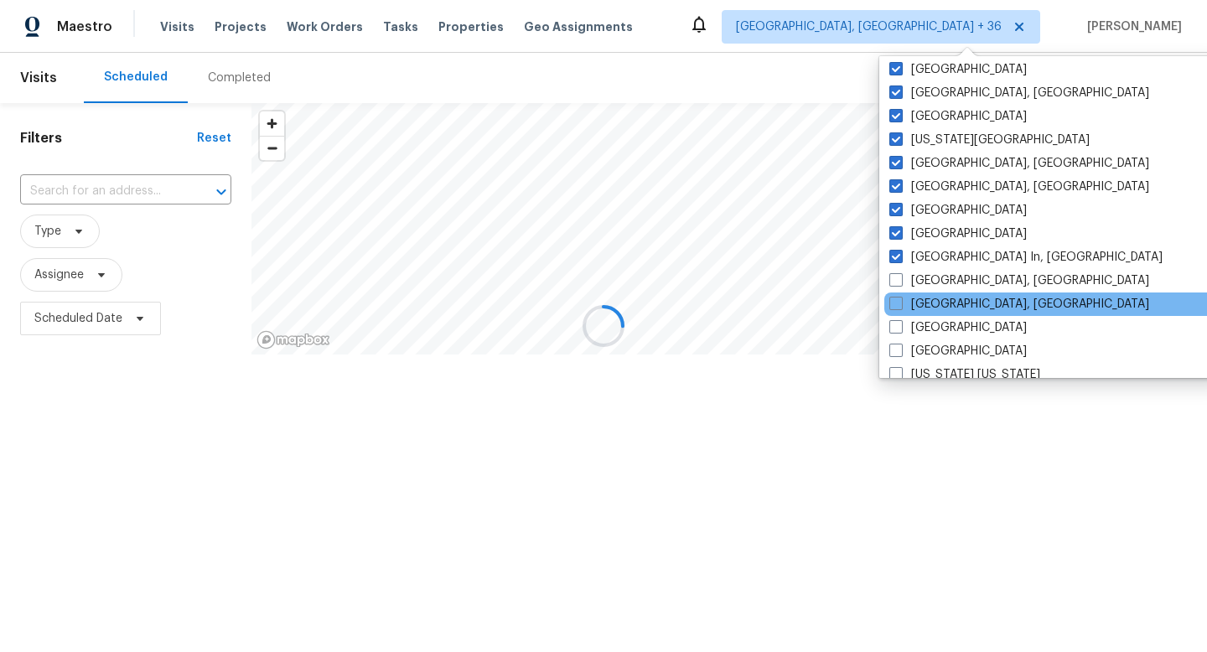
click at [909, 313] on div "[GEOGRAPHIC_DATA], [GEOGRAPHIC_DATA]" at bounding box center [1053, 303] width 338 height 23
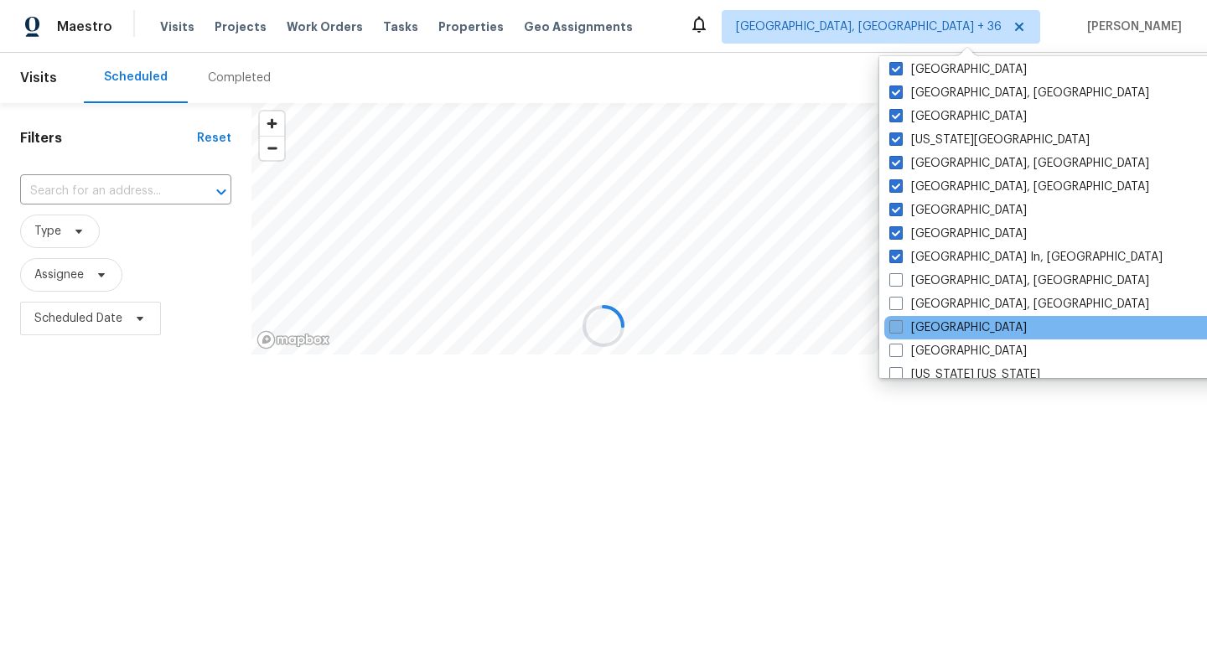
click at [909, 328] on label "[GEOGRAPHIC_DATA]" at bounding box center [957, 327] width 137 height 17
click at [900, 328] on input "[GEOGRAPHIC_DATA]" at bounding box center [894, 324] width 11 height 11
checkbox input "true"
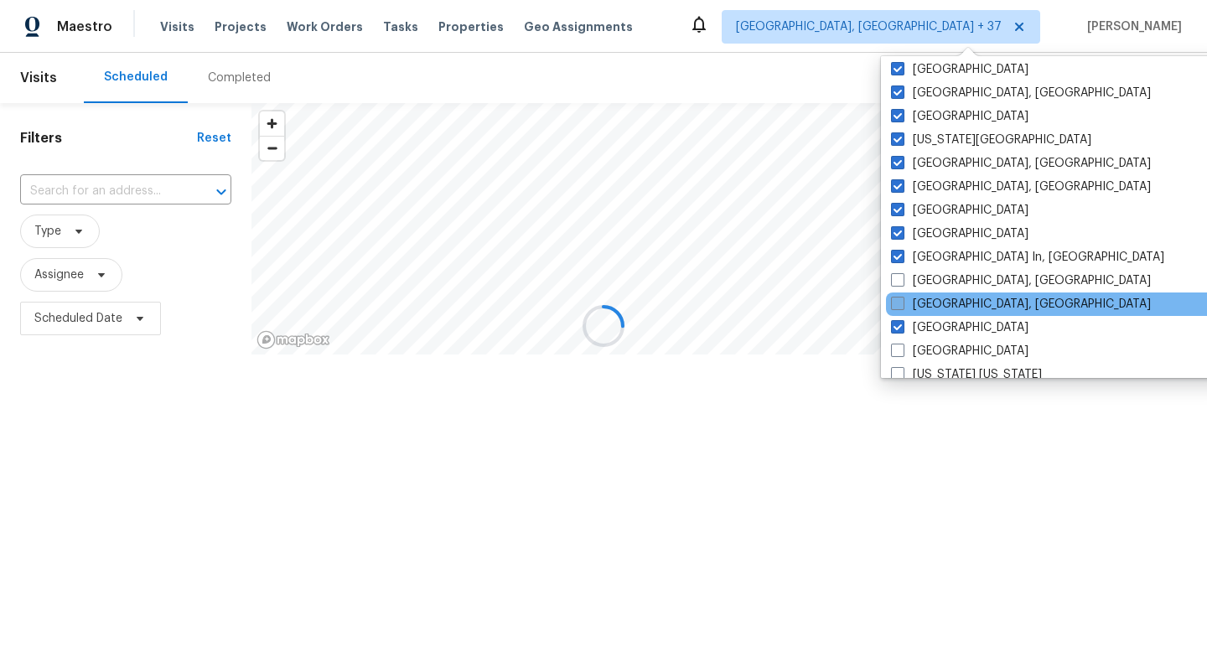
click at [904, 304] on label "[GEOGRAPHIC_DATA], [GEOGRAPHIC_DATA]" at bounding box center [1021, 304] width 260 height 17
click at [902, 304] on input "[GEOGRAPHIC_DATA], [GEOGRAPHIC_DATA]" at bounding box center [896, 301] width 11 height 11
checkbox input "true"
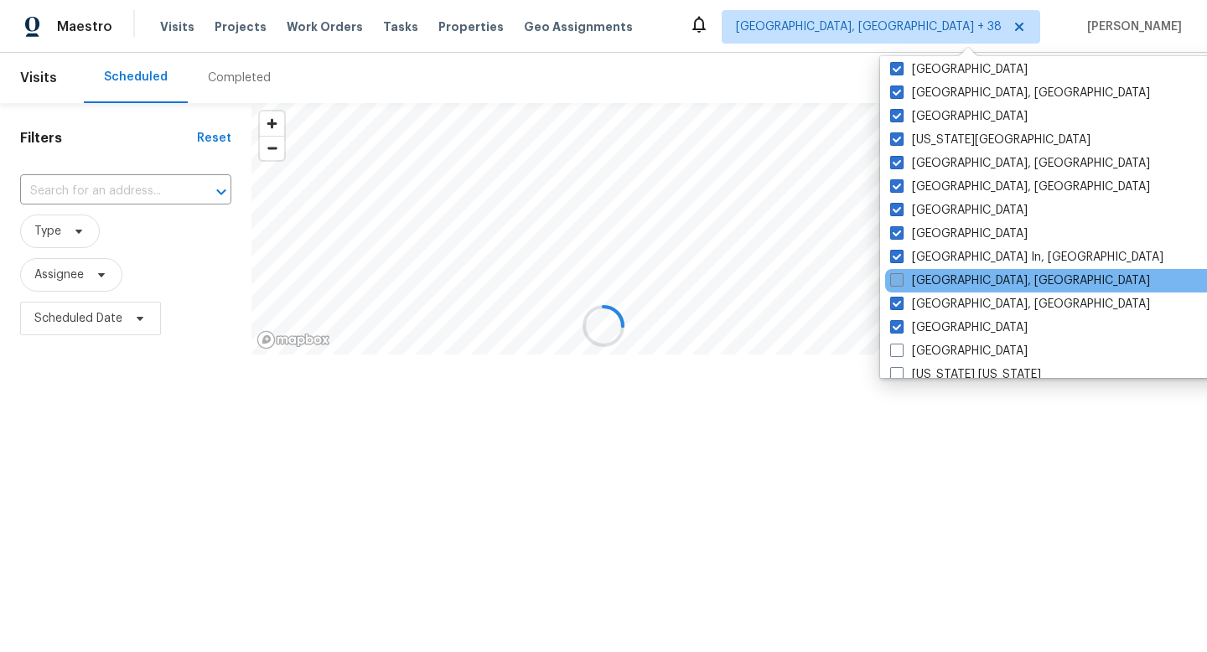
click at [902, 278] on span at bounding box center [896, 279] width 13 height 13
click at [901, 278] on input "[GEOGRAPHIC_DATA], [GEOGRAPHIC_DATA]" at bounding box center [895, 277] width 11 height 11
checkbox input "true"
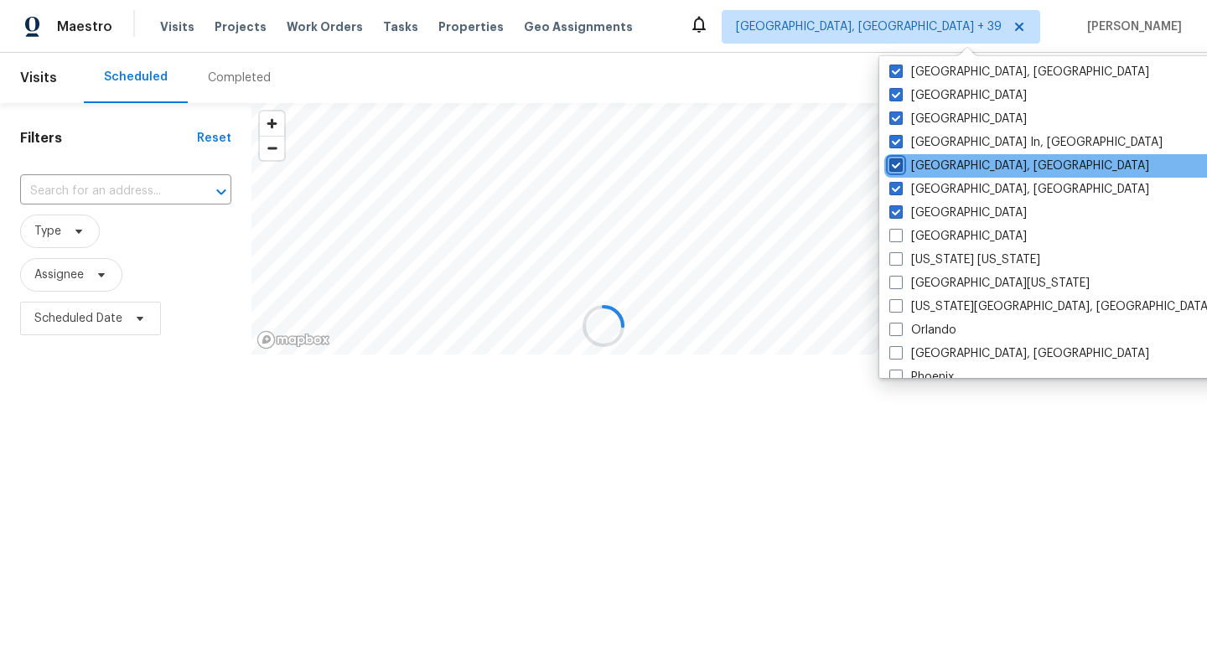
scroll to position [795, 0]
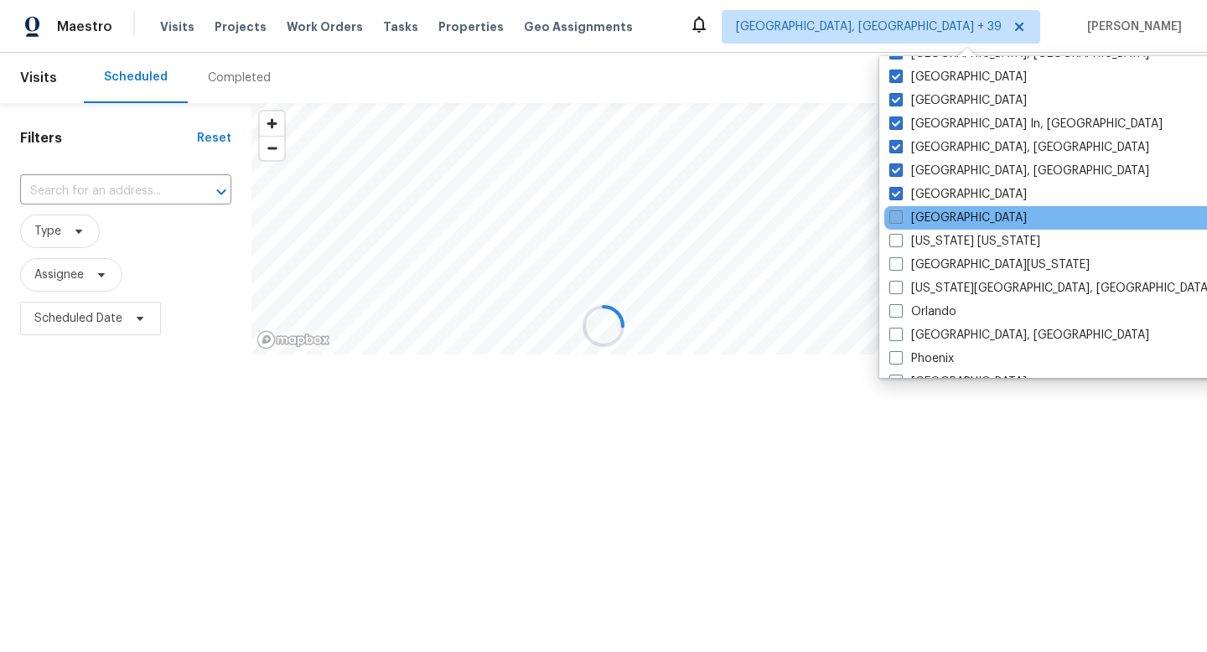
click at [901, 216] on span at bounding box center [895, 216] width 13 height 13
click at [900, 216] on input "[GEOGRAPHIC_DATA]" at bounding box center [894, 214] width 11 height 11
checkbox input "true"
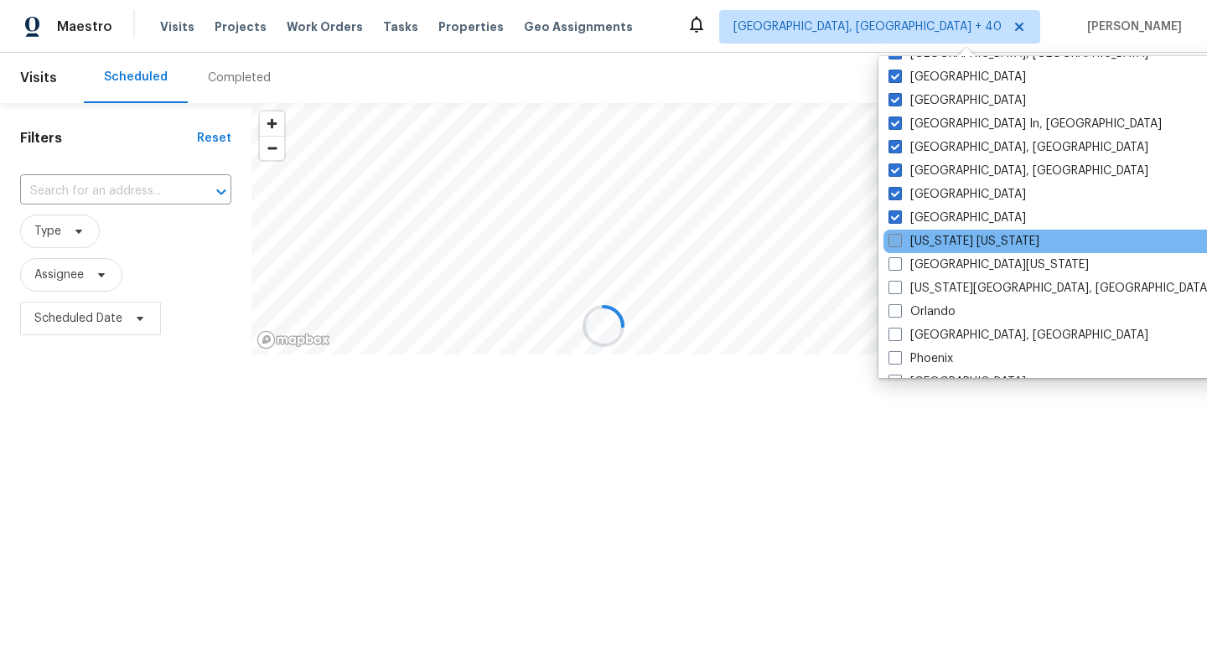
click at [897, 239] on span at bounding box center [894, 240] width 13 height 13
click at [897, 239] on input "[US_STATE] [US_STATE]" at bounding box center [893, 238] width 11 height 11
checkbox input "true"
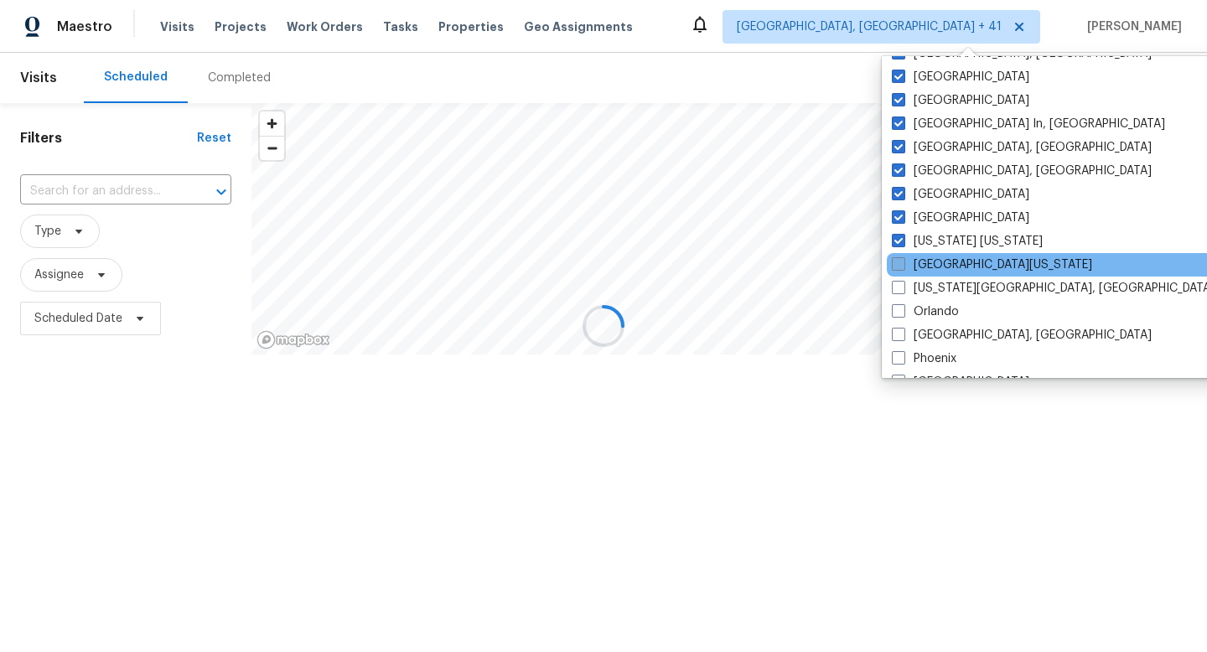
click at [897, 266] on span at bounding box center [898, 263] width 13 height 13
click at [897, 266] on input "[GEOGRAPHIC_DATA][US_STATE]" at bounding box center [897, 261] width 11 height 11
checkbox input "true"
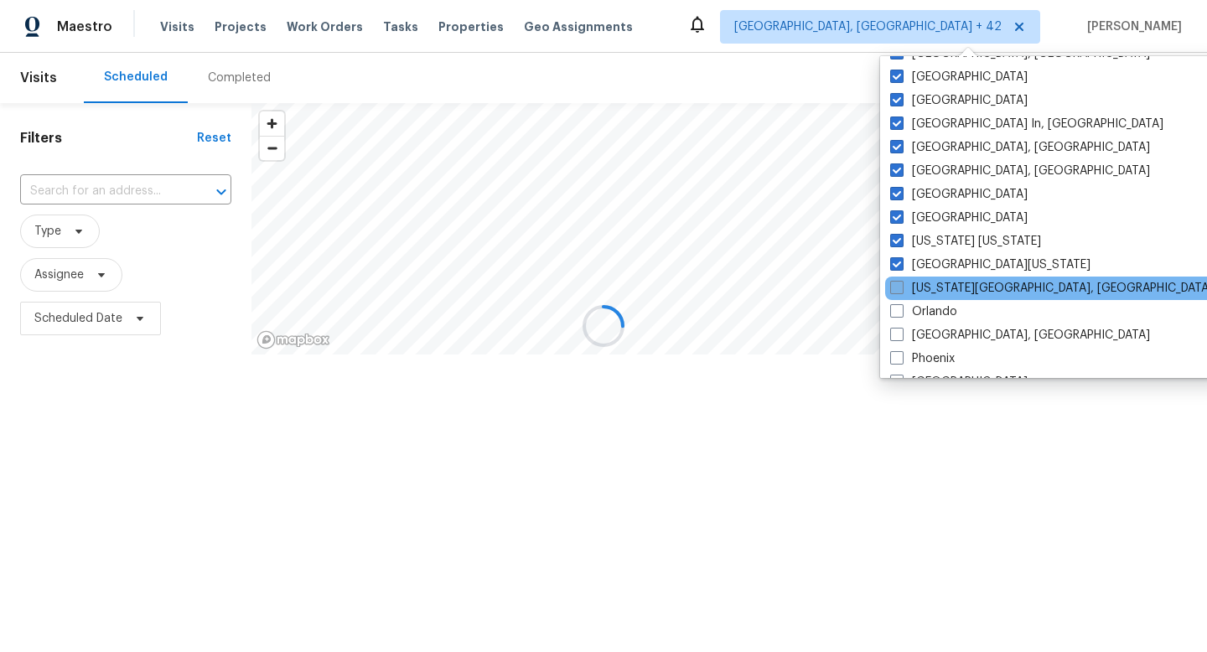
click at [897, 282] on span at bounding box center [896, 287] width 13 height 13
click at [897, 282] on input "[US_STATE][GEOGRAPHIC_DATA], [GEOGRAPHIC_DATA]" at bounding box center [895, 285] width 11 height 11
checkbox input "true"
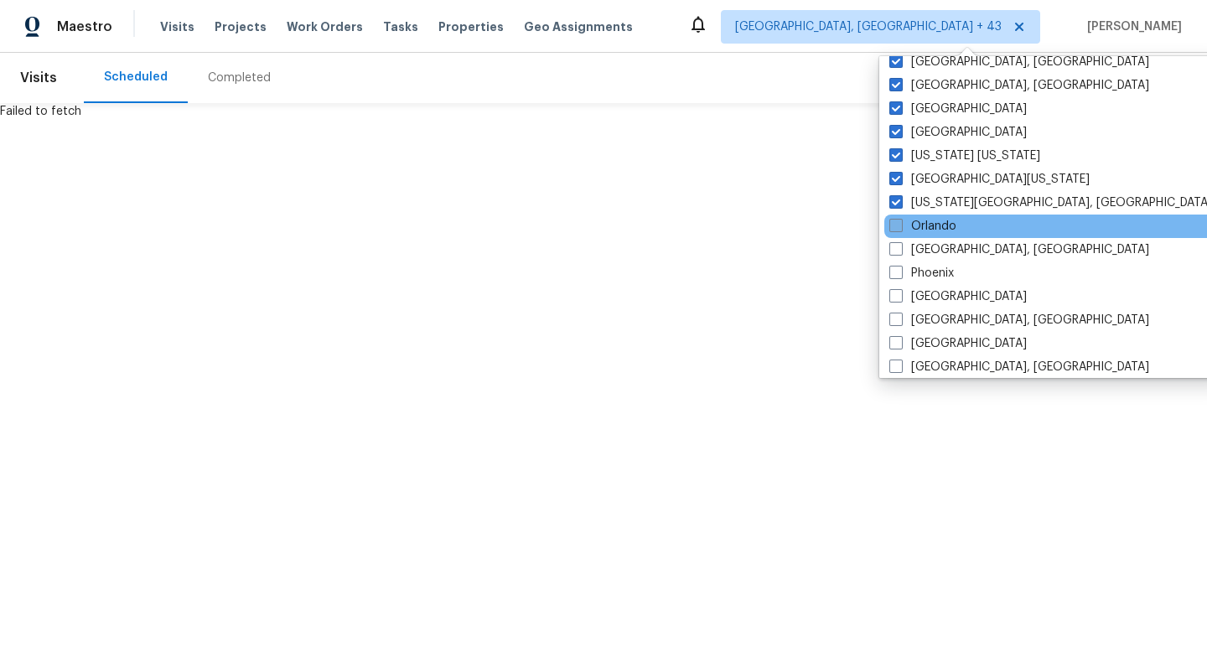
click at [896, 225] on span at bounding box center [895, 225] width 13 height 13
click at [896, 225] on input "Orlando" at bounding box center [894, 223] width 11 height 11
checkbox input "true"
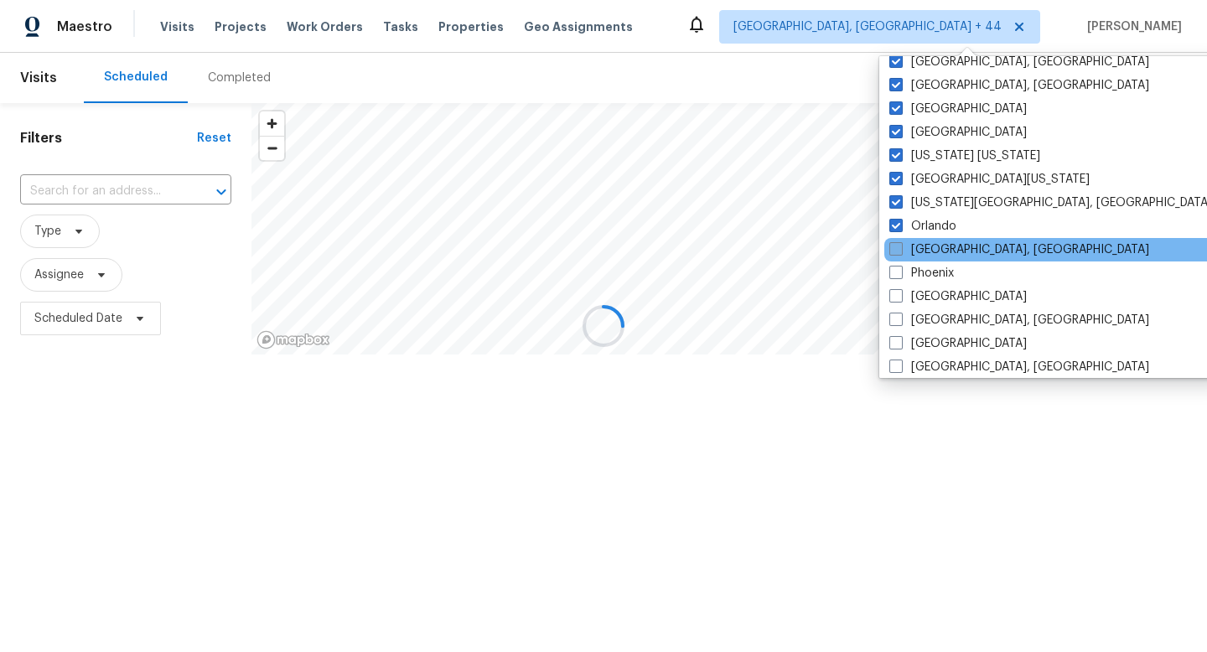
click at [896, 251] on span at bounding box center [895, 248] width 13 height 13
click at [896, 251] on input "[GEOGRAPHIC_DATA], [GEOGRAPHIC_DATA]" at bounding box center [894, 246] width 11 height 11
checkbox input "true"
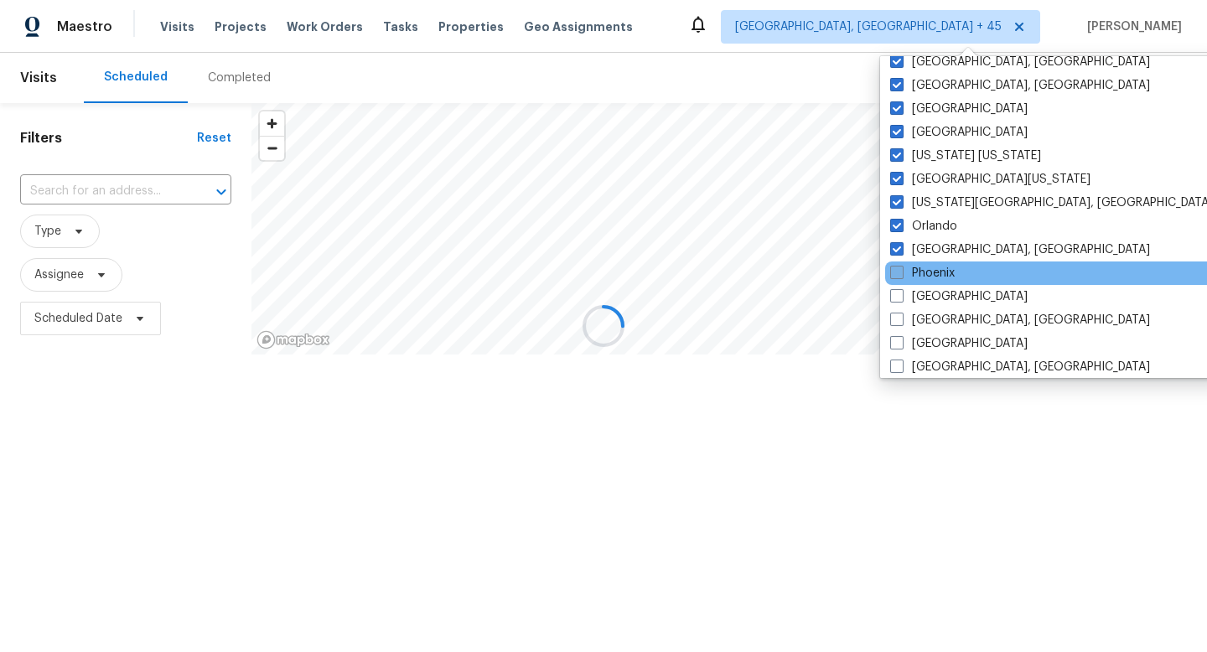
click at [896, 267] on span at bounding box center [896, 272] width 13 height 13
click at [896, 267] on input "Phoenix" at bounding box center [895, 270] width 11 height 11
checkbox input "true"
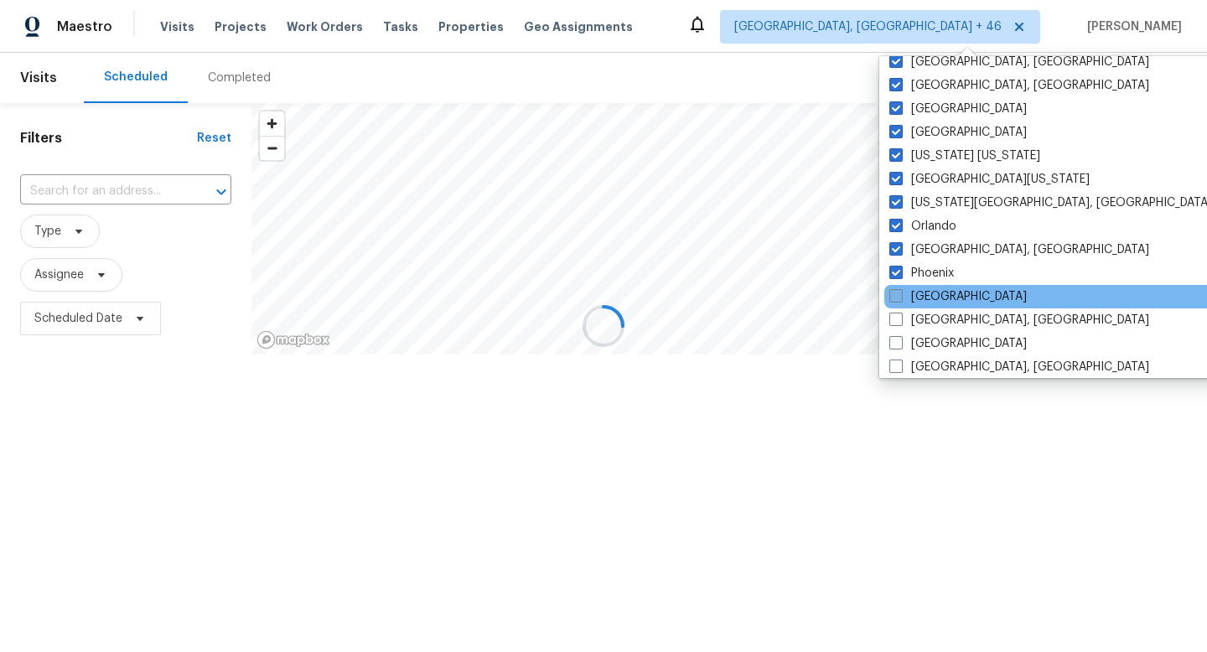
click at [896, 290] on span at bounding box center [895, 295] width 13 height 13
click at [896, 290] on input "[GEOGRAPHIC_DATA]" at bounding box center [894, 293] width 11 height 11
checkbox input "true"
click at [896, 307] on div "[GEOGRAPHIC_DATA]" at bounding box center [1055, 296] width 338 height 23
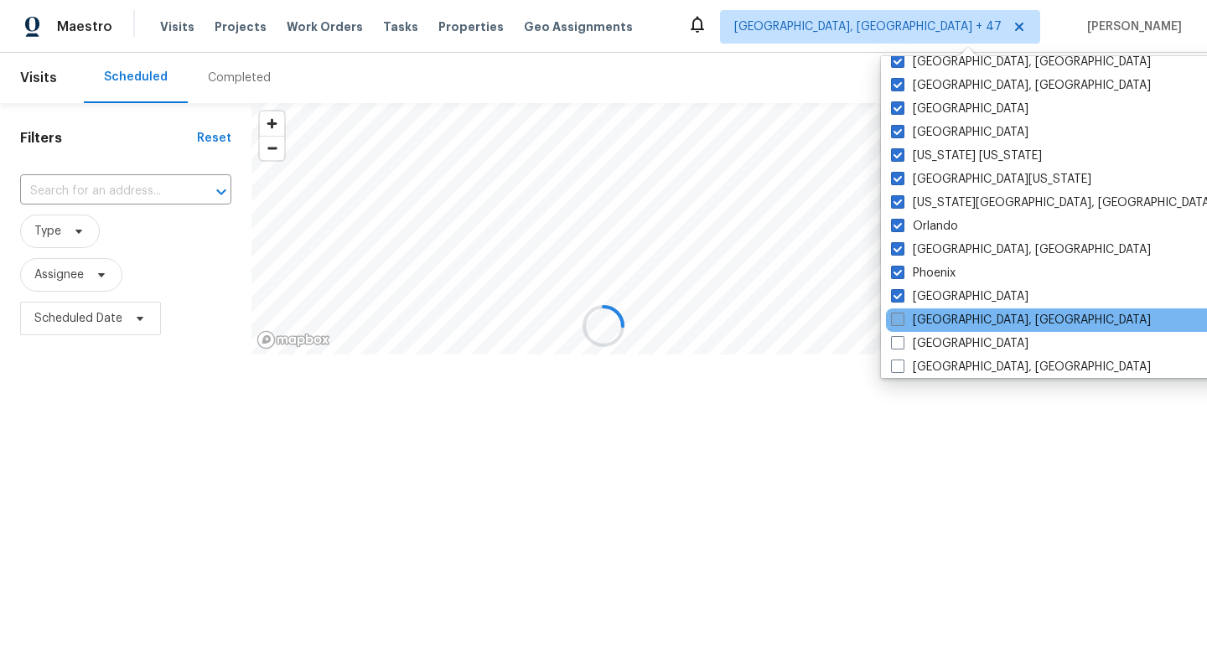
click at [897, 313] on span at bounding box center [897, 319] width 13 height 13
click at [897, 313] on input "[GEOGRAPHIC_DATA], [GEOGRAPHIC_DATA]" at bounding box center [896, 317] width 11 height 11
checkbox input "true"
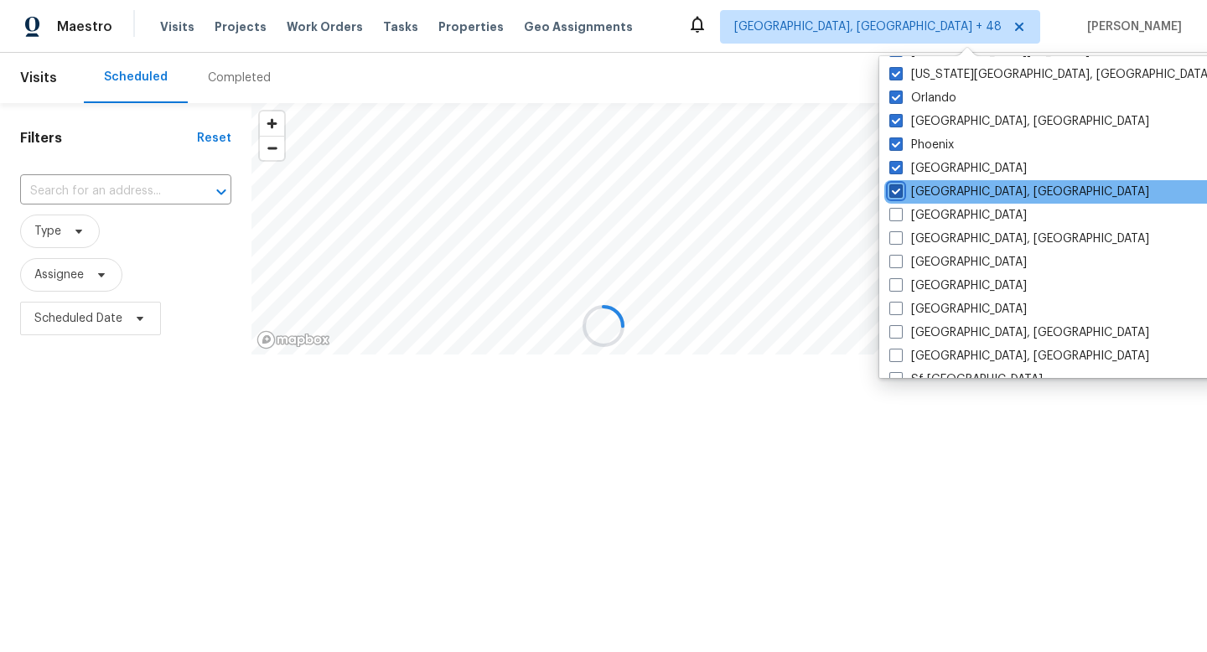
scroll to position [1029, 0]
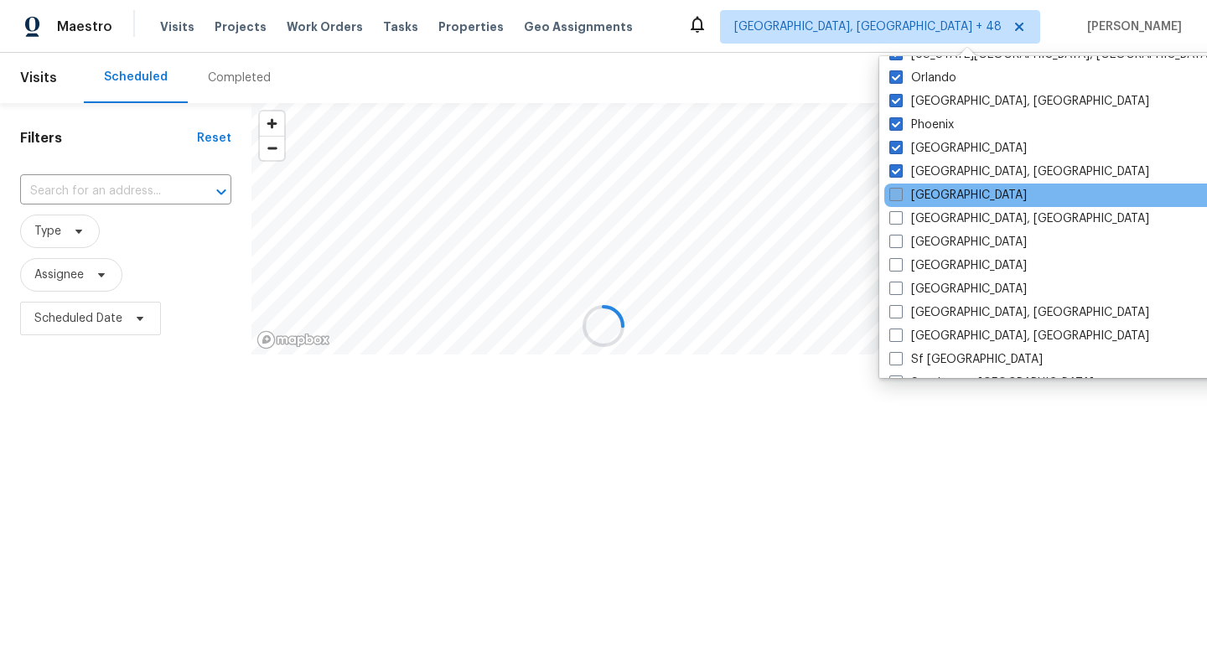
click at [895, 194] on span at bounding box center [895, 194] width 13 height 13
click at [895, 194] on input "[GEOGRAPHIC_DATA]" at bounding box center [894, 192] width 11 height 11
checkbox input "true"
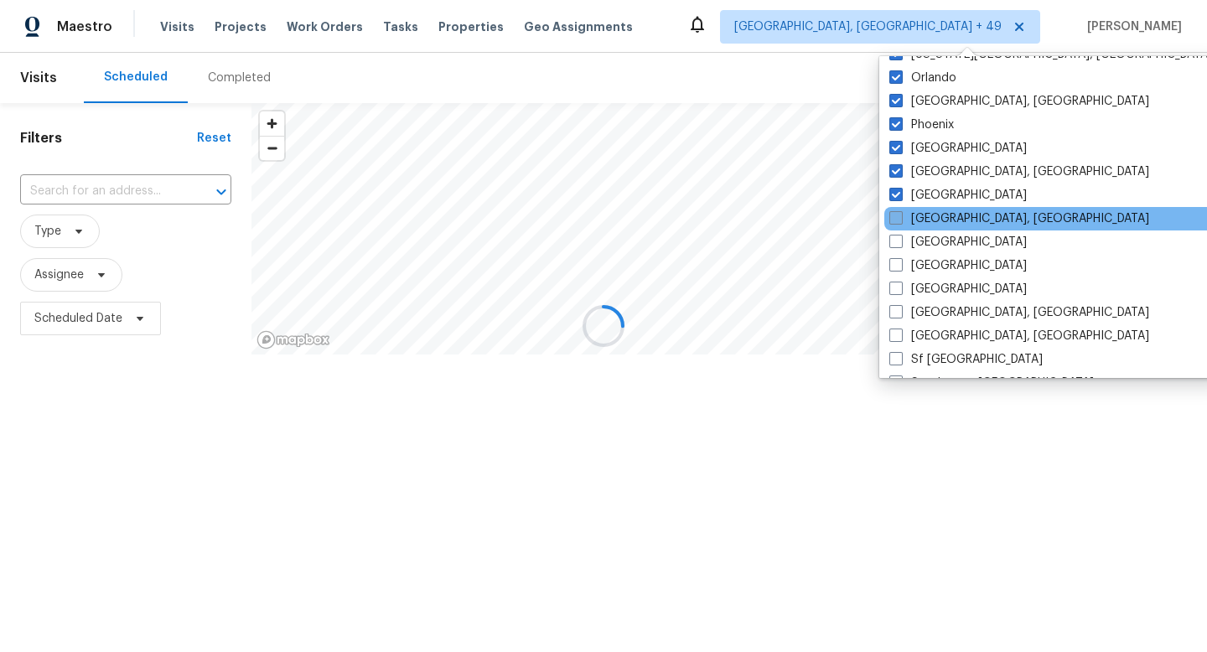
click at [895, 225] on label "[GEOGRAPHIC_DATA], [GEOGRAPHIC_DATA]" at bounding box center [1019, 218] width 260 height 17
click at [895, 221] on input "[GEOGRAPHIC_DATA], [GEOGRAPHIC_DATA]" at bounding box center [894, 215] width 11 height 11
checkbox input "true"
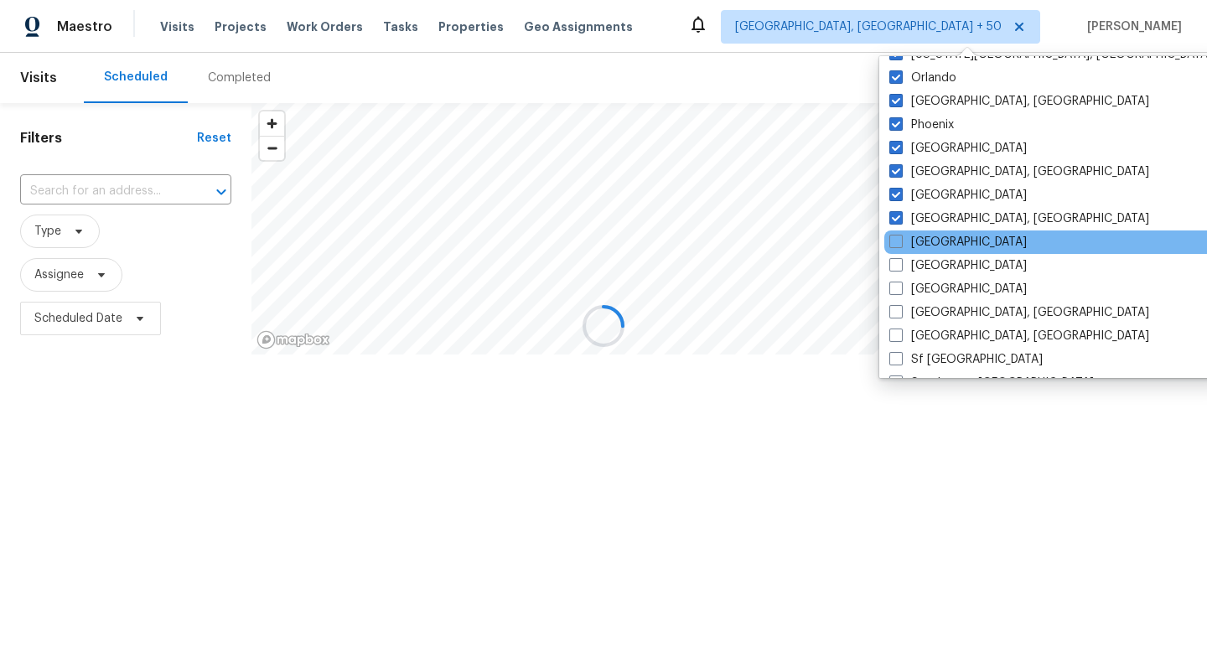
click at [895, 233] on div "[GEOGRAPHIC_DATA]" at bounding box center [1053, 241] width 338 height 23
click at [895, 248] on label "[GEOGRAPHIC_DATA]" at bounding box center [957, 242] width 137 height 17
click at [895, 245] on input "[GEOGRAPHIC_DATA]" at bounding box center [894, 239] width 11 height 11
checkbox input "true"
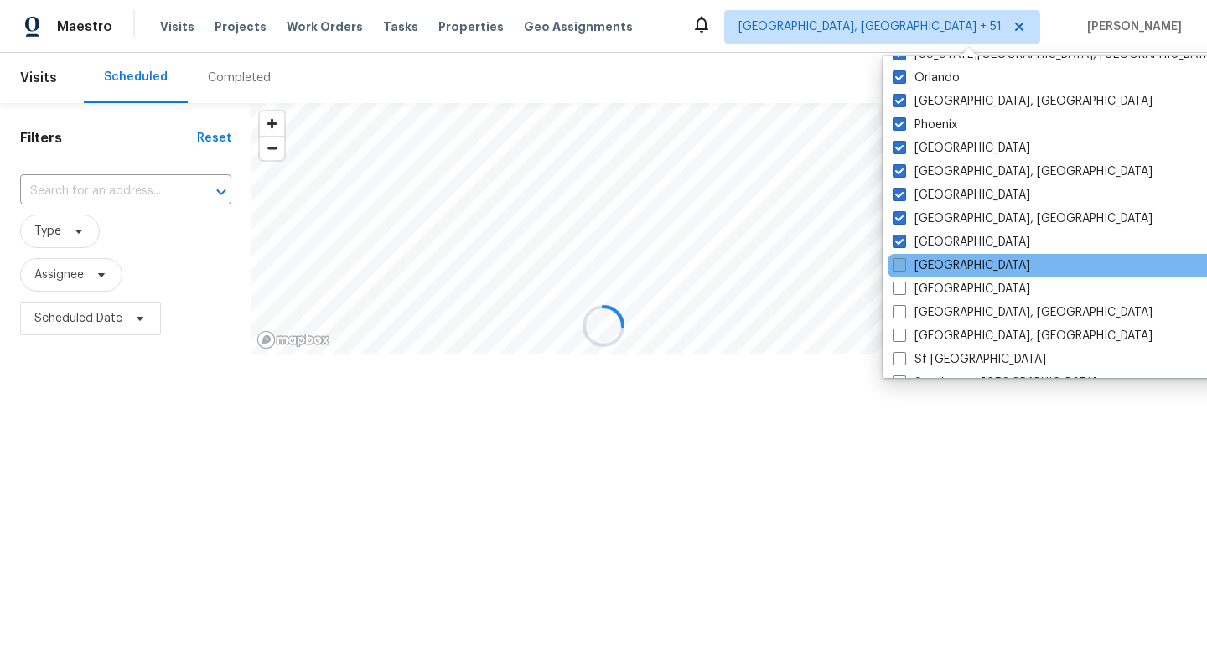
click at [897, 260] on span at bounding box center [898, 264] width 13 height 13
click at [897, 260] on input "[GEOGRAPHIC_DATA]" at bounding box center [897, 262] width 11 height 11
checkbox input "true"
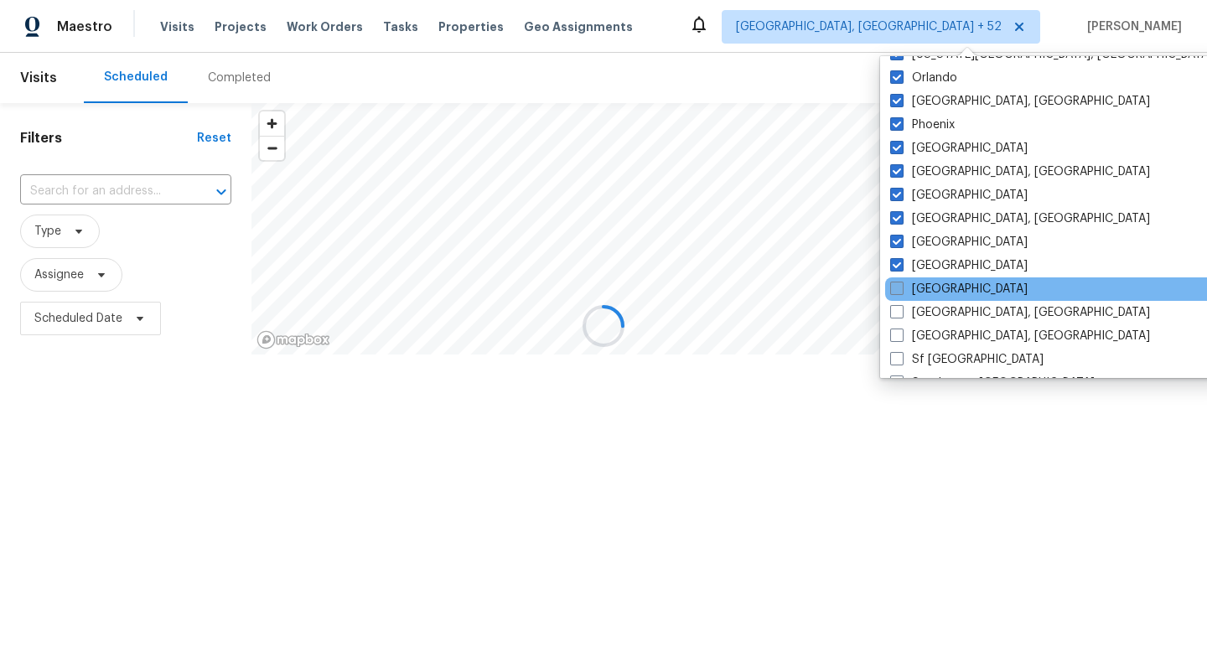
click at [897, 281] on label "[GEOGRAPHIC_DATA]" at bounding box center [958, 289] width 137 height 17
click at [897, 281] on input "[GEOGRAPHIC_DATA]" at bounding box center [895, 286] width 11 height 11
checkbox input "true"
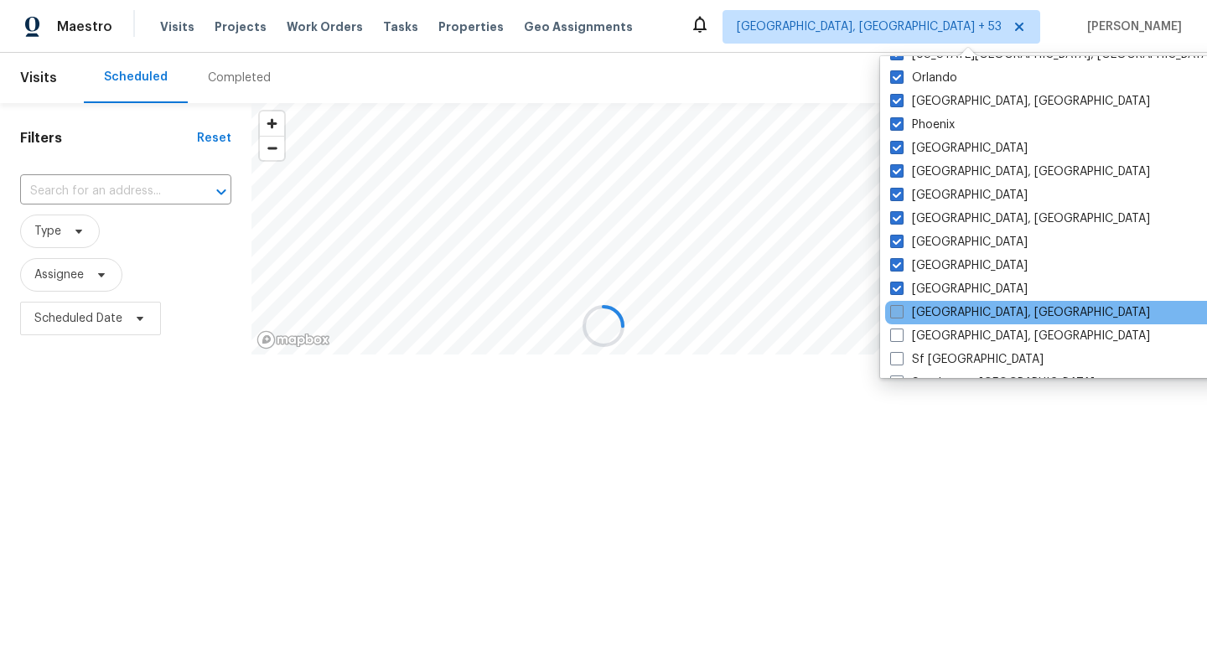
click at [897, 316] on span at bounding box center [896, 311] width 13 height 13
click at [897, 315] on input "[GEOGRAPHIC_DATA], [GEOGRAPHIC_DATA]" at bounding box center [895, 309] width 11 height 11
checkbox input "true"
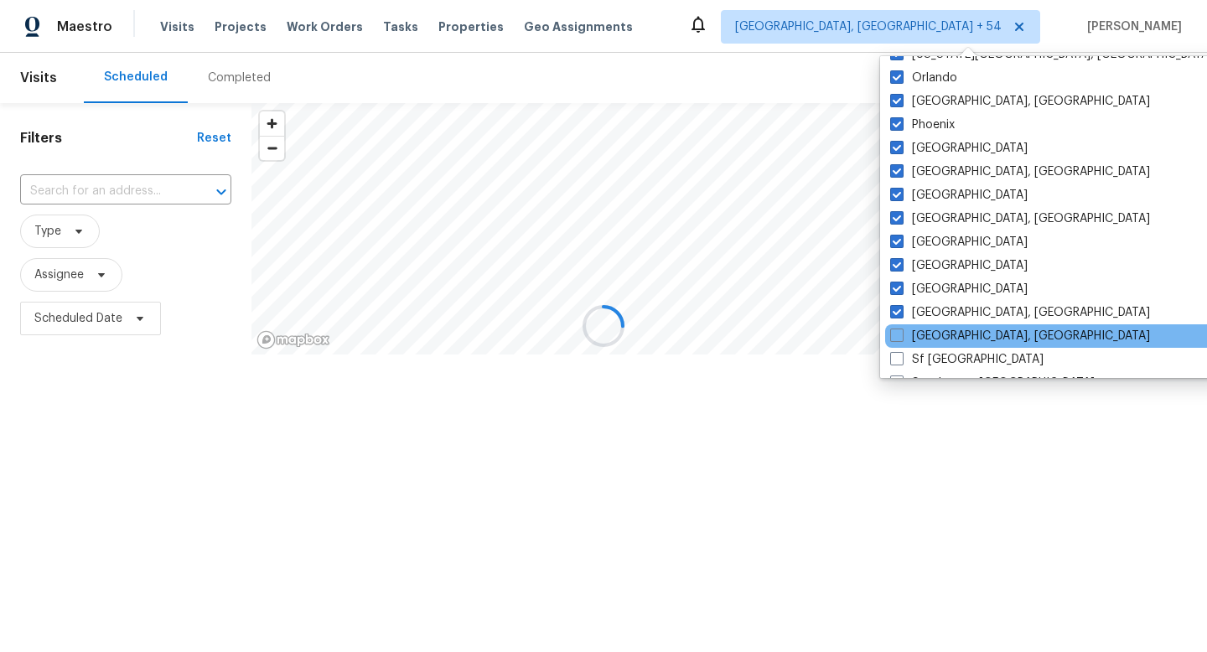
click at [897, 325] on div "[GEOGRAPHIC_DATA], [GEOGRAPHIC_DATA]" at bounding box center [1054, 335] width 338 height 23
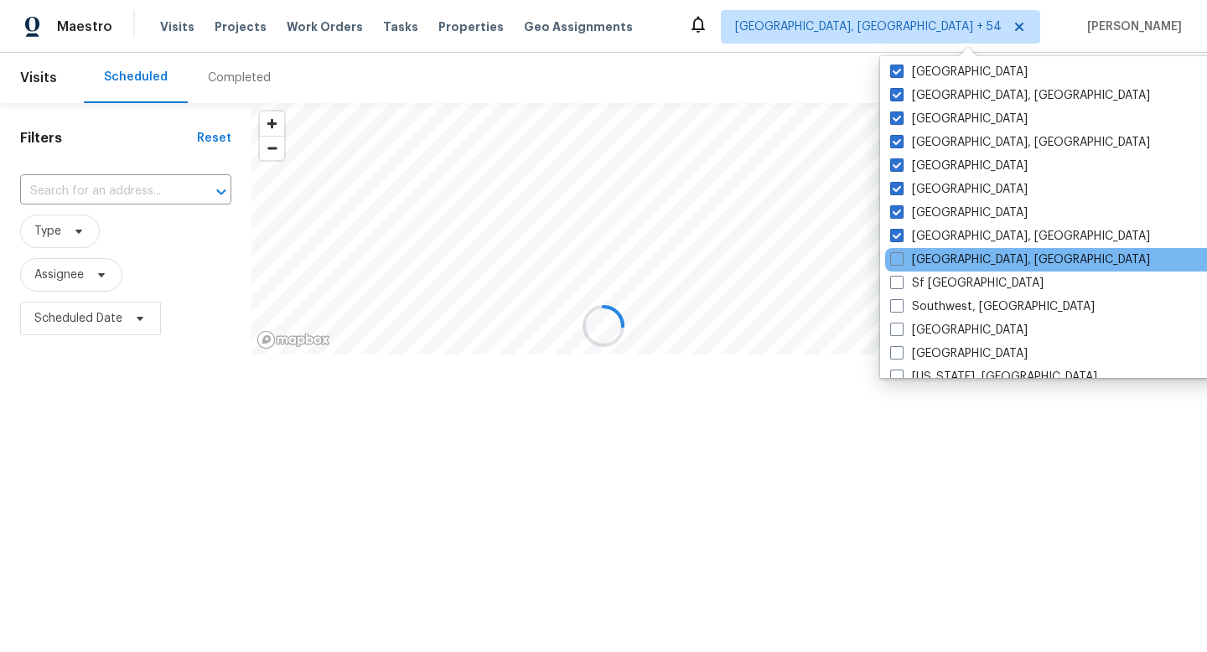
scroll to position [1123, 0]
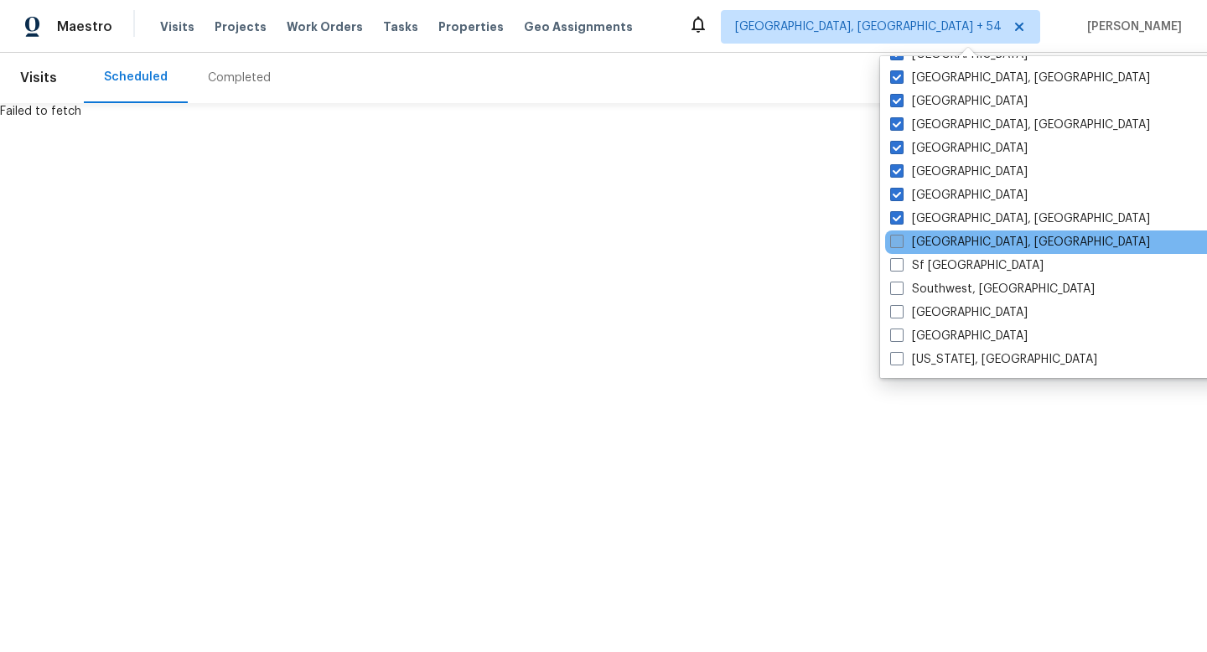
click at [897, 240] on span at bounding box center [896, 241] width 13 height 13
click at [897, 240] on input "[GEOGRAPHIC_DATA], [GEOGRAPHIC_DATA]" at bounding box center [895, 239] width 11 height 11
checkbox input "true"
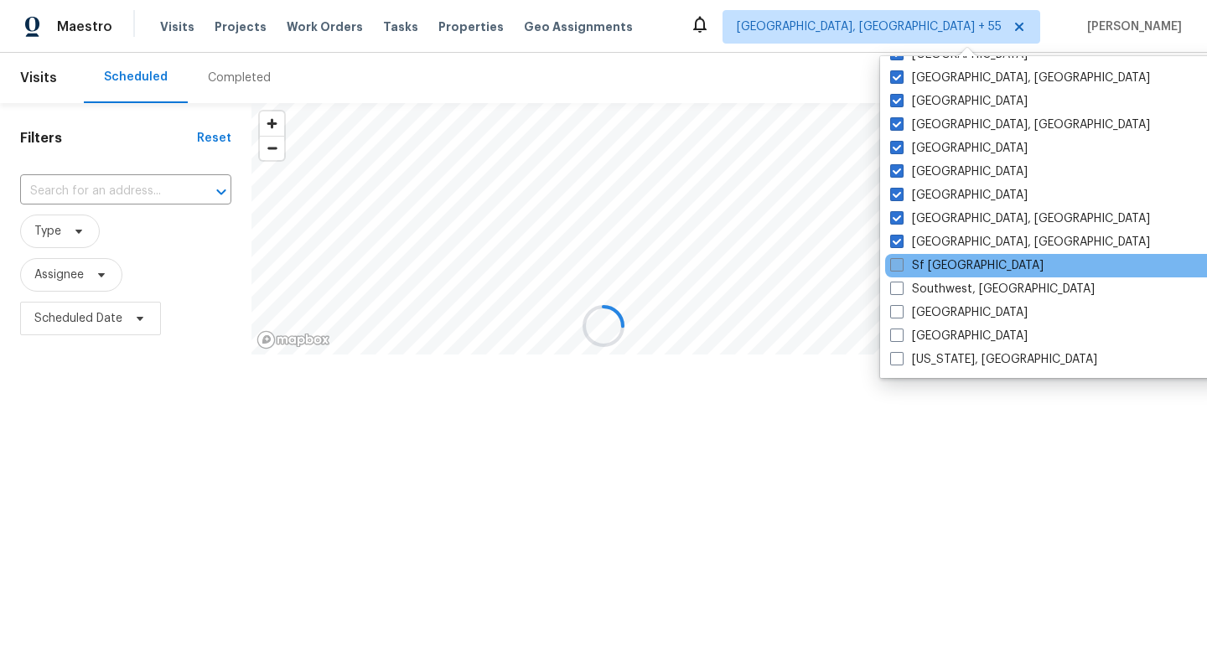
click at [897, 261] on span at bounding box center [896, 264] width 13 height 13
click at [897, 261] on input "Sf [GEOGRAPHIC_DATA]" at bounding box center [895, 262] width 11 height 11
checkbox input "true"
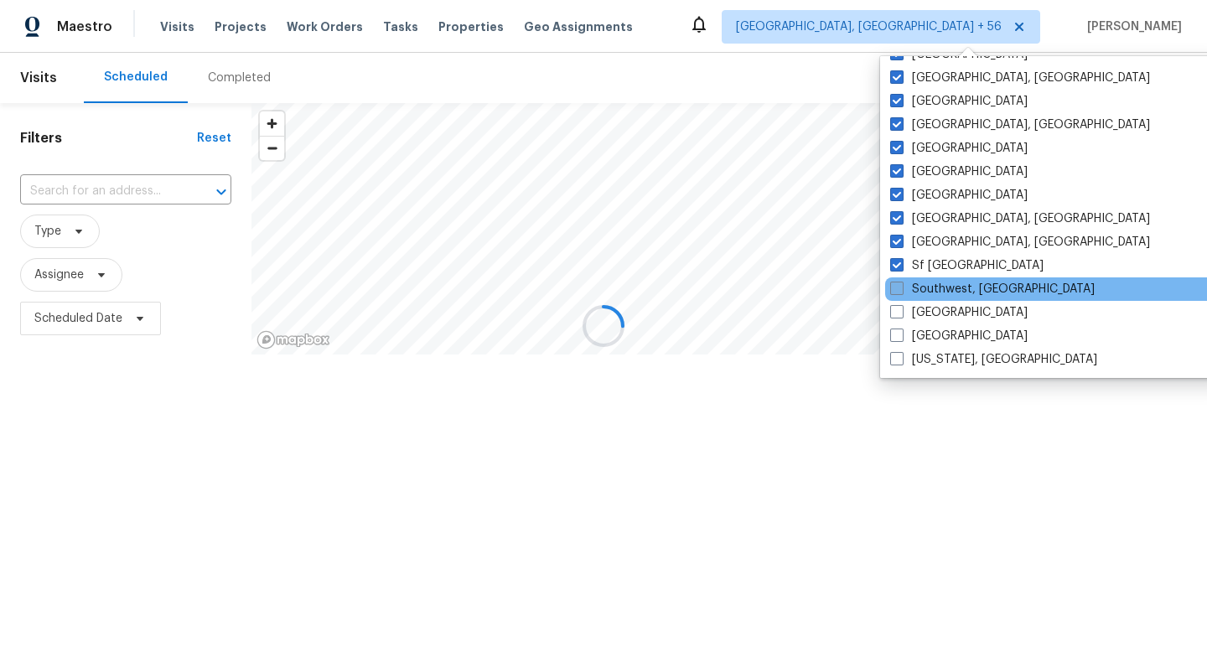
click at [897, 282] on span at bounding box center [896, 288] width 13 height 13
click at [897, 282] on input "Southwest, [GEOGRAPHIC_DATA]" at bounding box center [895, 286] width 11 height 11
checkbox input "true"
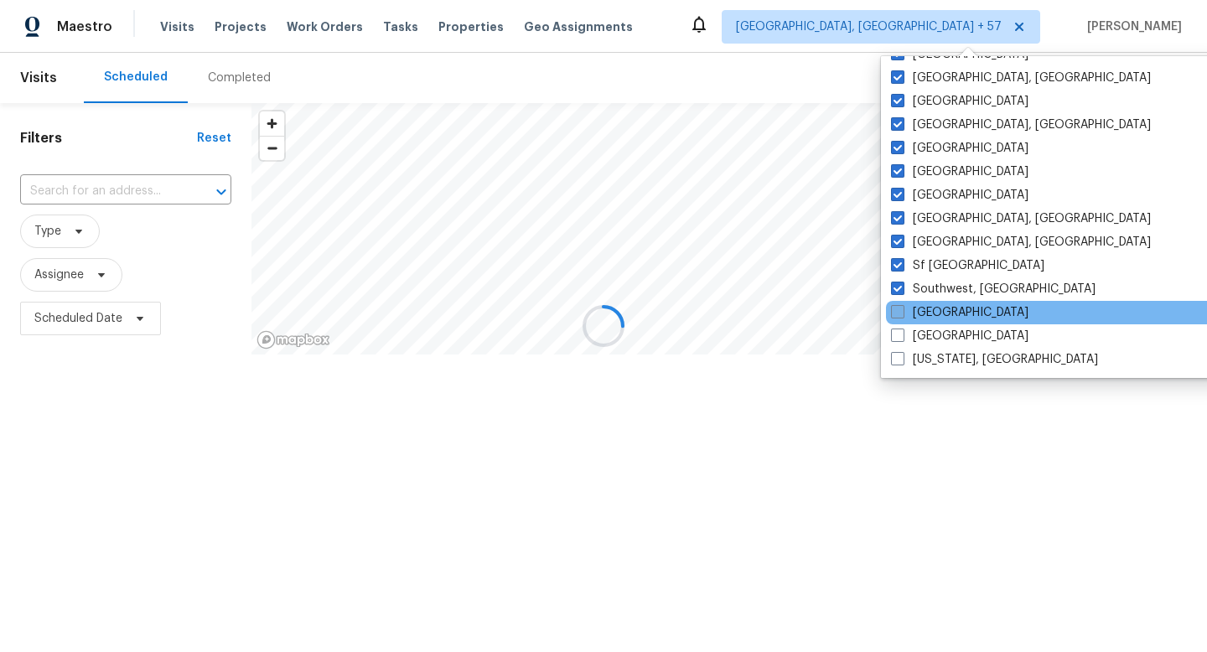
click at [897, 313] on span at bounding box center [897, 311] width 13 height 13
click at [897, 313] on input "[GEOGRAPHIC_DATA]" at bounding box center [896, 309] width 11 height 11
checkbox input "true"
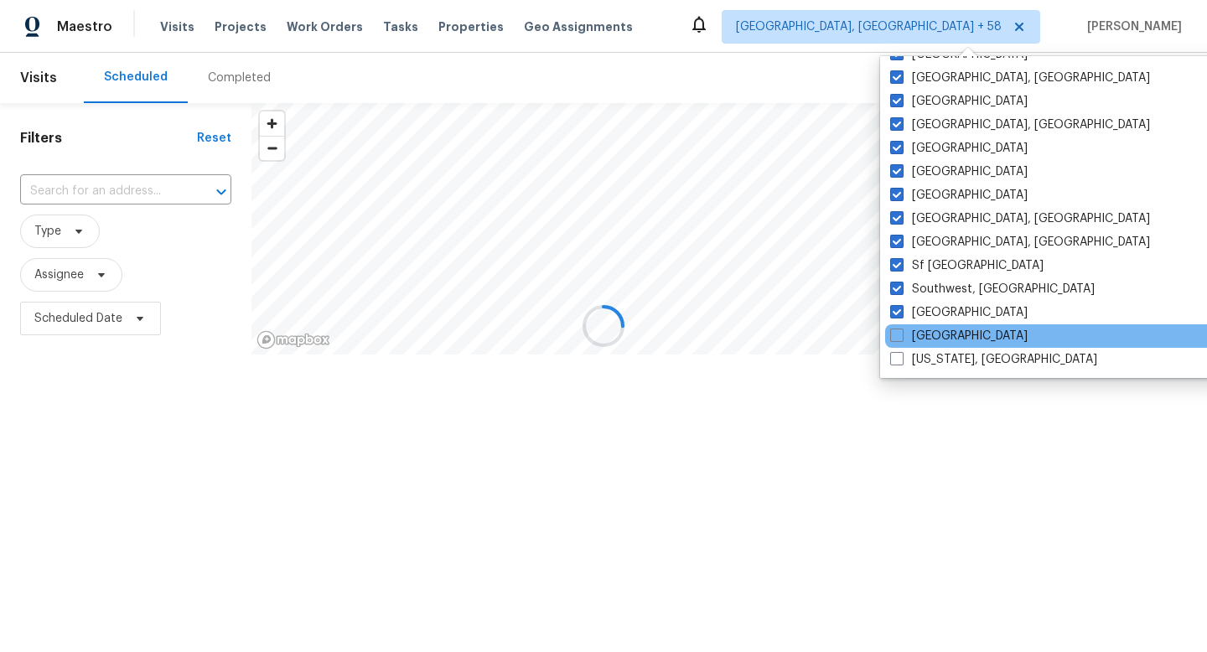
click at [897, 324] on div "[GEOGRAPHIC_DATA]" at bounding box center [1054, 335] width 338 height 23
click at [897, 342] on label "[GEOGRAPHIC_DATA]" at bounding box center [958, 336] width 137 height 17
click at [897, 339] on input "[GEOGRAPHIC_DATA]" at bounding box center [895, 333] width 11 height 11
checkbox input "true"
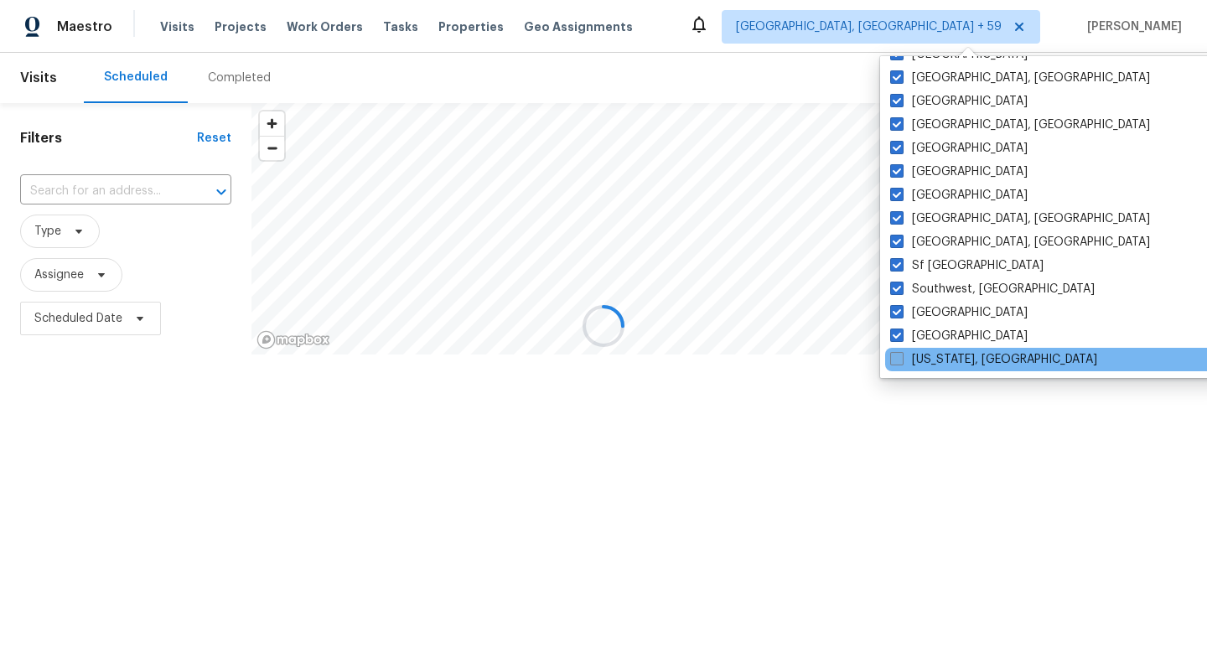
click at [897, 355] on span at bounding box center [896, 358] width 13 height 13
click at [897, 355] on input "[US_STATE], [GEOGRAPHIC_DATA]" at bounding box center [895, 356] width 11 height 11
checkbox input "true"
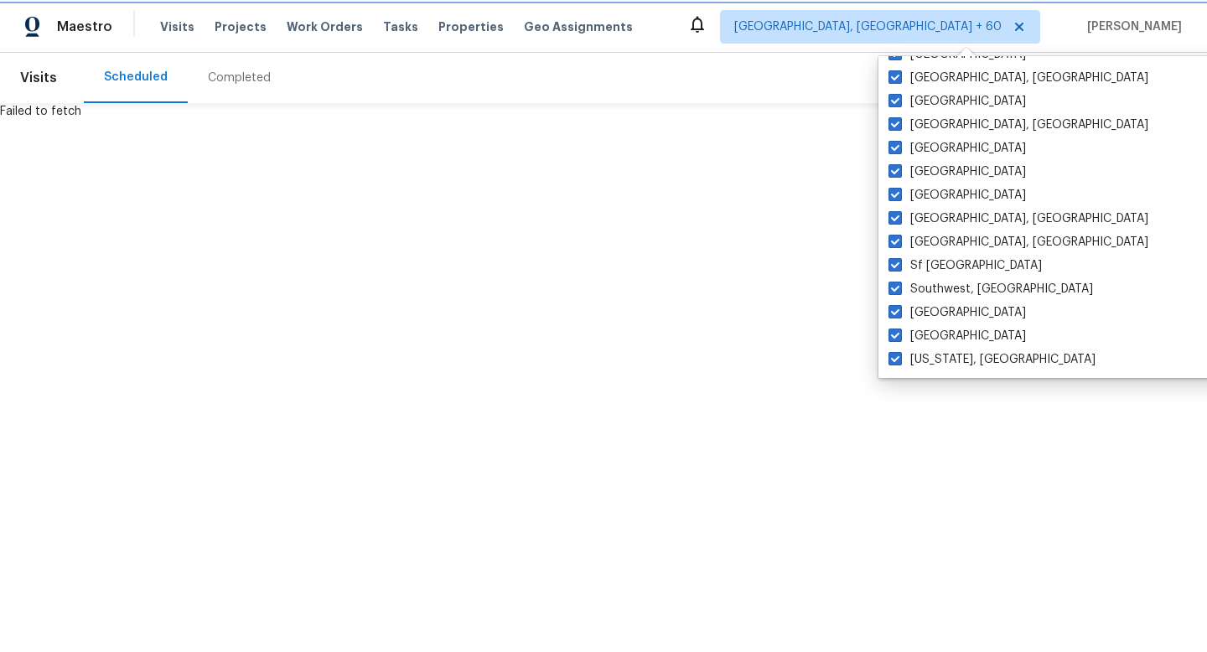
click at [1026, 24] on icon at bounding box center [1018, 26] width 13 height 13
checkbox input "false"
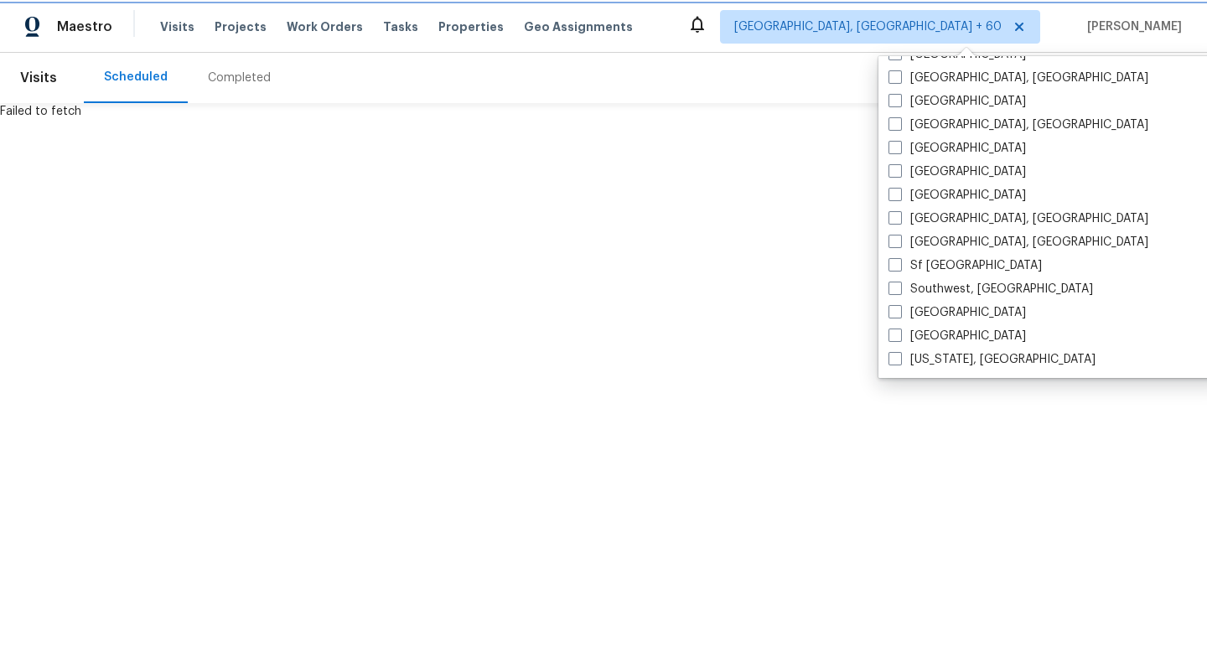
checkbox input "false"
checkbox input "true"
checkbox input "false"
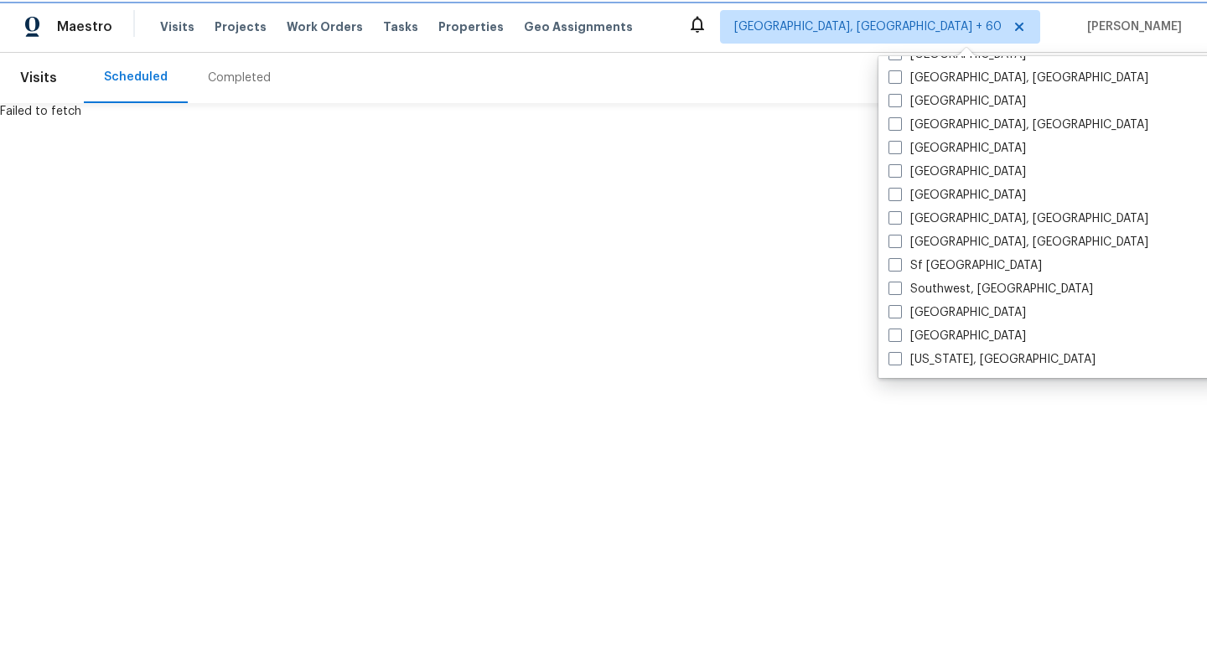
checkbox input "false"
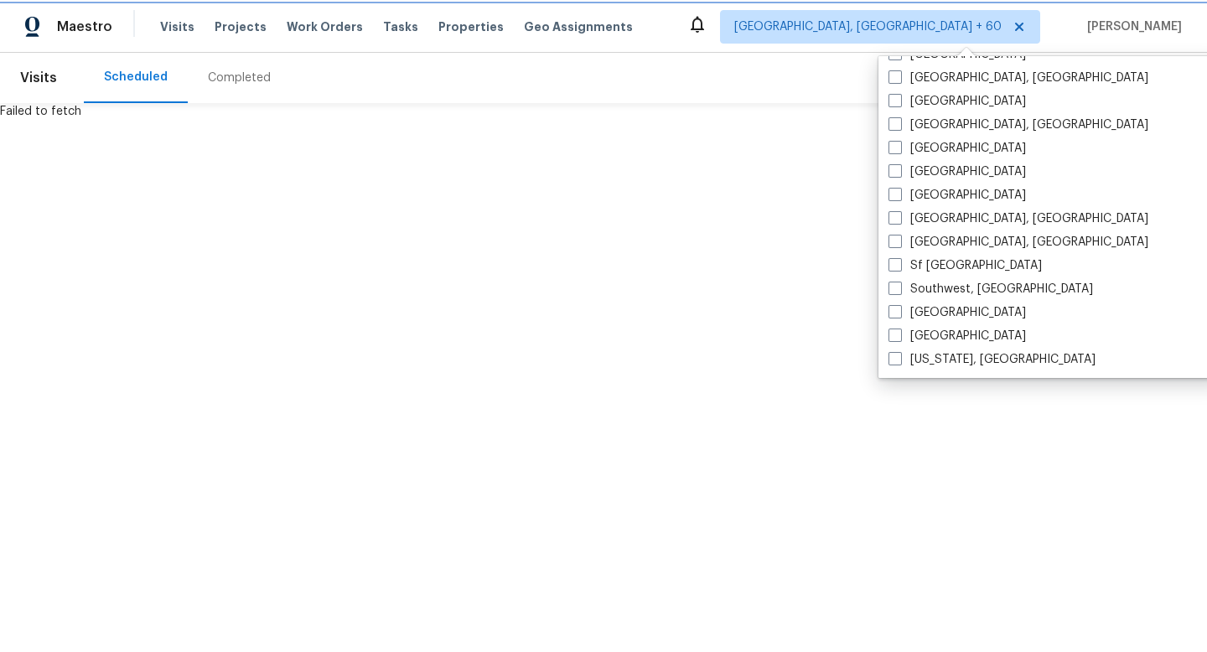
checkbox input "false"
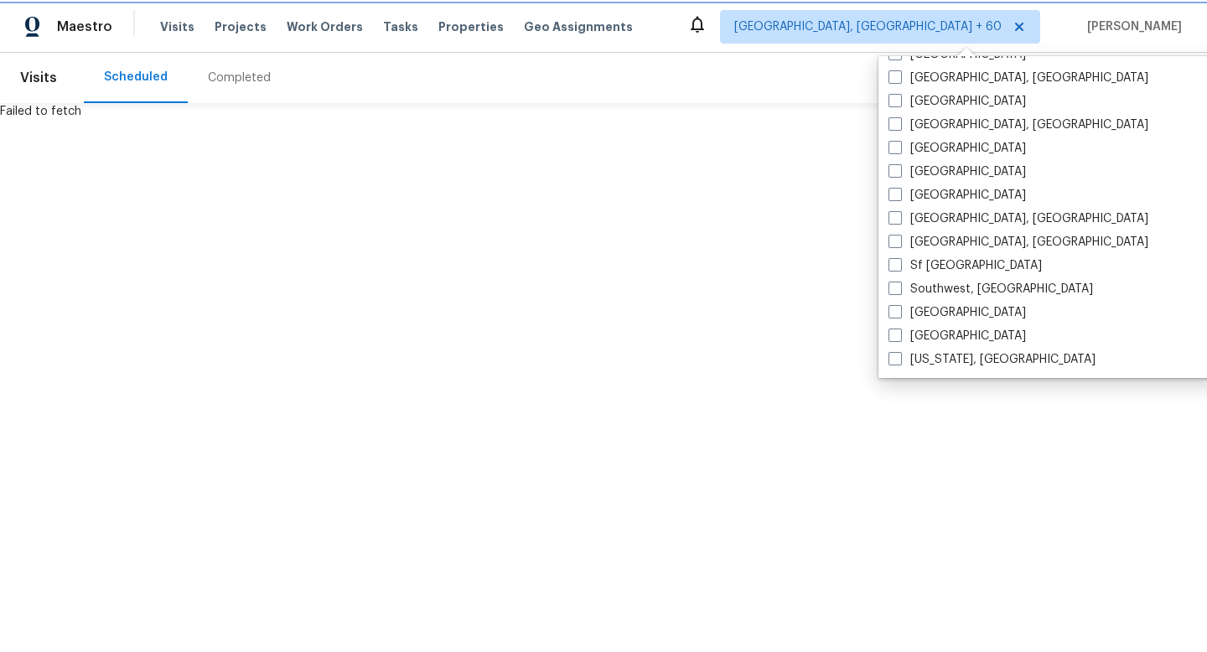
checkbox input "false"
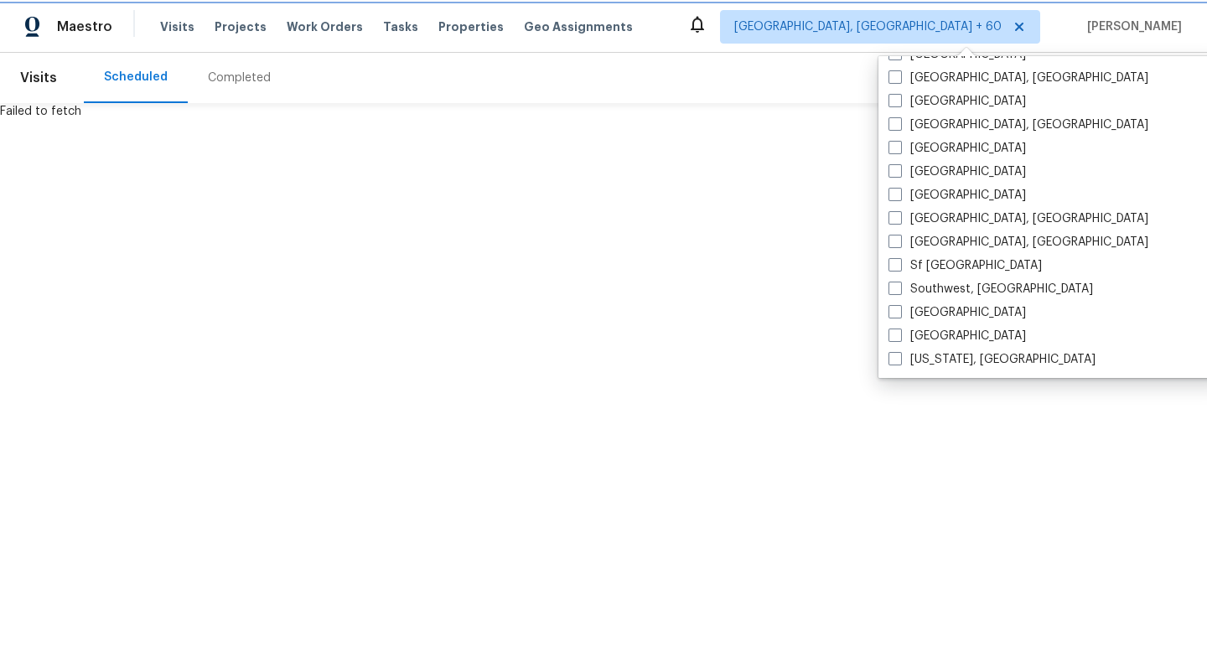
checkbox input "false"
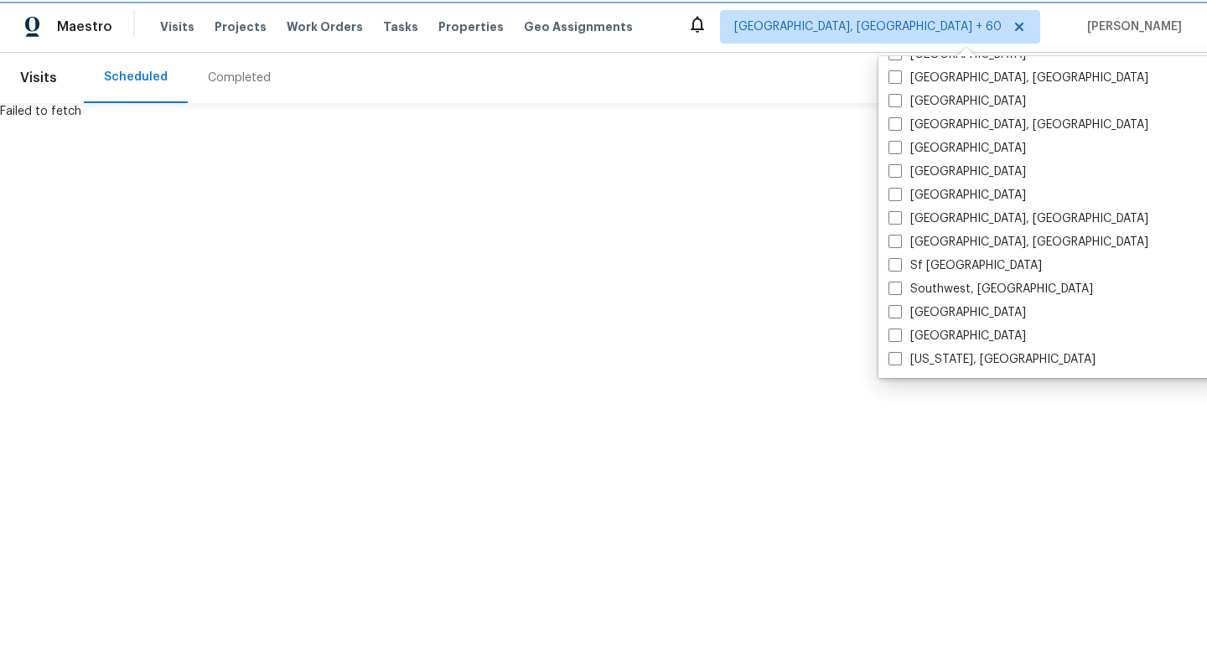
checkbox input "false"
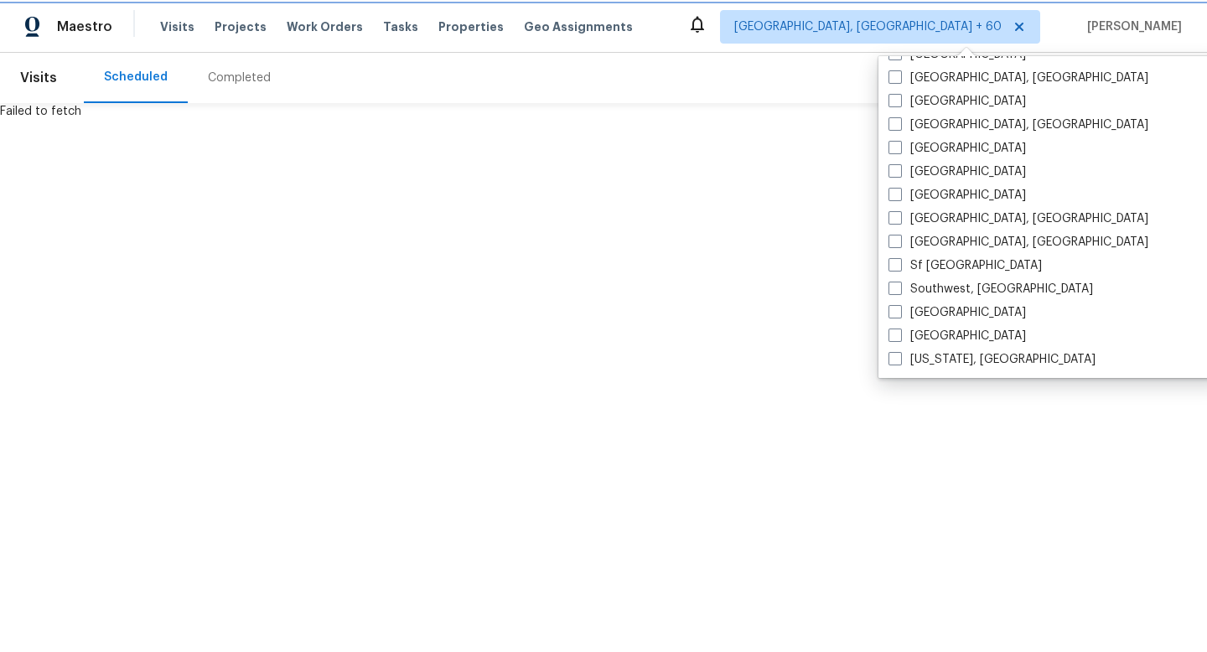
checkbox input "false"
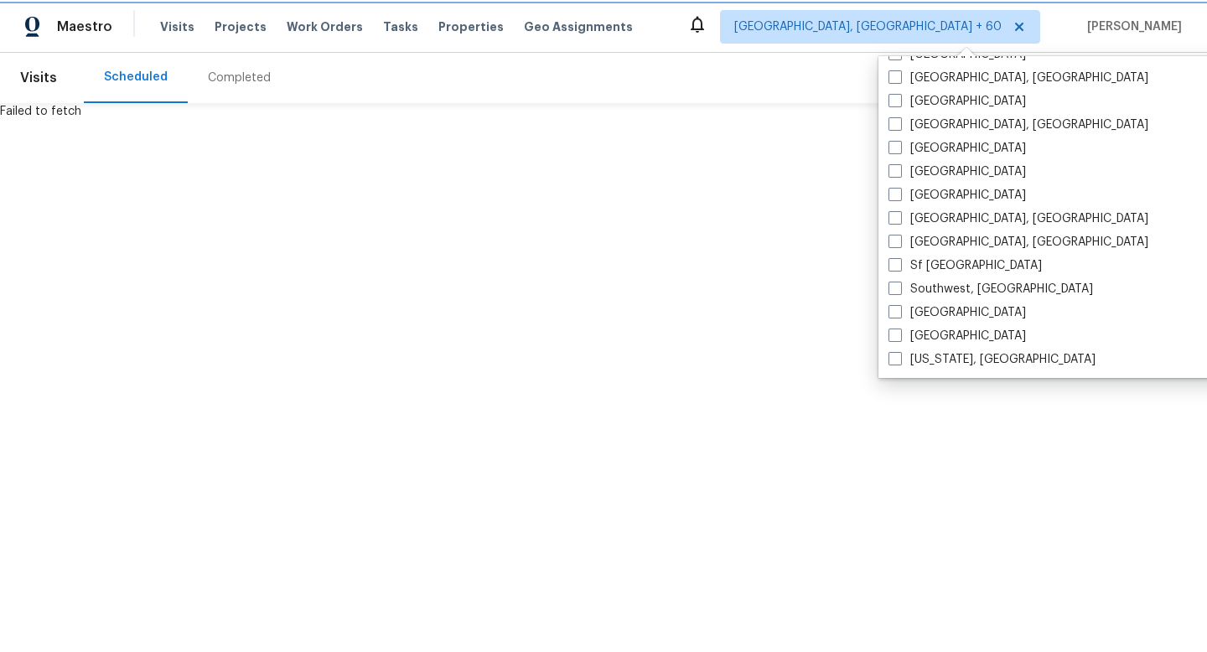
checkbox input "false"
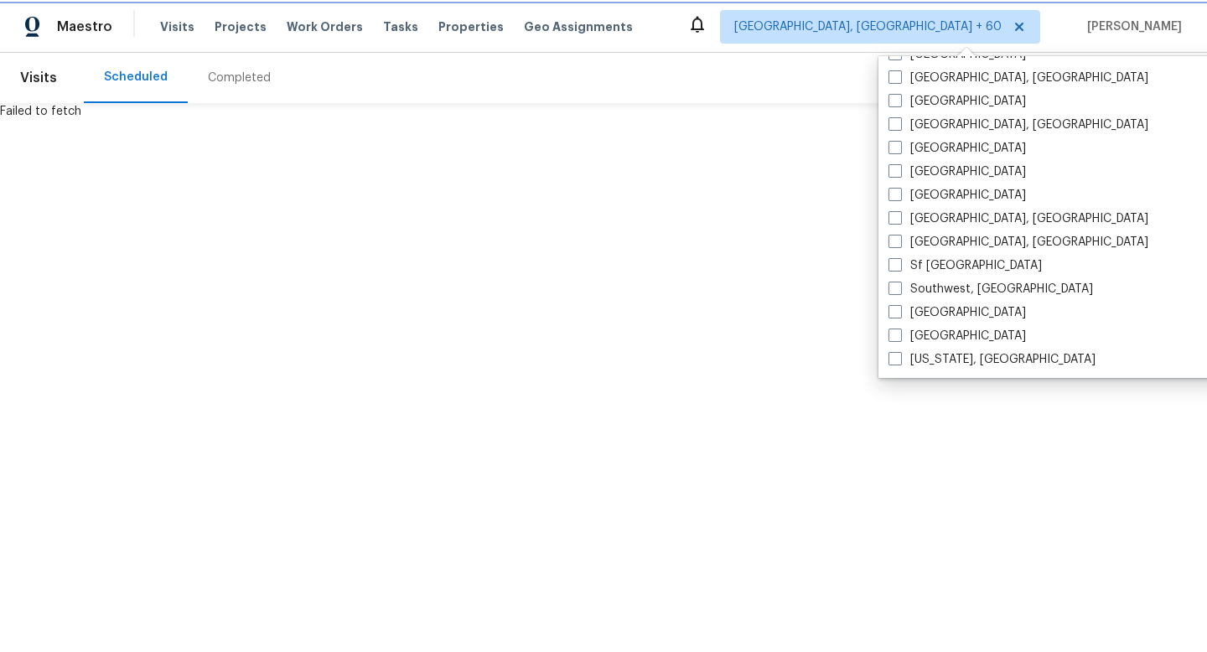
checkbox input "false"
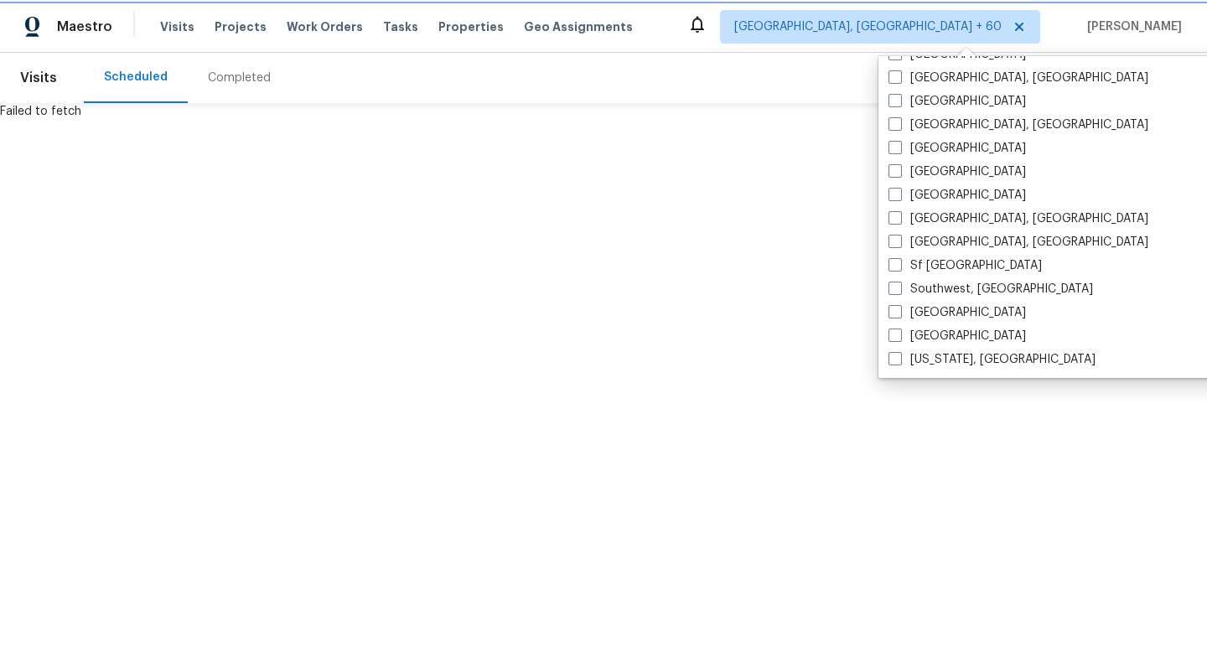
checkbox input "false"
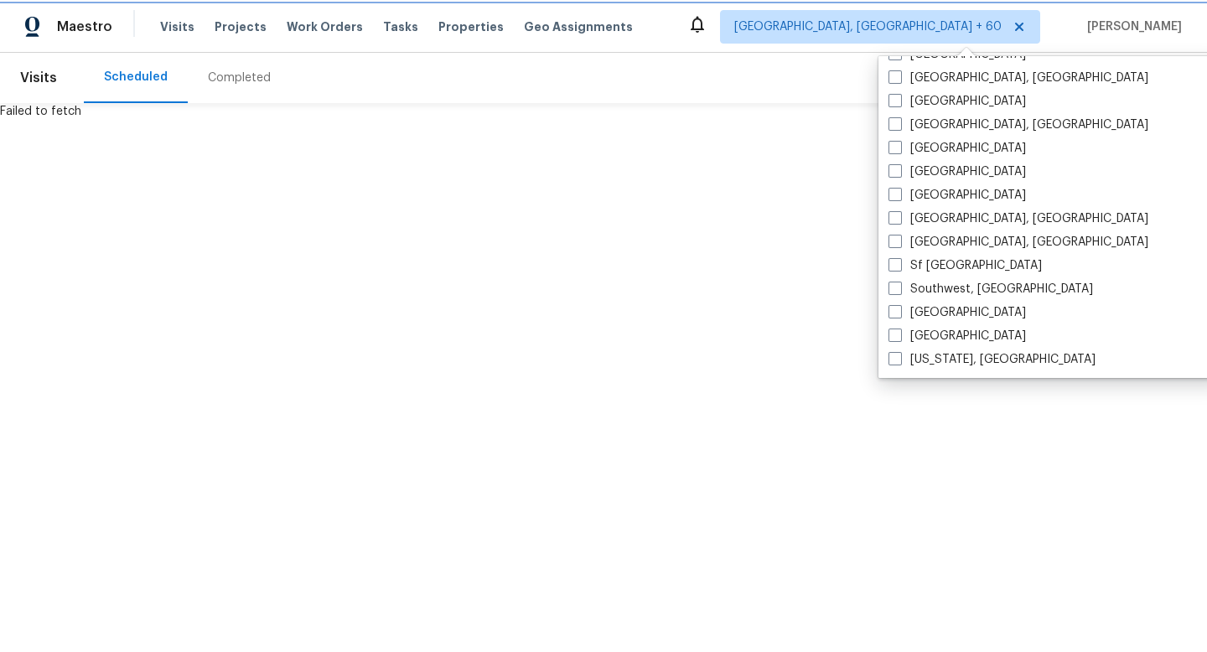
checkbox input "false"
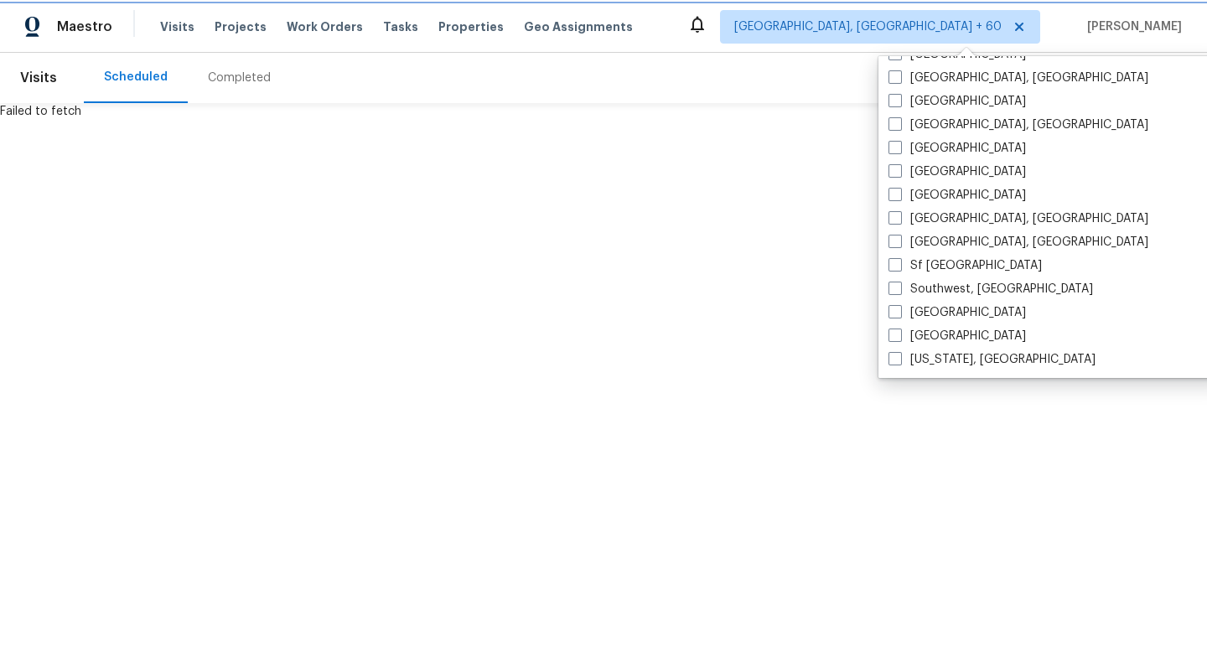
checkbox input "false"
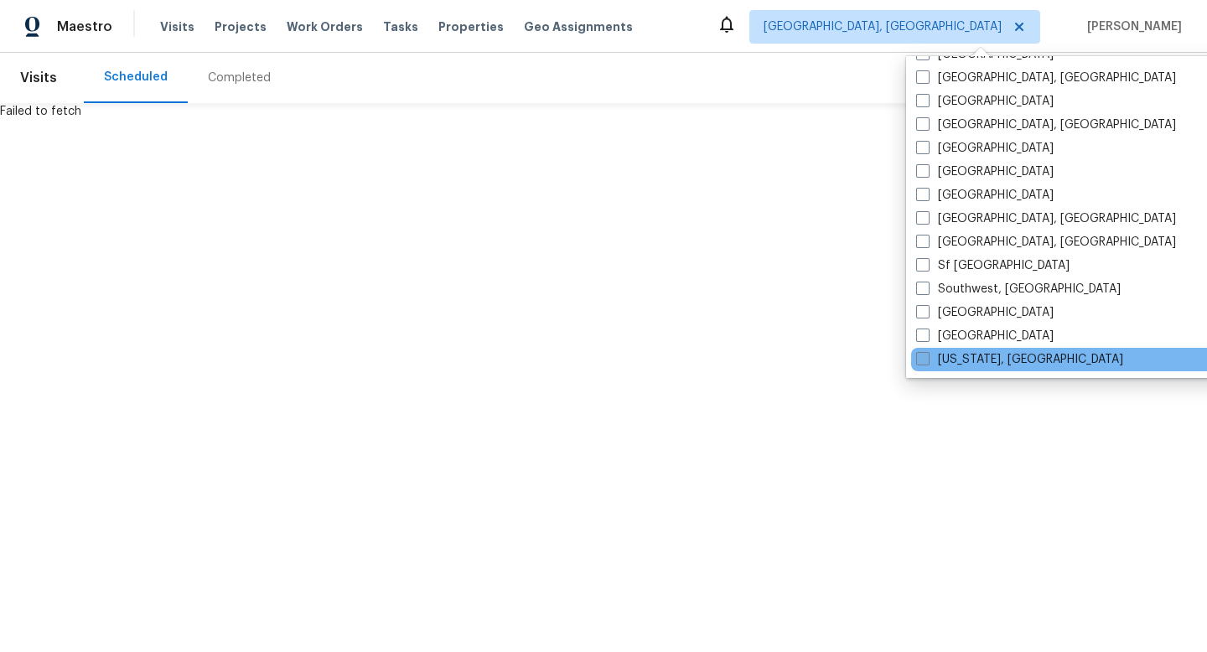
click at [923, 355] on span at bounding box center [922, 358] width 13 height 13
click at [923, 355] on input "[US_STATE], [GEOGRAPHIC_DATA]" at bounding box center [921, 356] width 11 height 11
checkbox input "true"
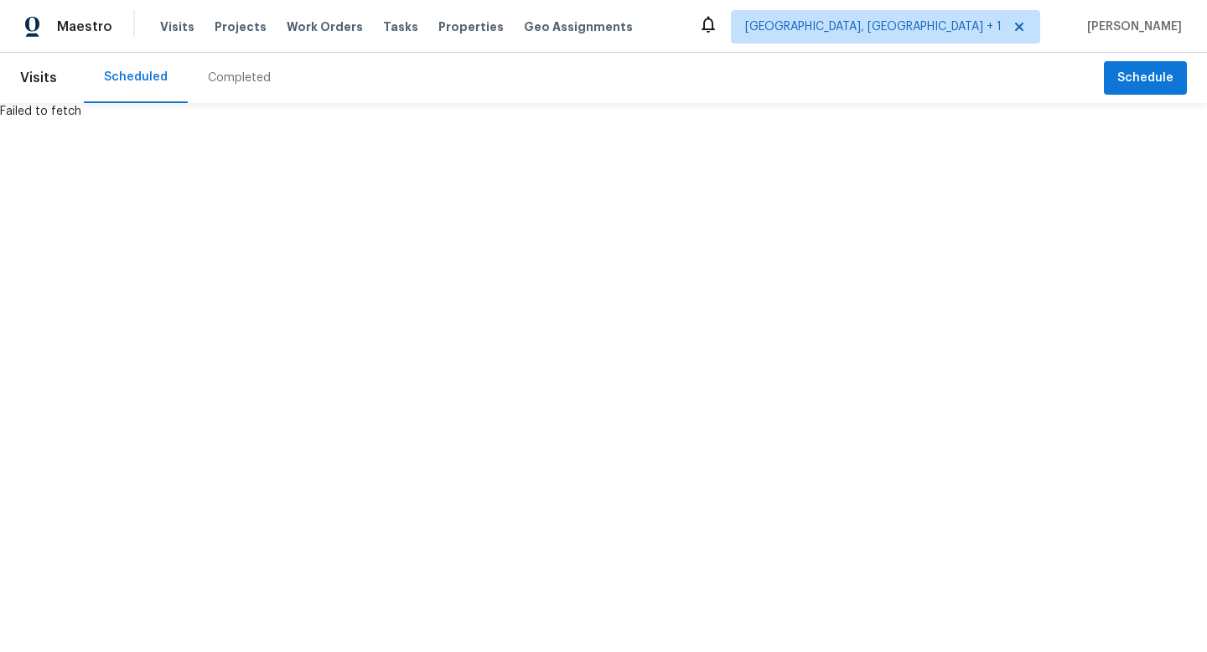
click at [132, 78] on div "Scheduled" at bounding box center [136, 77] width 64 height 17
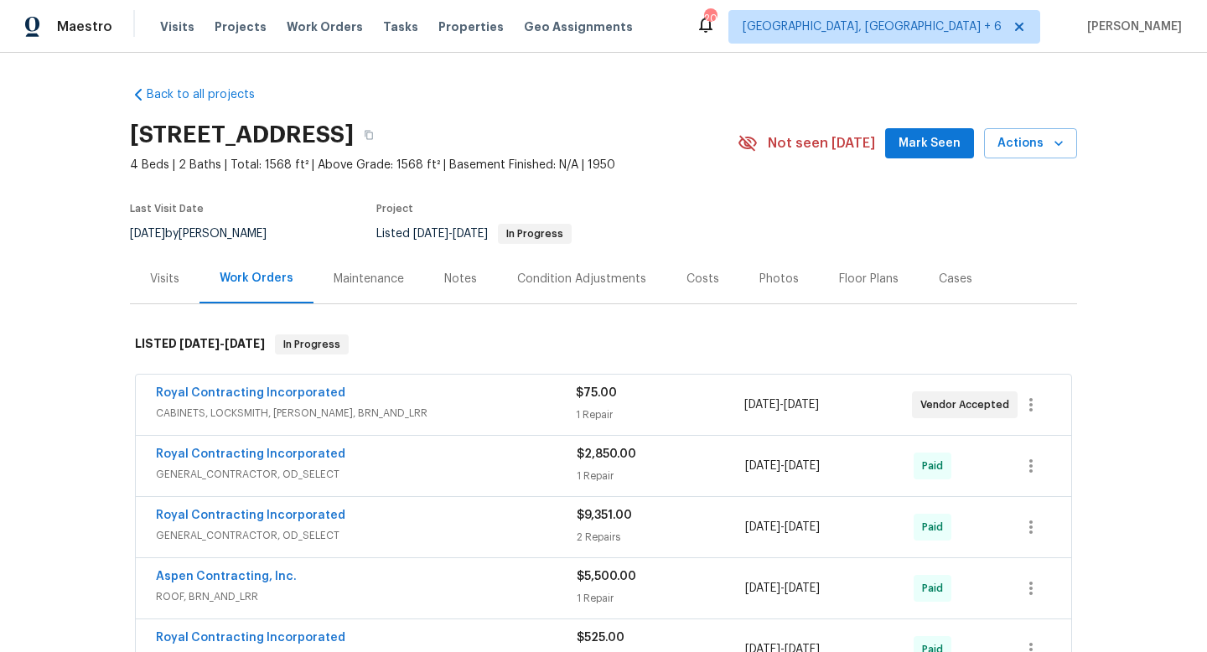
scroll to position [32, 0]
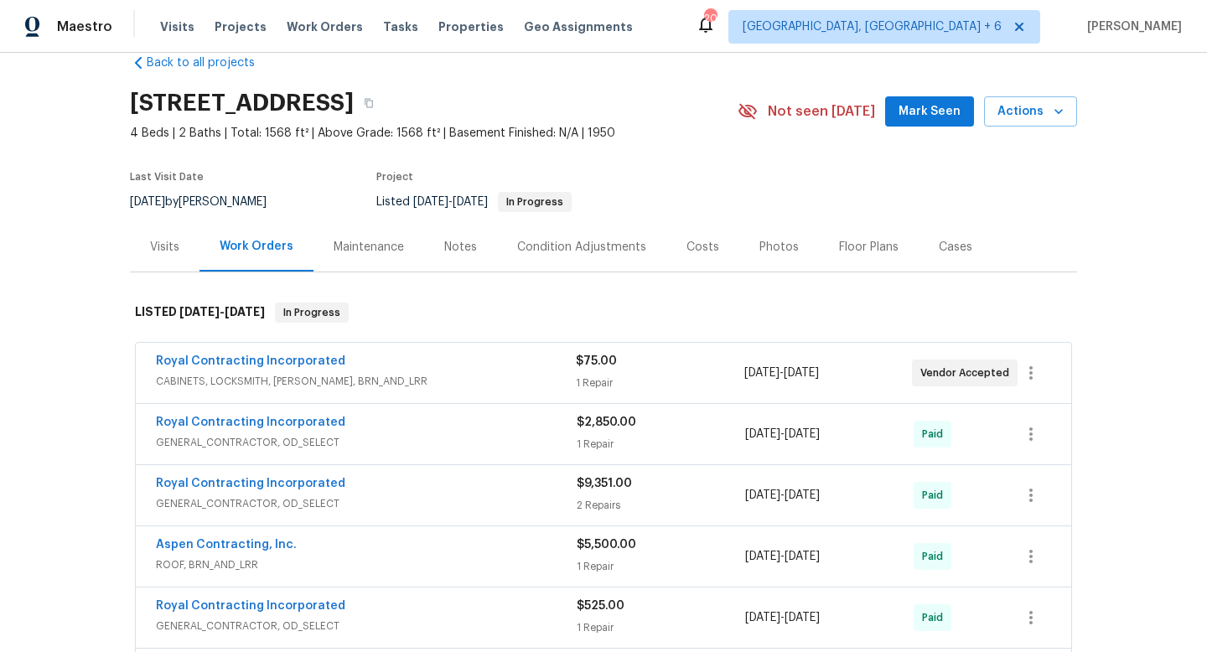
click at [701, 240] on div "Costs" at bounding box center [702, 247] width 33 height 17
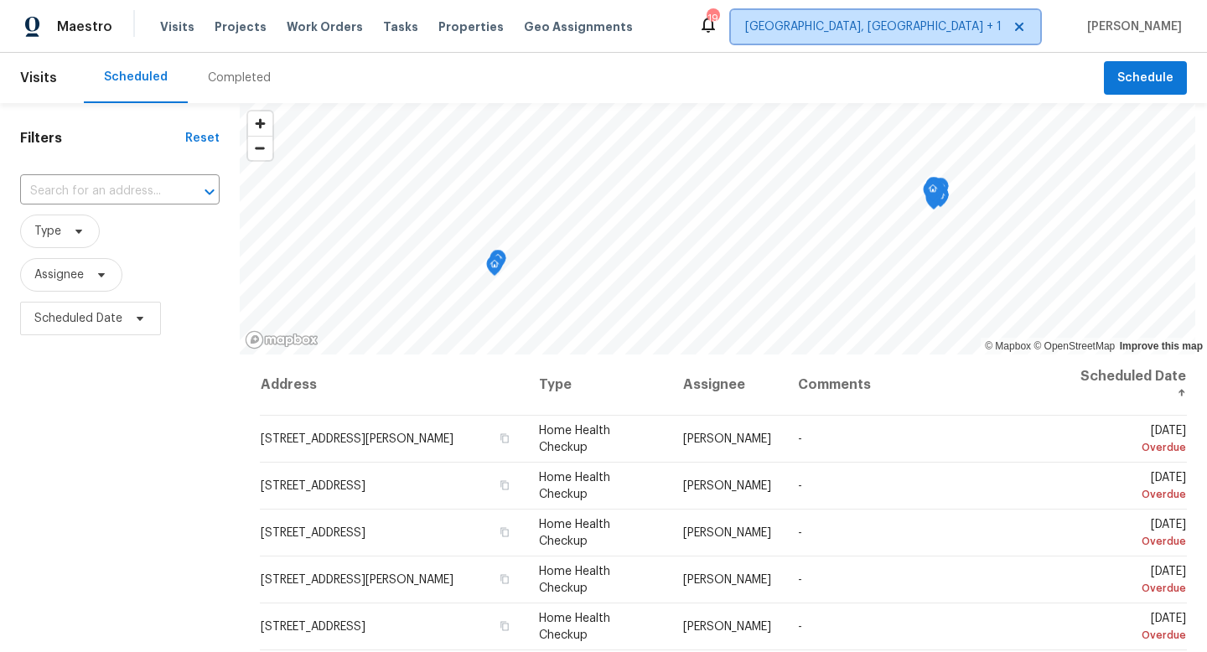
click at [990, 32] on span "[GEOGRAPHIC_DATA], [GEOGRAPHIC_DATA] + 1" at bounding box center [873, 26] width 256 height 17
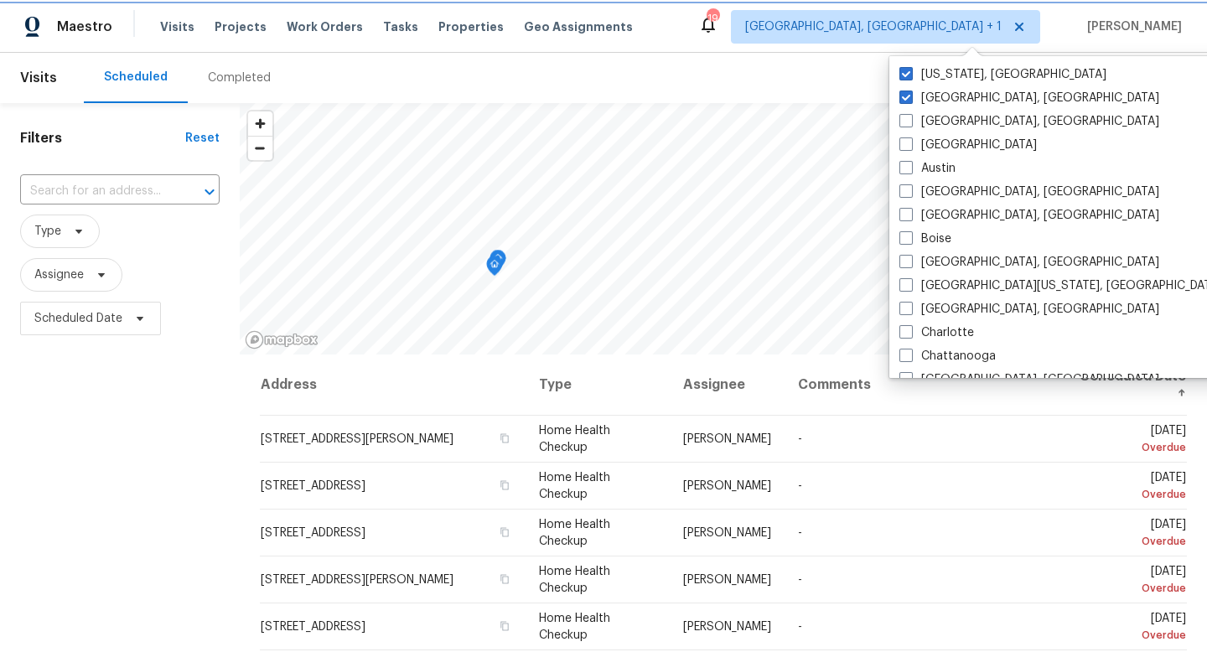
click at [990, 32] on span "[GEOGRAPHIC_DATA], [GEOGRAPHIC_DATA] + 1" at bounding box center [873, 26] width 256 height 17
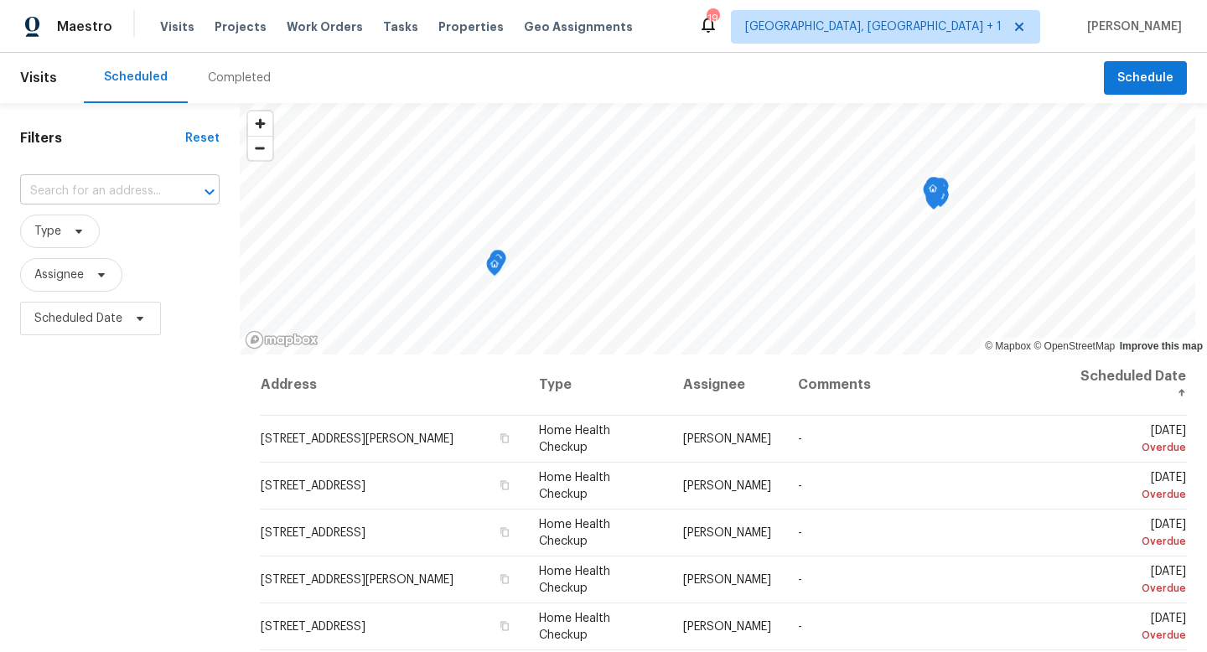
click at [153, 188] on input "text" at bounding box center [96, 191] width 153 height 26
paste input "[STREET_ADDRESS]"
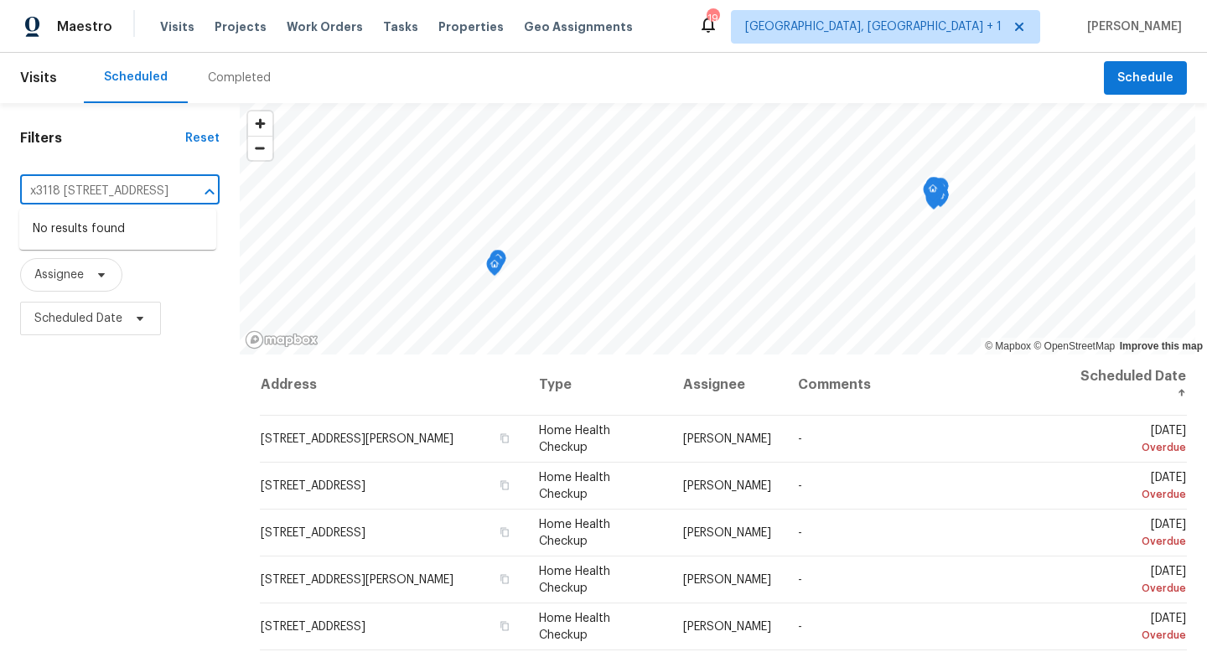
type input "x"
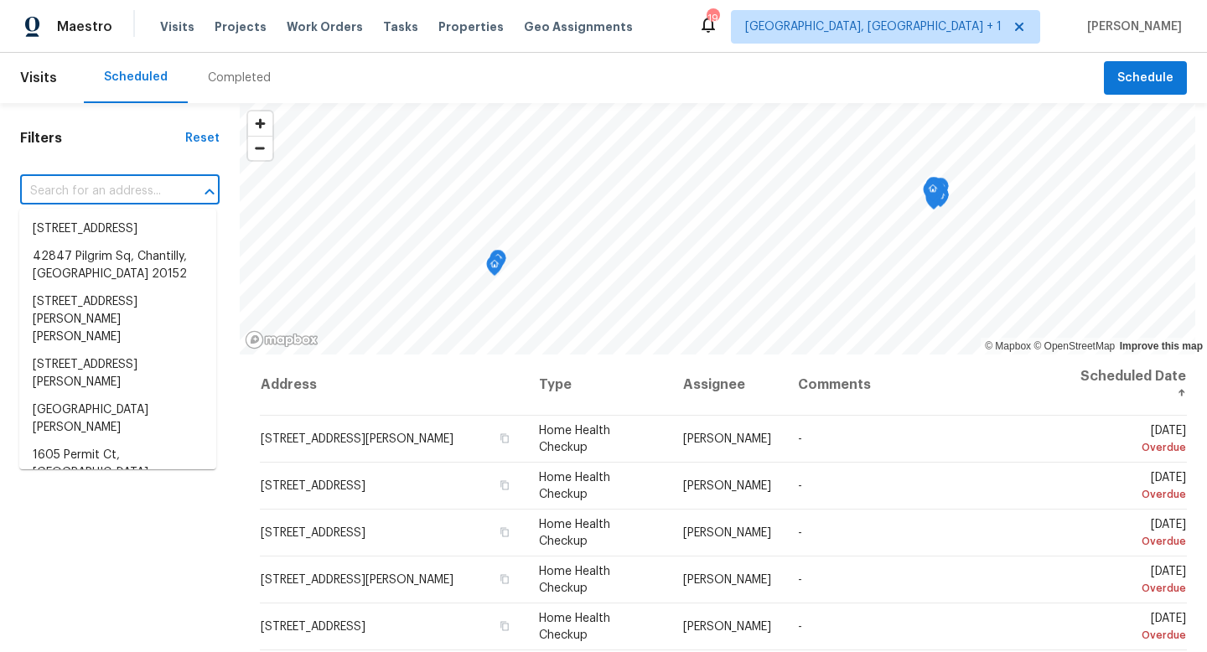
paste input "[STREET_ADDRESS]"
type input "[STREET_ADDRESS]"
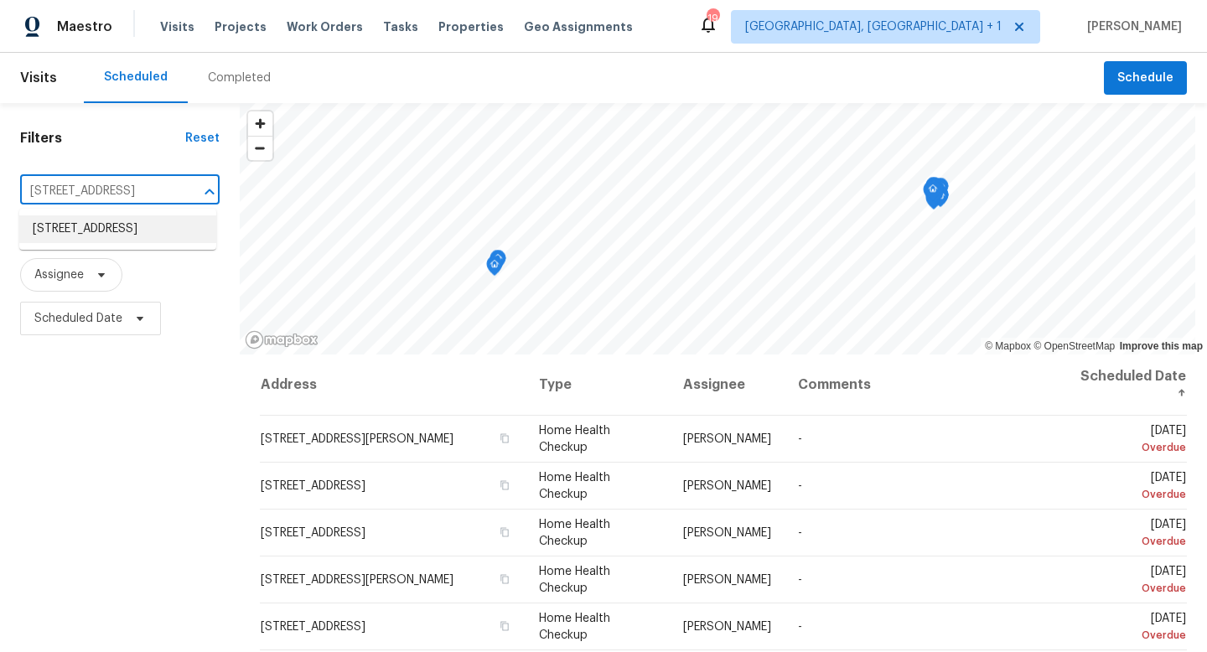
click at [107, 231] on li "[STREET_ADDRESS]" at bounding box center [117, 229] width 197 height 28
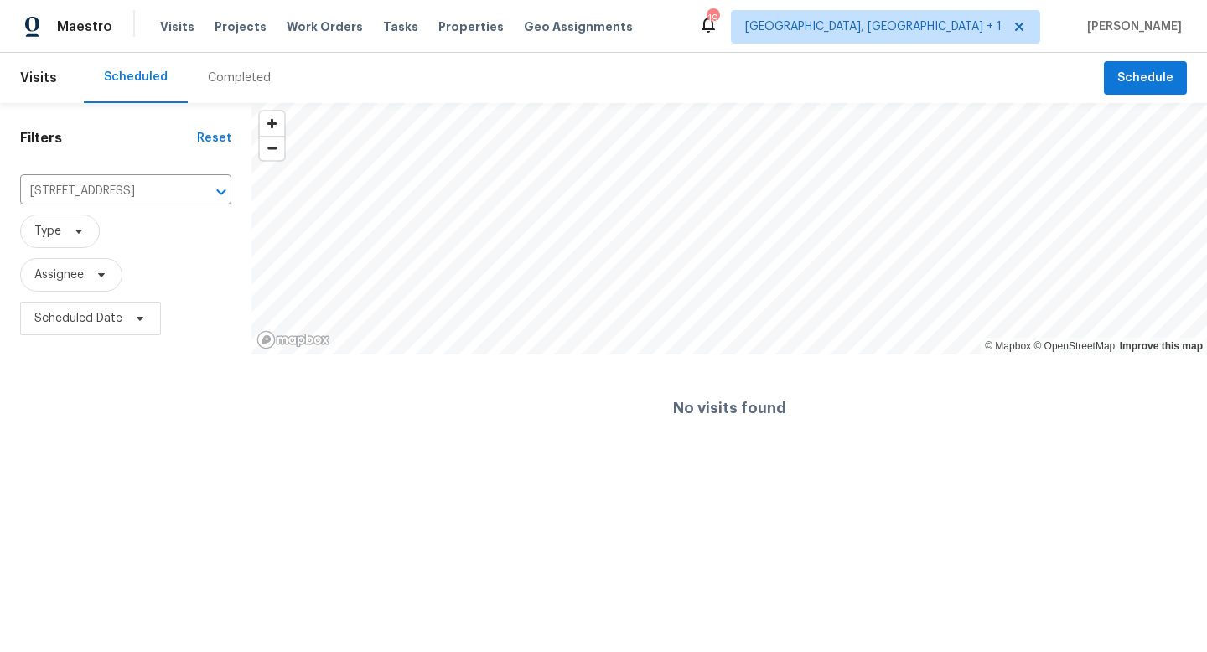
click at [251, 84] on div "Completed" at bounding box center [239, 78] width 63 height 17
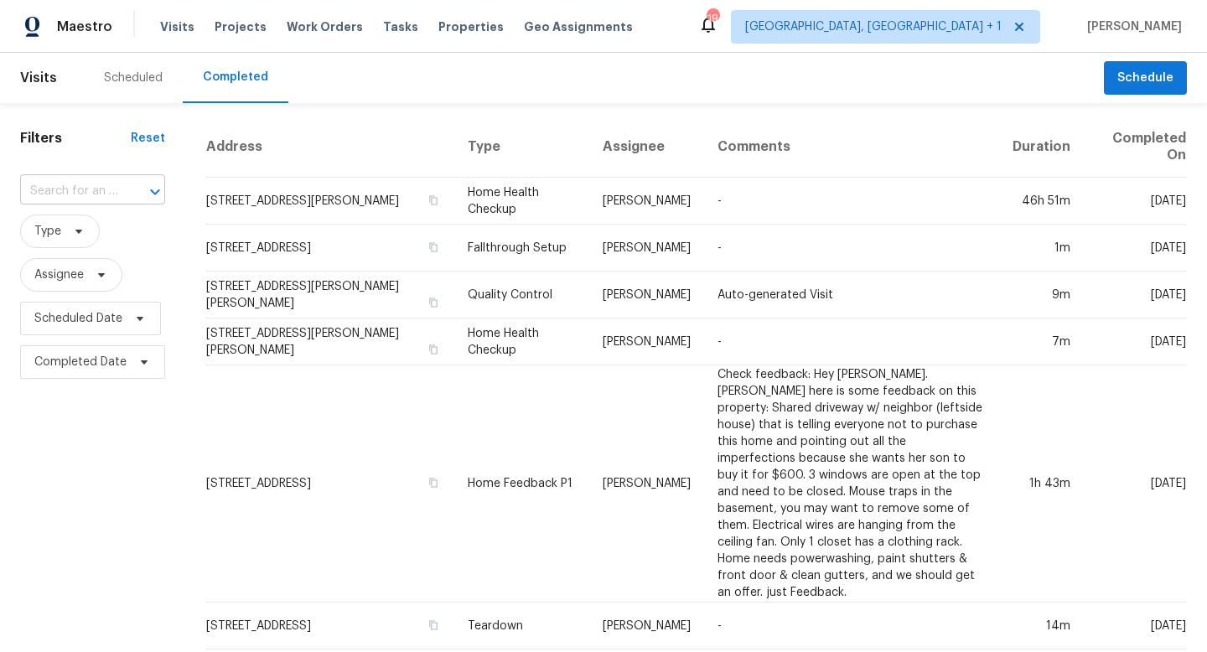
click at [95, 186] on input "text" at bounding box center [69, 191] width 98 height 26
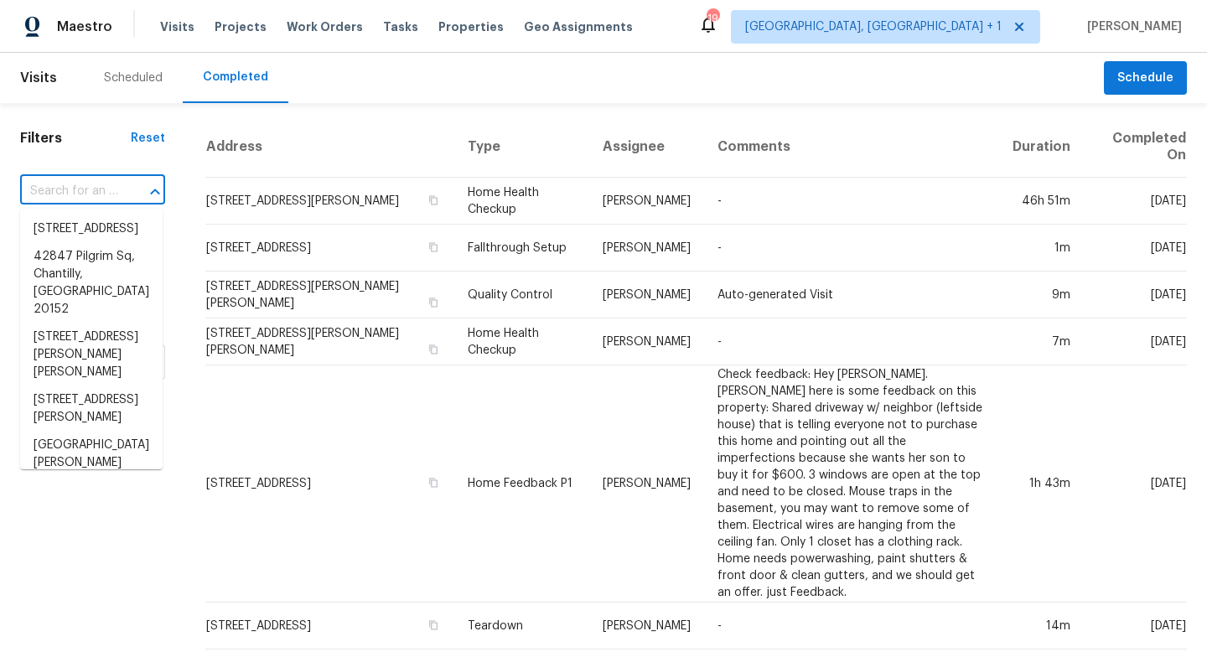
paste input "[STREET_ADDRESS]"
type input "[STREET_ADDRESS]"
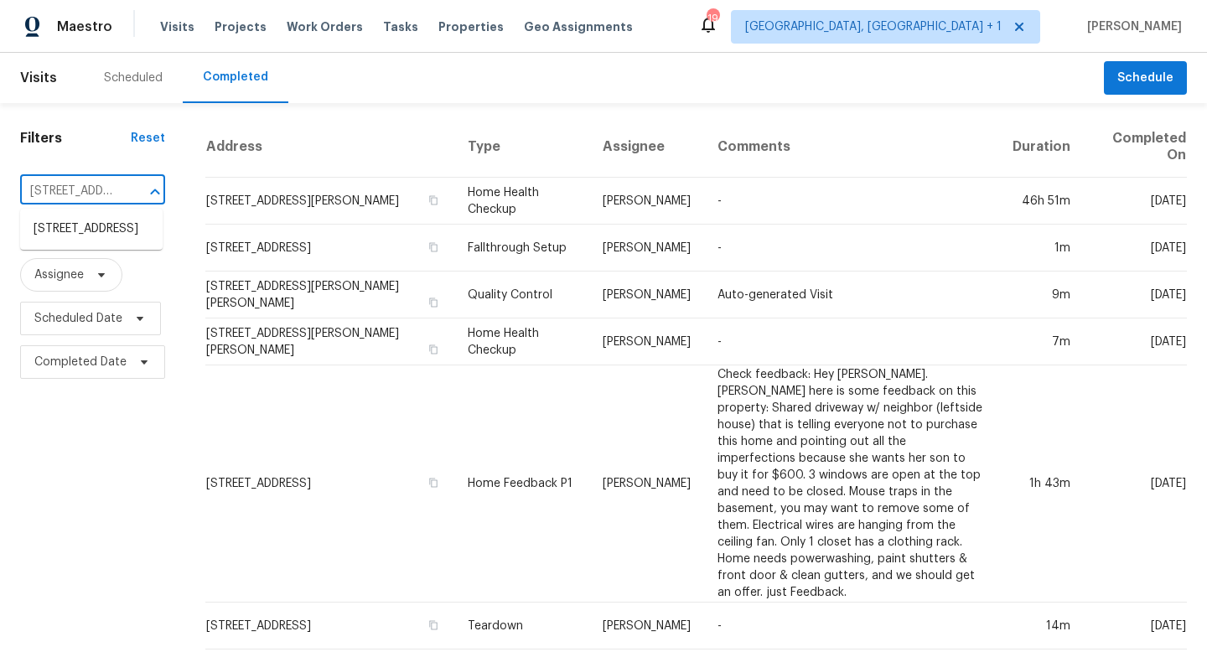
scroll to position [0, 136]
click at [82, 240] on li "[STREET_ADDRESS]" at bounding box center [91, 229] width 142 height 28
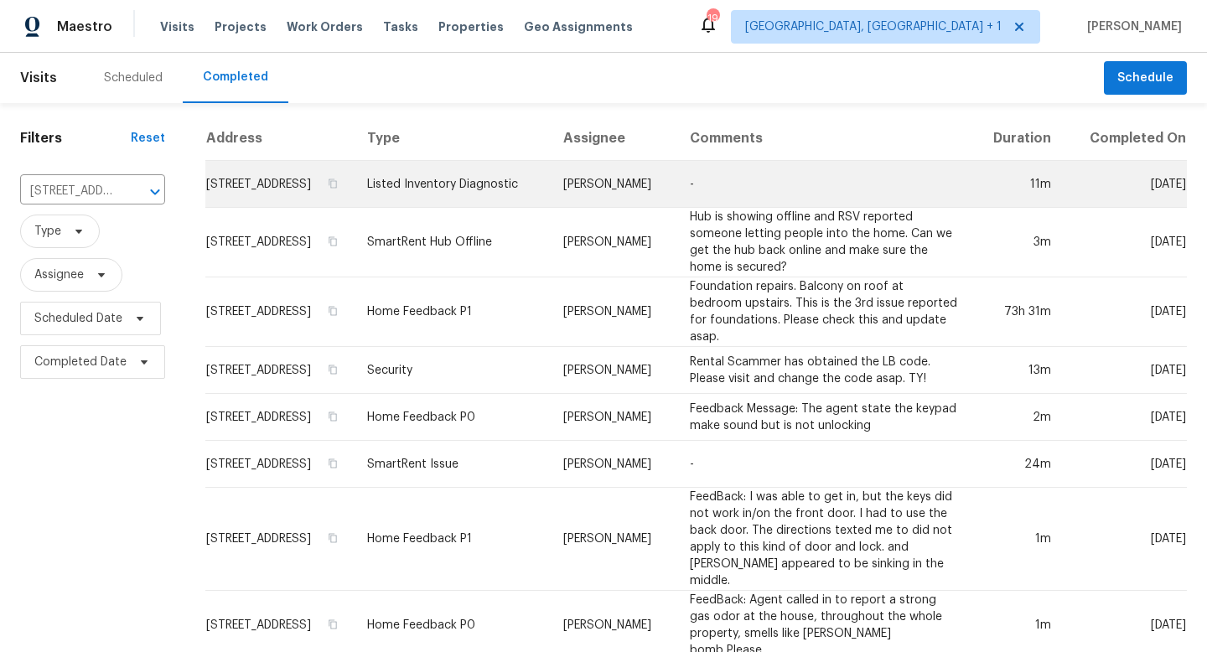
click at [672, 200] on td "[PERSON_NAME]" at bounding box center [613, 184] width 127 height 47
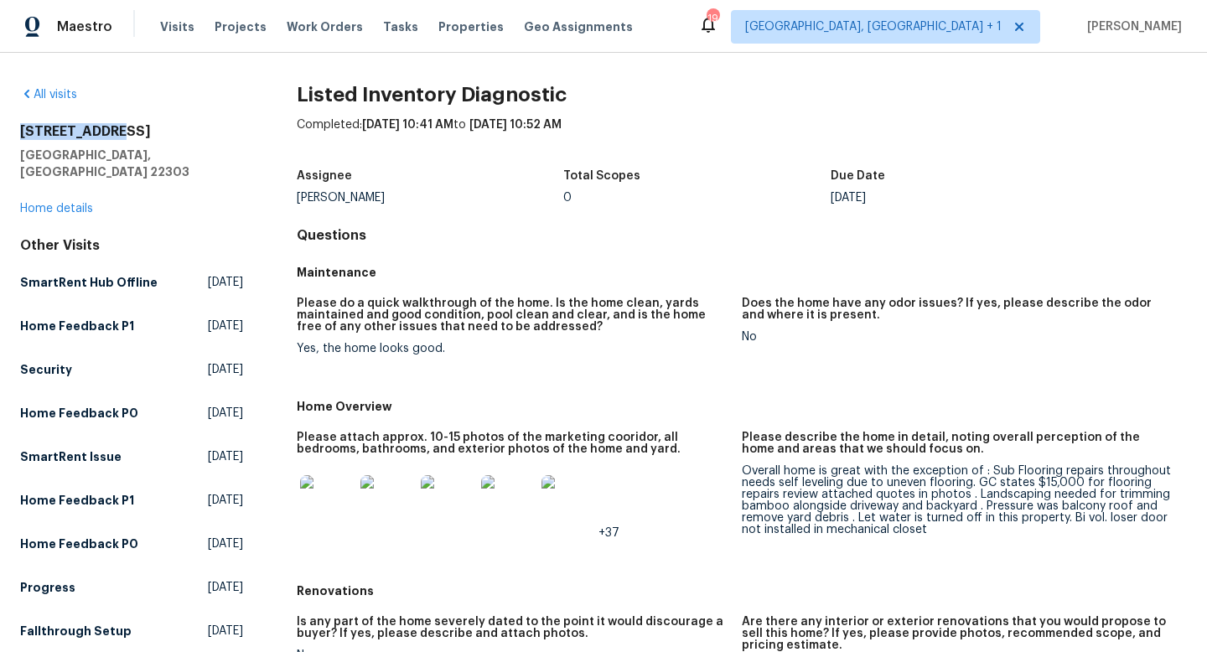
drag, startPoint x: 112, startPoint y: 132, endPoint x: 0, endPoint y: 133, distance: 112.3
click at [0, 133] on div "All visits [STREET_ADDRESS] Home details Other Visits SmartRent Hub Offline [DA…" at bounding box center [603, 352] width 1207 height 599
copy h2 "3118 Burgundy"
